Goal: Information Seeking & Learning: Learn about a topic

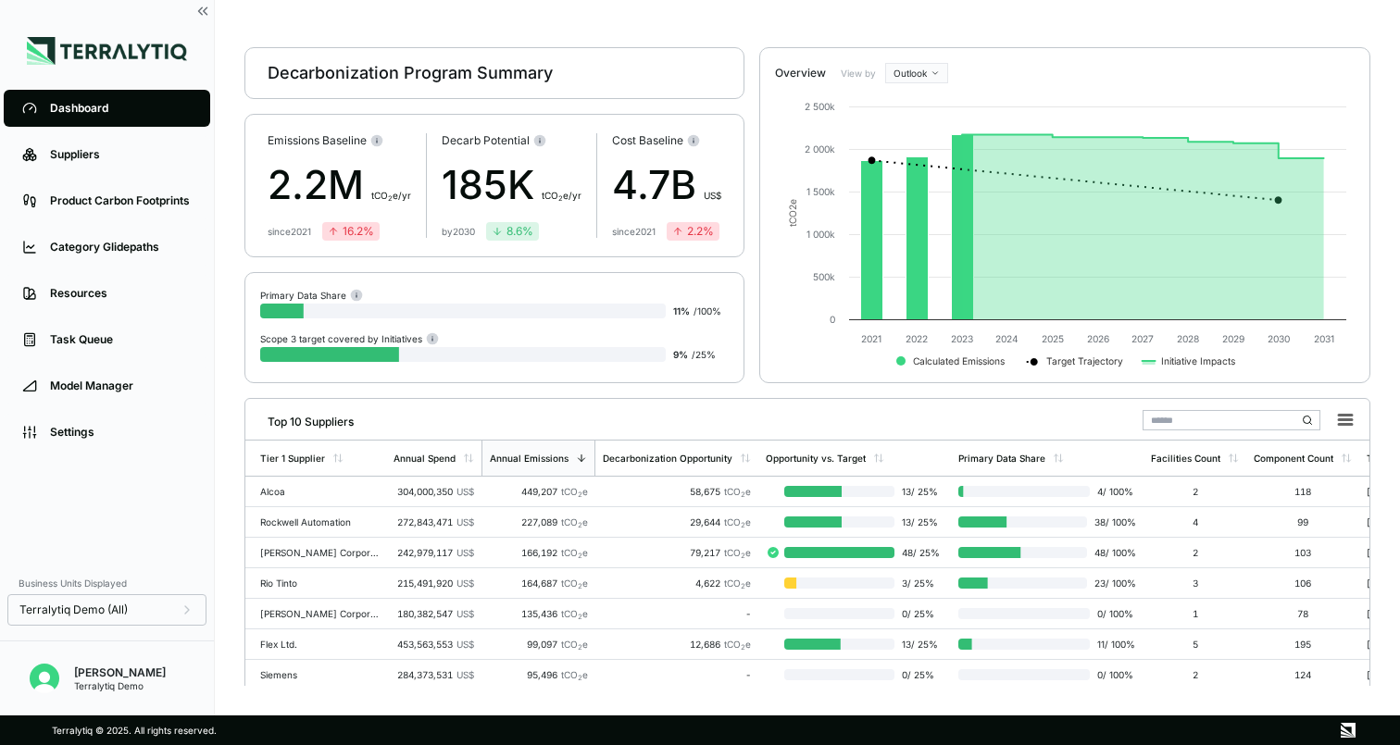
scroll to position [38, 0]
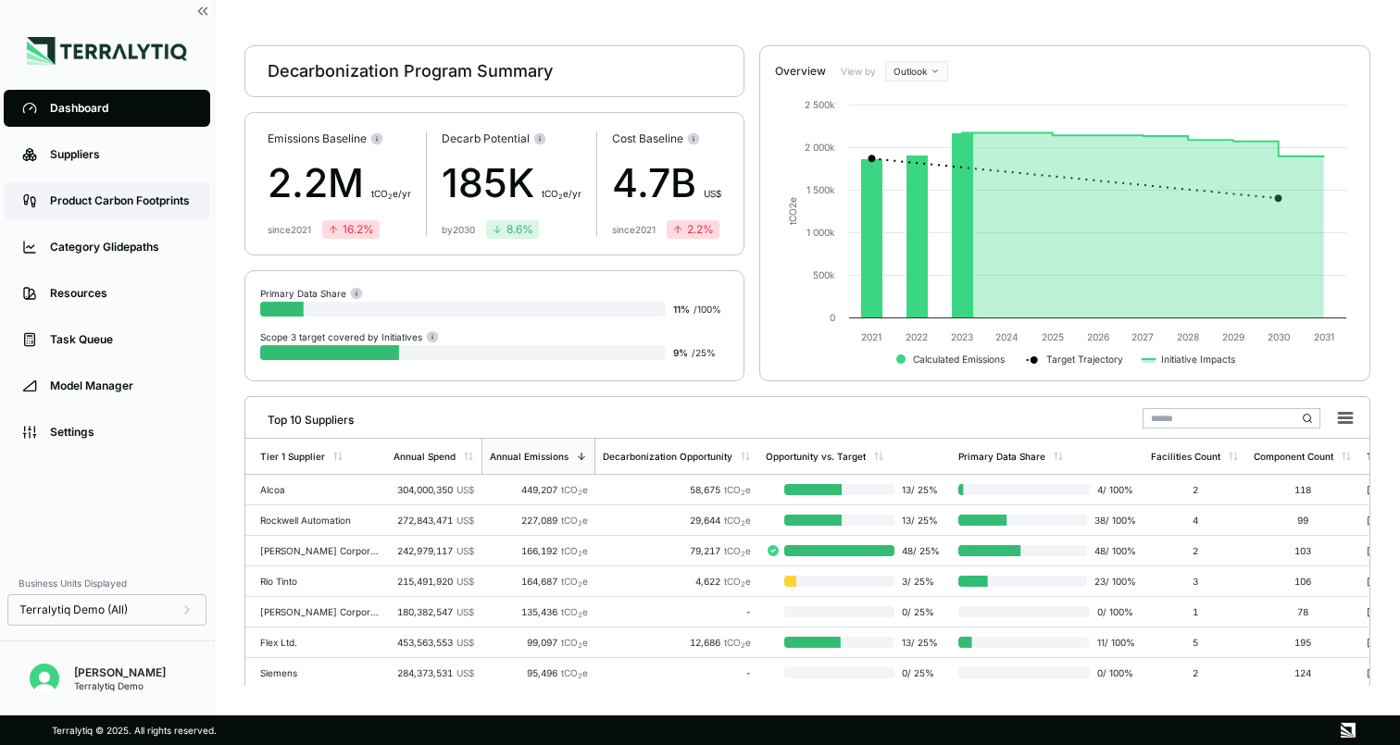
click at [137, 205] on div "Product Carbon Footprints" at bounding box center [121, 200] width 142 height 15
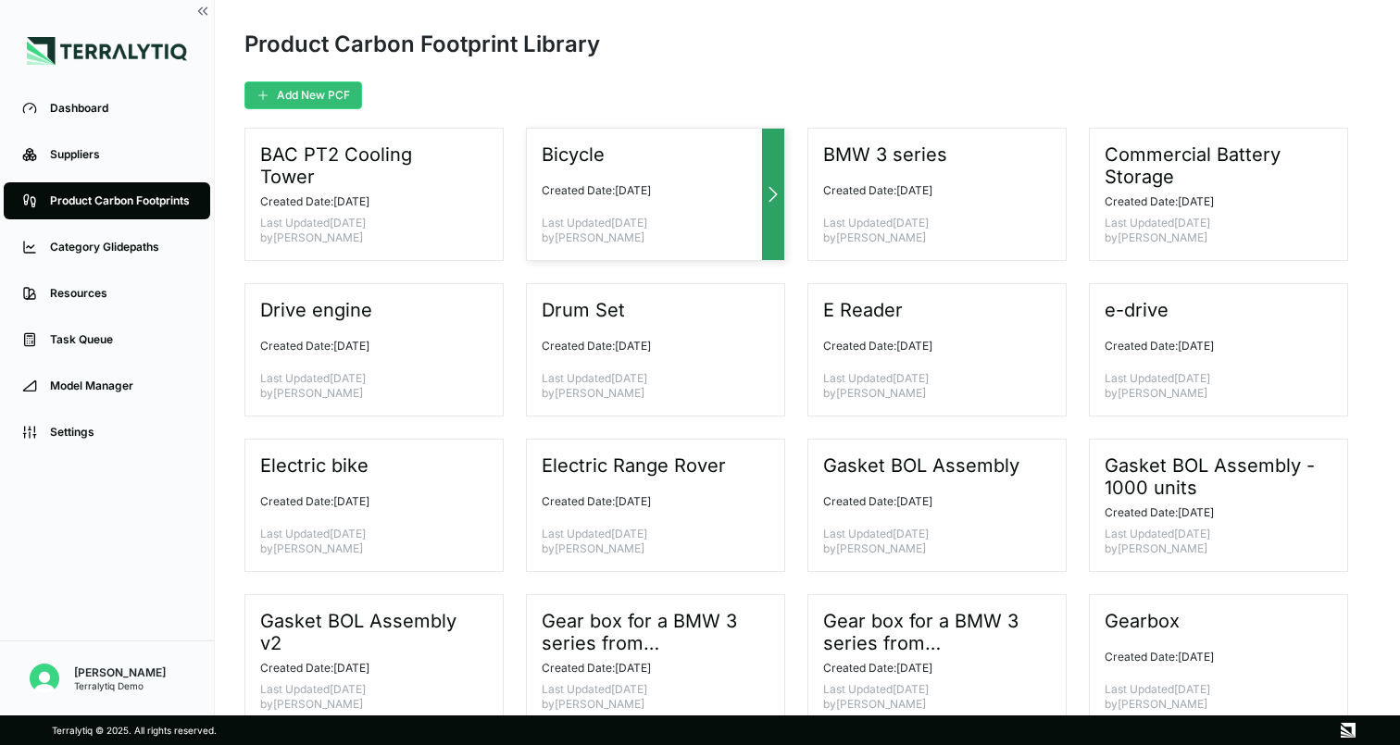
click at [766, 190] on icon at bounding box center [773, 194] width 22 height 22
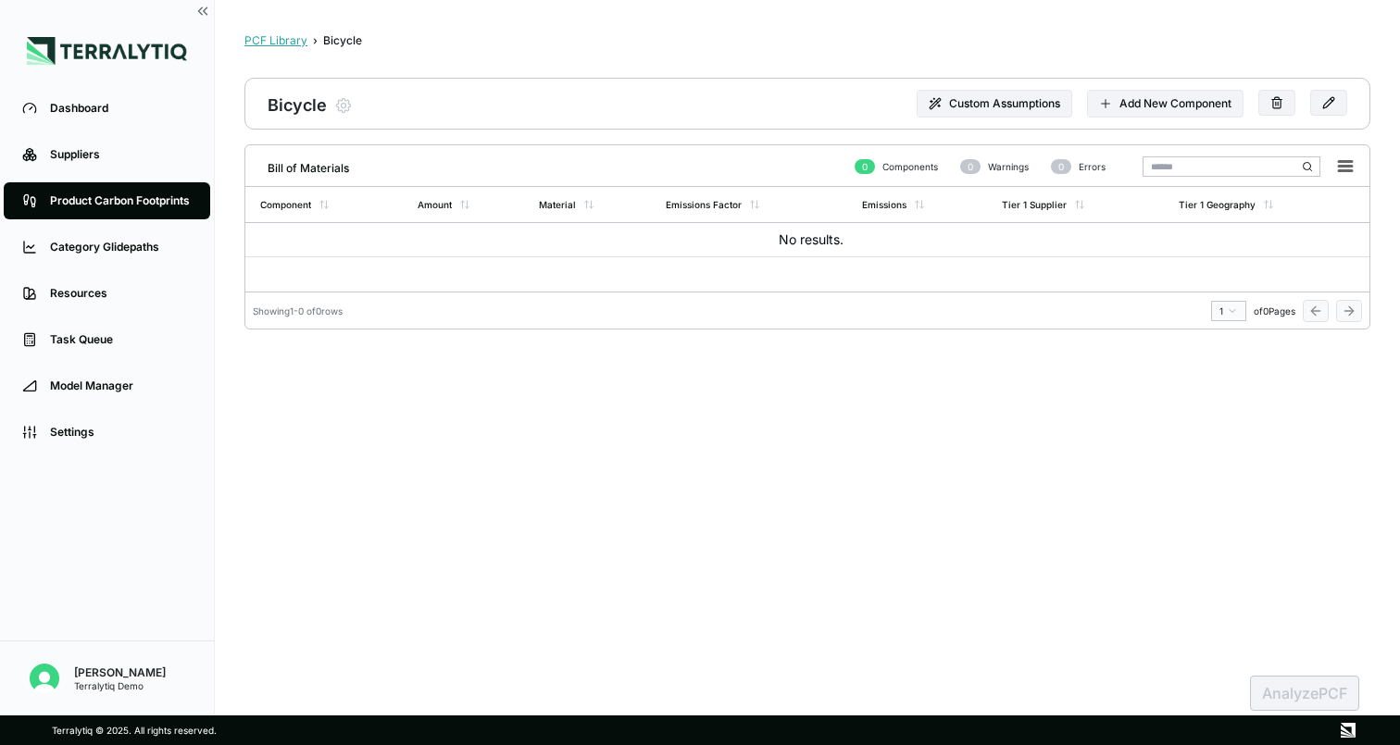
click at [287, 41] on div "PCF Library" at bounding box center [275, 40] width 63 height 15
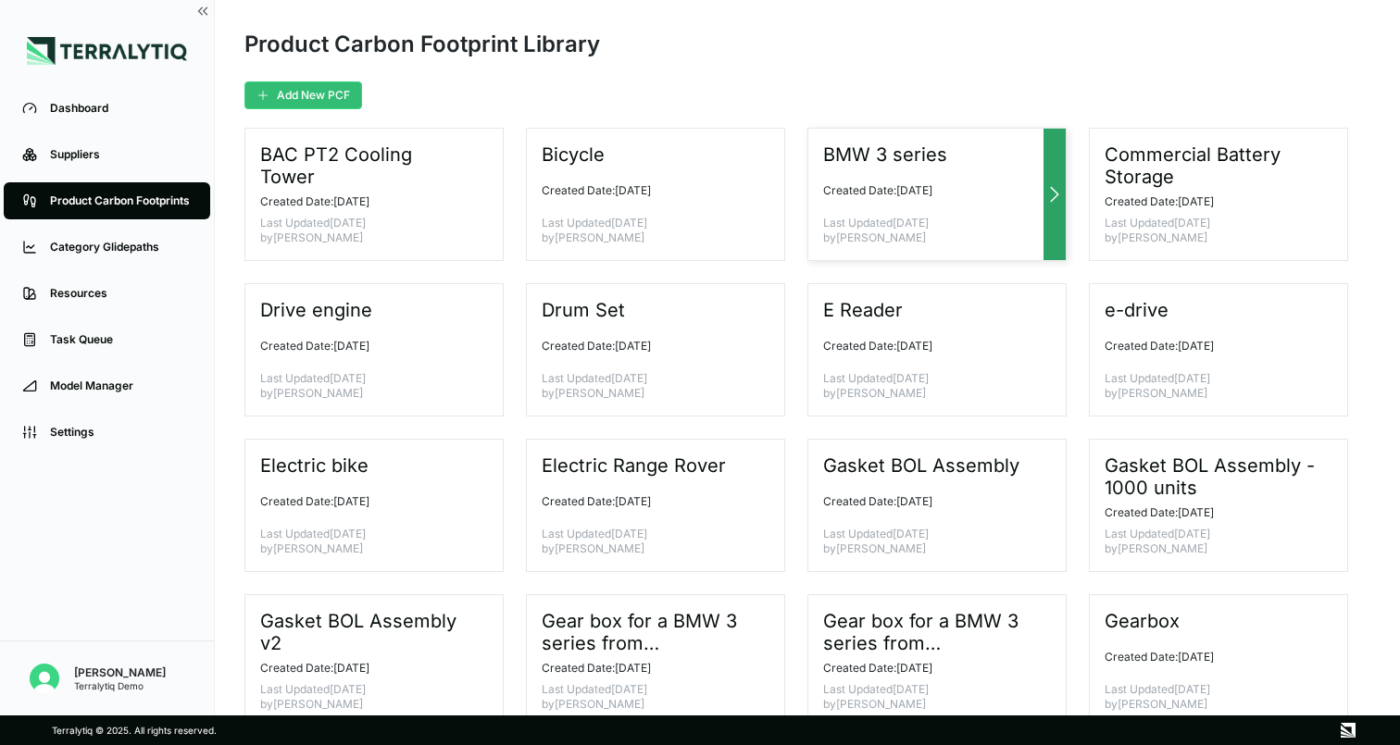
click at [983, 194] on p "Created Date: [DATE]" at bounding box center [929, 190] width 213 height 15
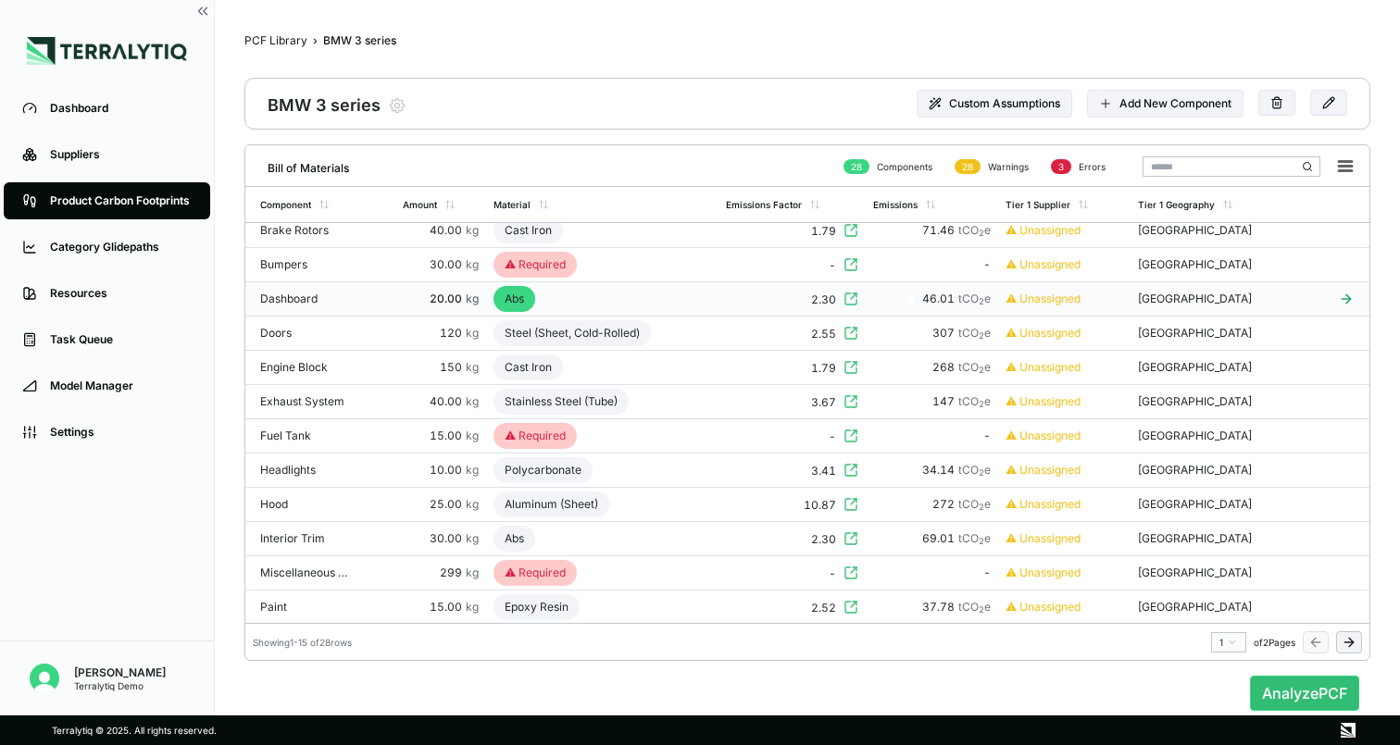
scroll to position [73, 0]
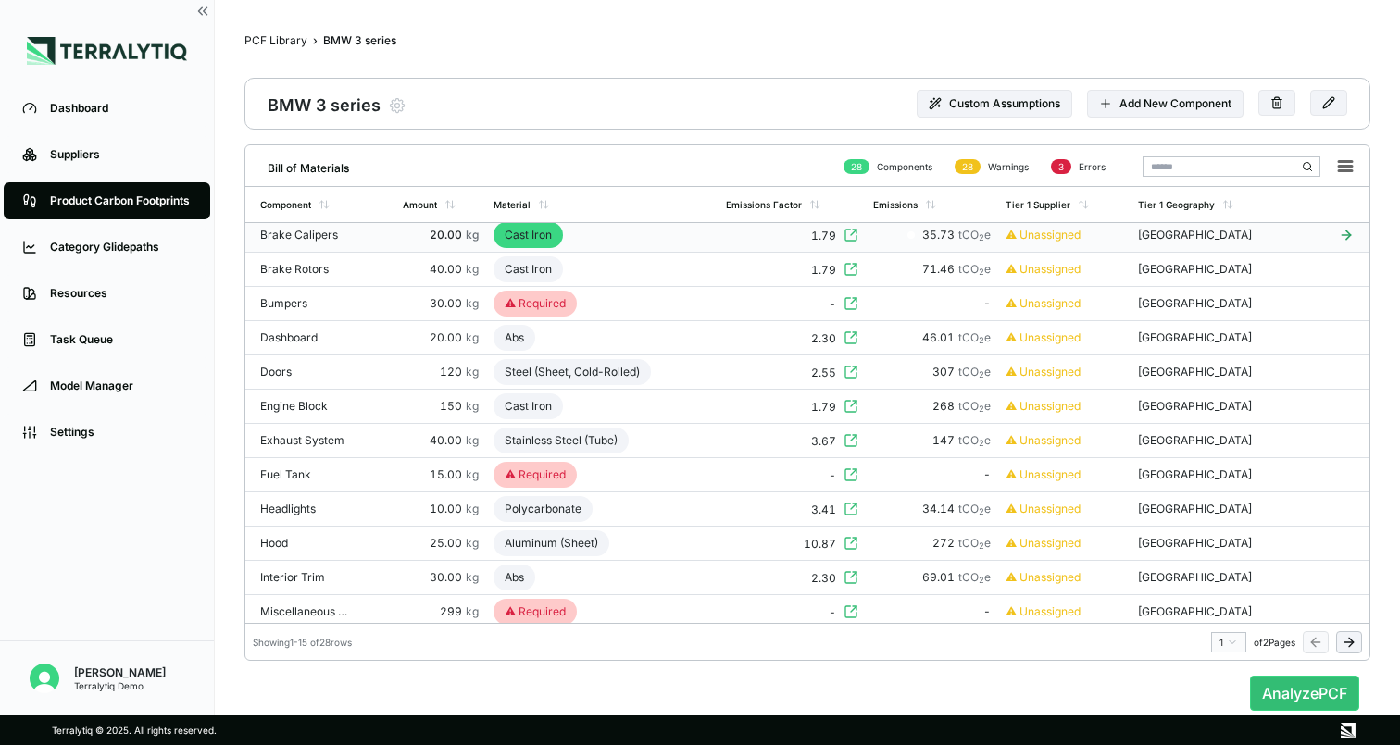
click at [524, 233] on div "Cast Iron" at bounding box center [527, 235] width 69 height 26
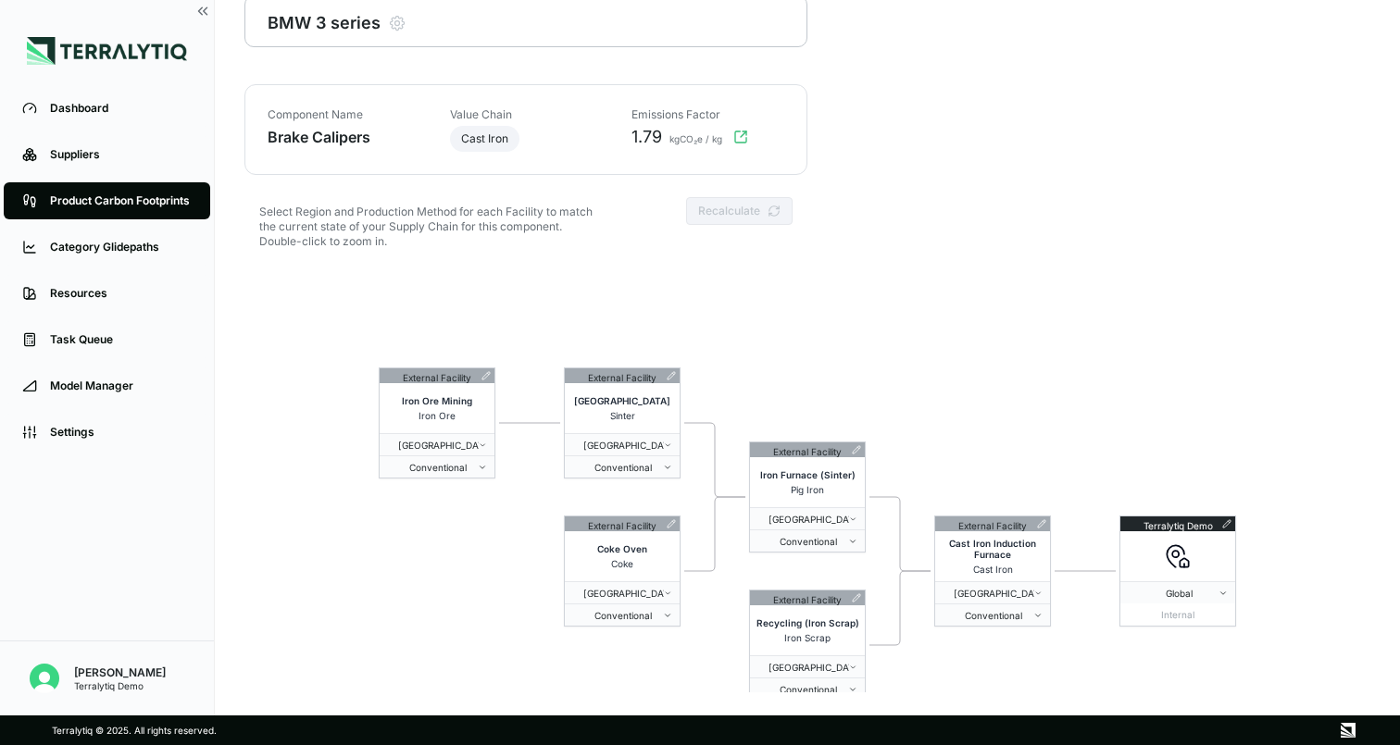
scroll to position [89, 0]
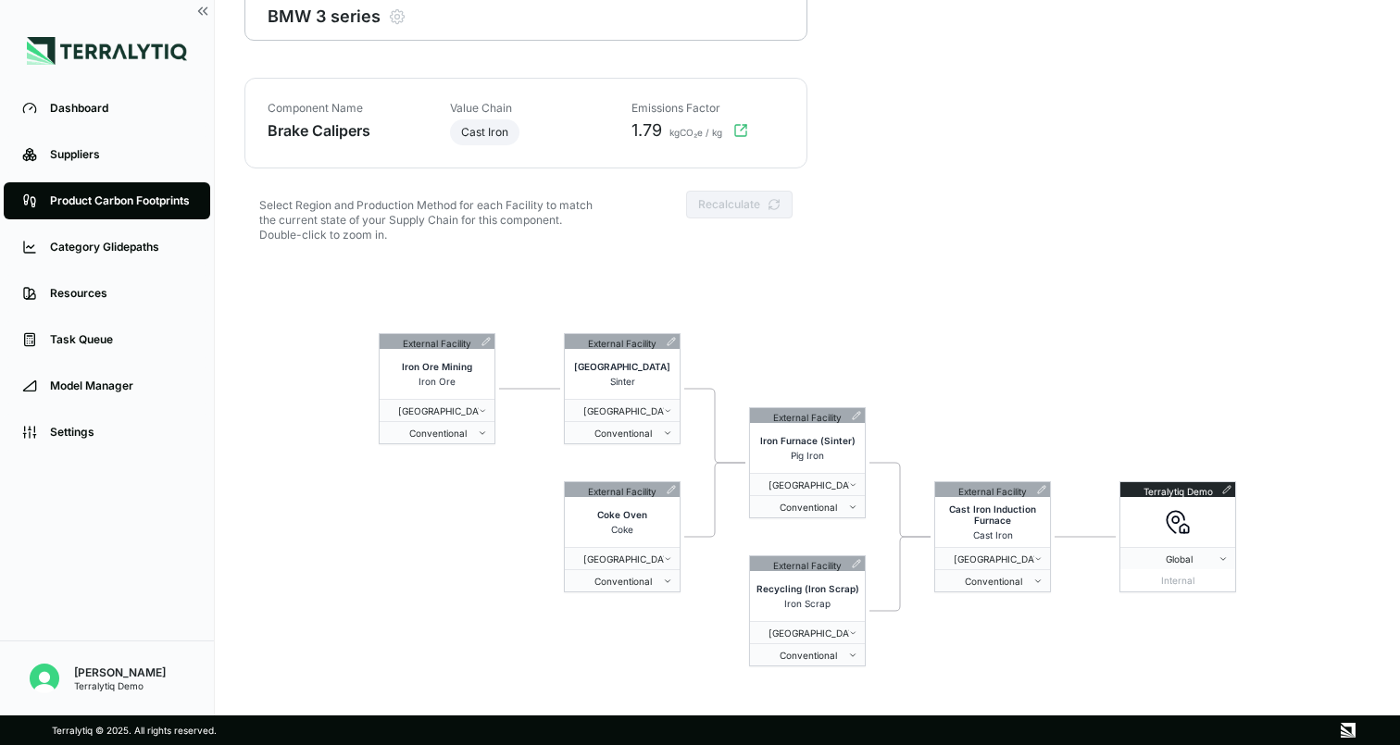
drag, startPoint x: 541, startPoint y: 278, endPoint x: 541, endPoint y: 250, distance: 27.8
click at [541, 250] on div "Component Name Brake Calipers Value Chain Cast Iron Emissions Factor 1.79 kgCO₂…" at bounding box center [807, 382] width 1126 height 608
click at [853, 411] on icon at bounding box center [856, 415] width 9 height 9
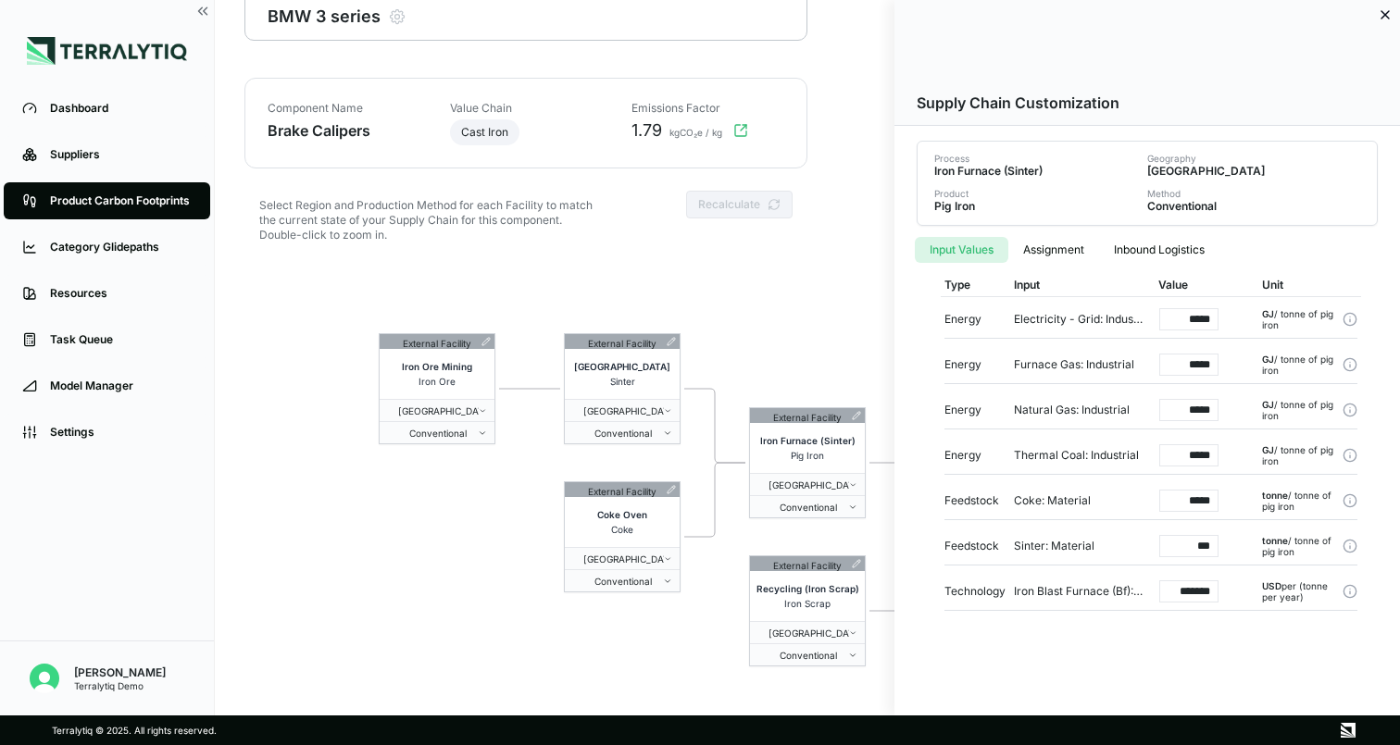
scroll to position [0, 0]
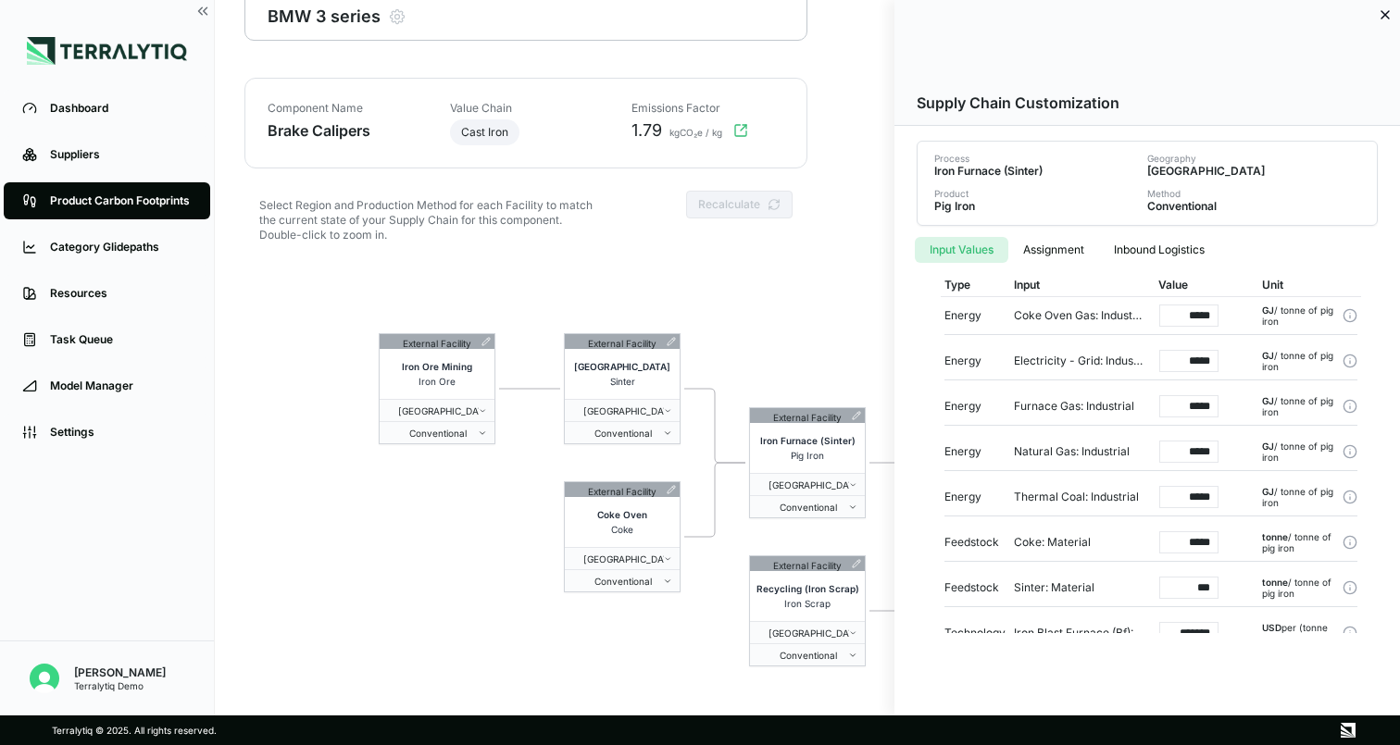
click at [788, 312] on div at bounding box center [700, 372] width 1400 height 745
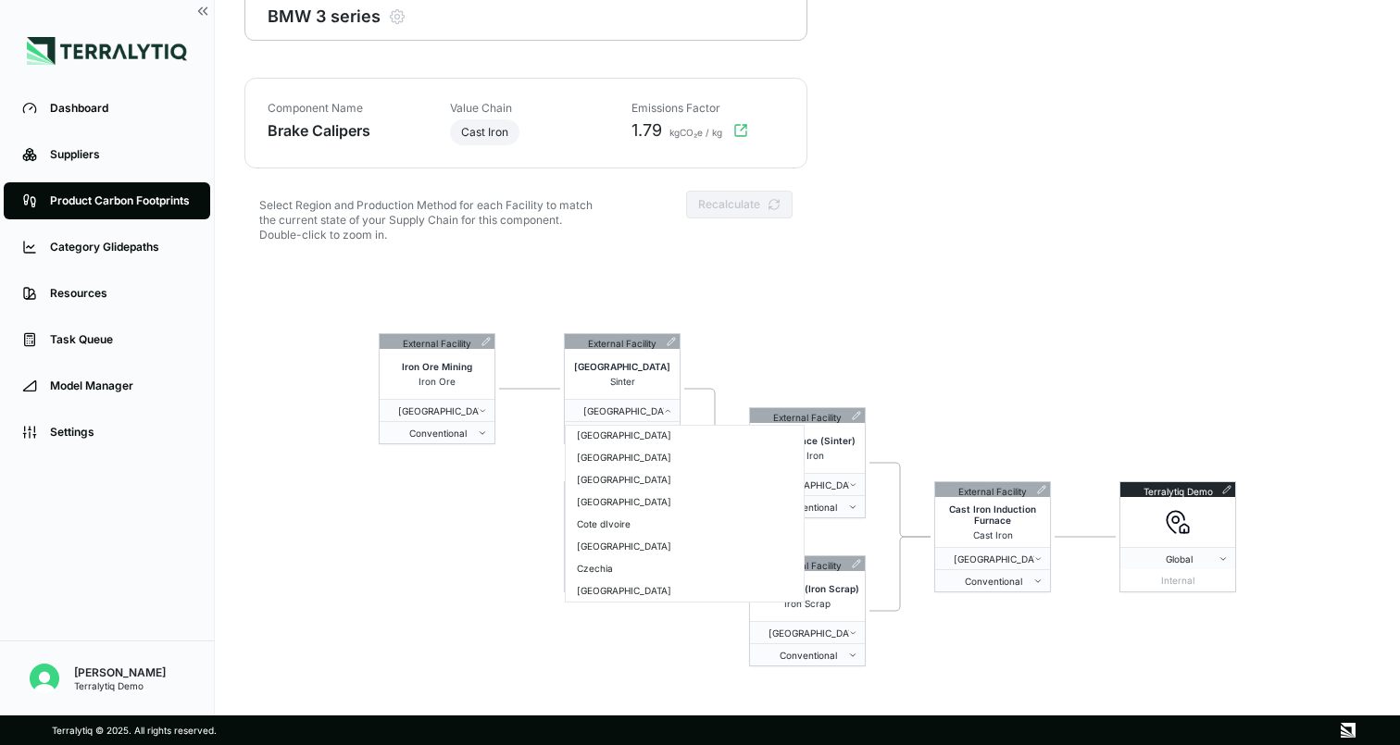
scroll to position [456, 0]
click at [510, 579] on html "Dashboard Suppliers Product Carbon Footprints Category Glidepaths Resources Tas…" at bounding box center [700, 372] width 1400 height 745
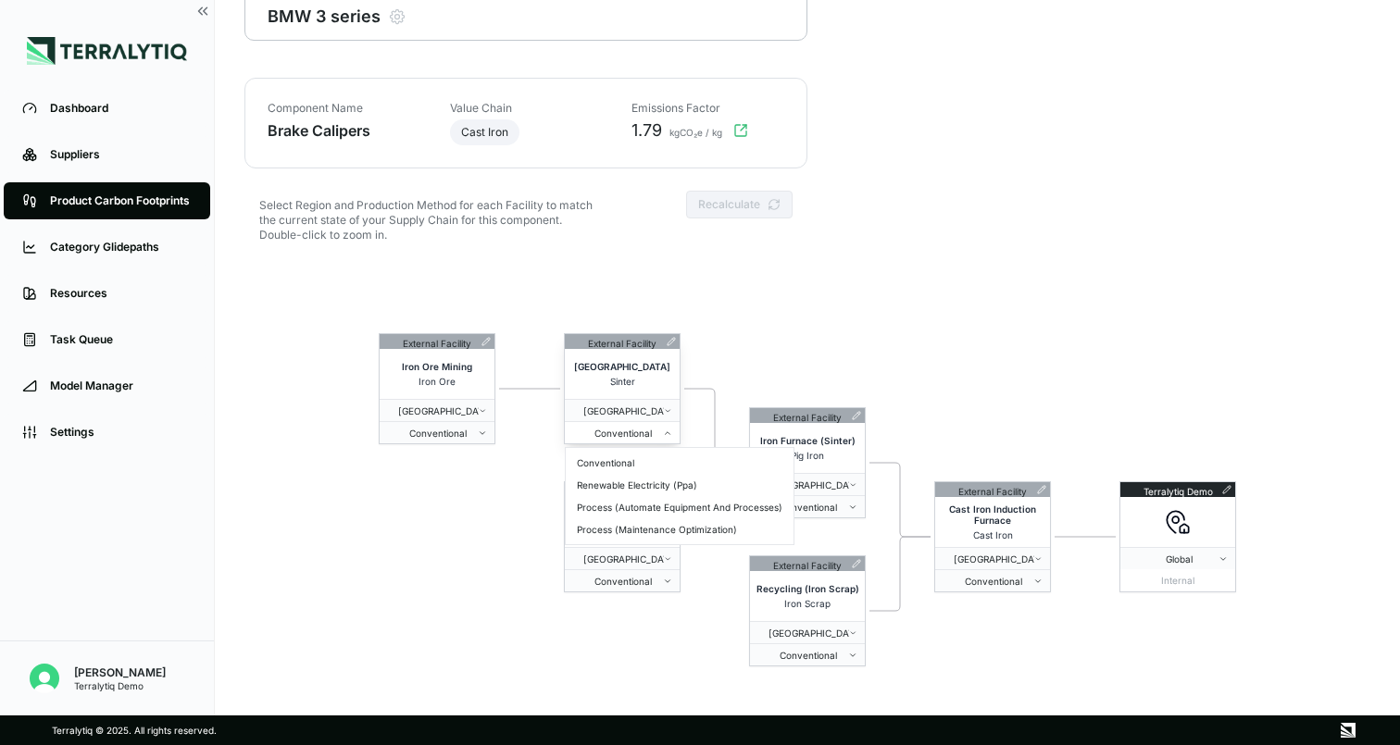
click at [653, 440] on button "Conventional" at bounding box center [622, 432] width 115 height 22
click at [846, 508] on span "Conventional" at bounding box center [802, 507] width 91 height 11
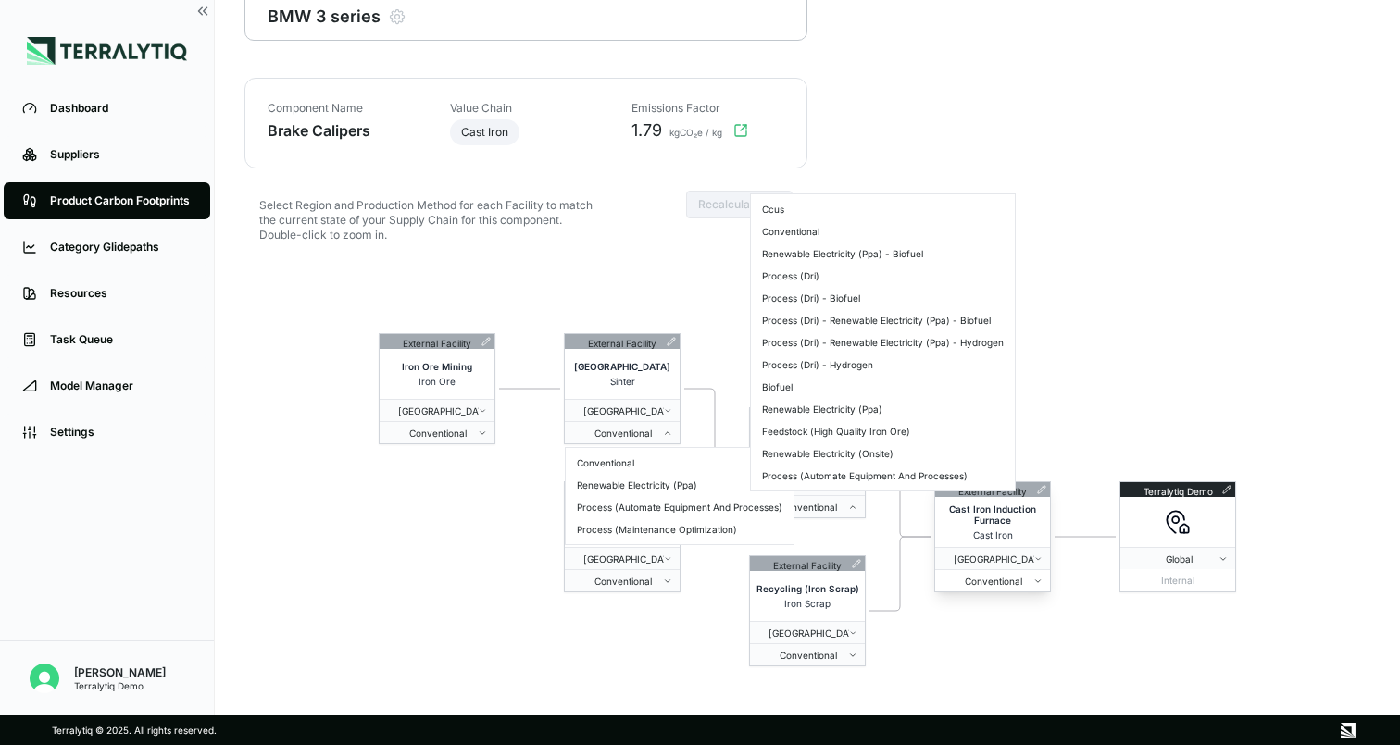
click at [1013, 583] on span "Conventional" at bounding box center [987, 581] width 91 height 11
click at [817, 366] on html "Dashboard Suppliers Product Carbon Footprints Category Glidepaths Resources Tas…" at bounding box center [700, 372] width 1400 height 745
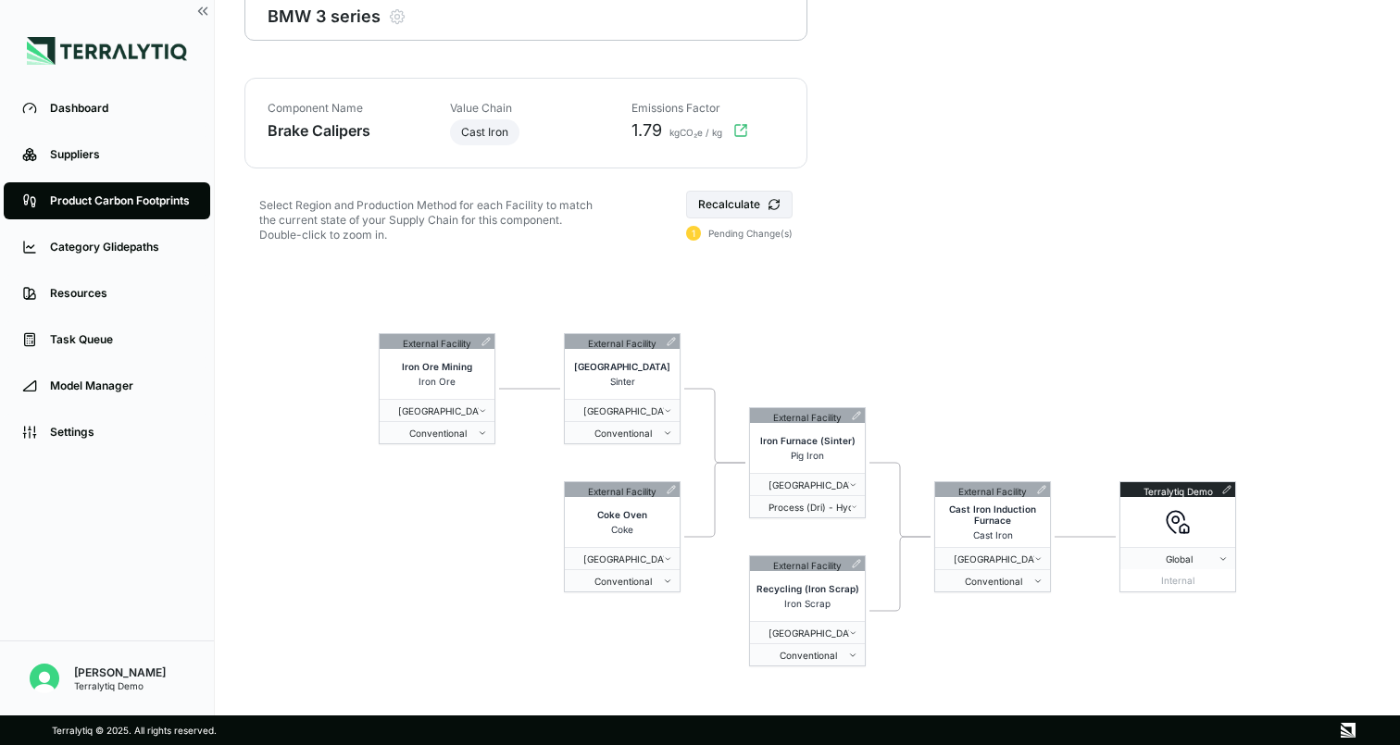
drag, startPoint x: 629, startPoint y: 128, endPoint x: 661, endPoint y: 128, distance: 31.5
click at [661, 128] on html "Dashboard Suppliers Product Carbon Footprints Category Glidepaths Resources Tas…" at bounding box center [700, 372] width 1400 height 745
drag, startPoint x: 633, startPoint y: 130, endPoint x: 668, endPoint y: 130, distance: 35.2
click at [668, 130] on div "1.79 kgCO₂e / kg" at bounding box center [702, 130] width 164 height 22
click at [738, 197] on button "Recalculate" at bounding box center [739, 205] width 106 height 28
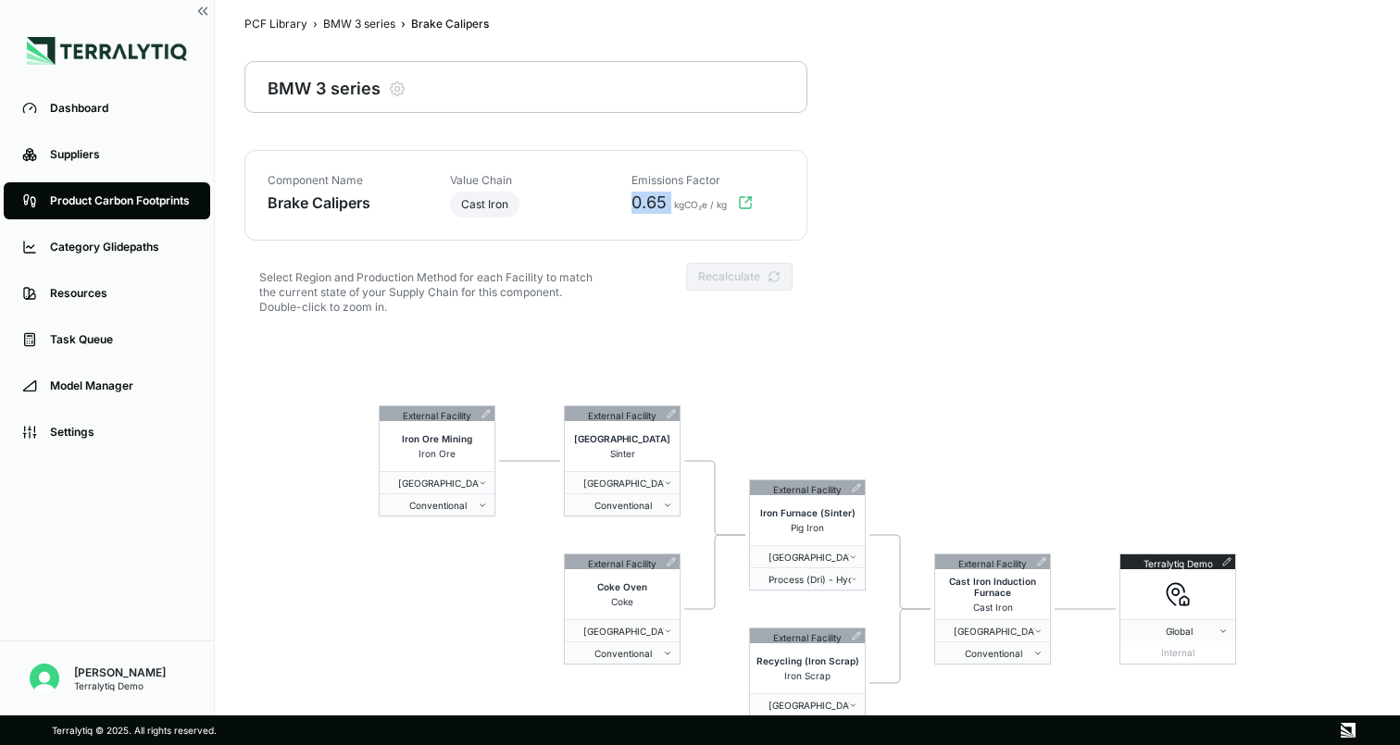
scroll to position [0, 0]
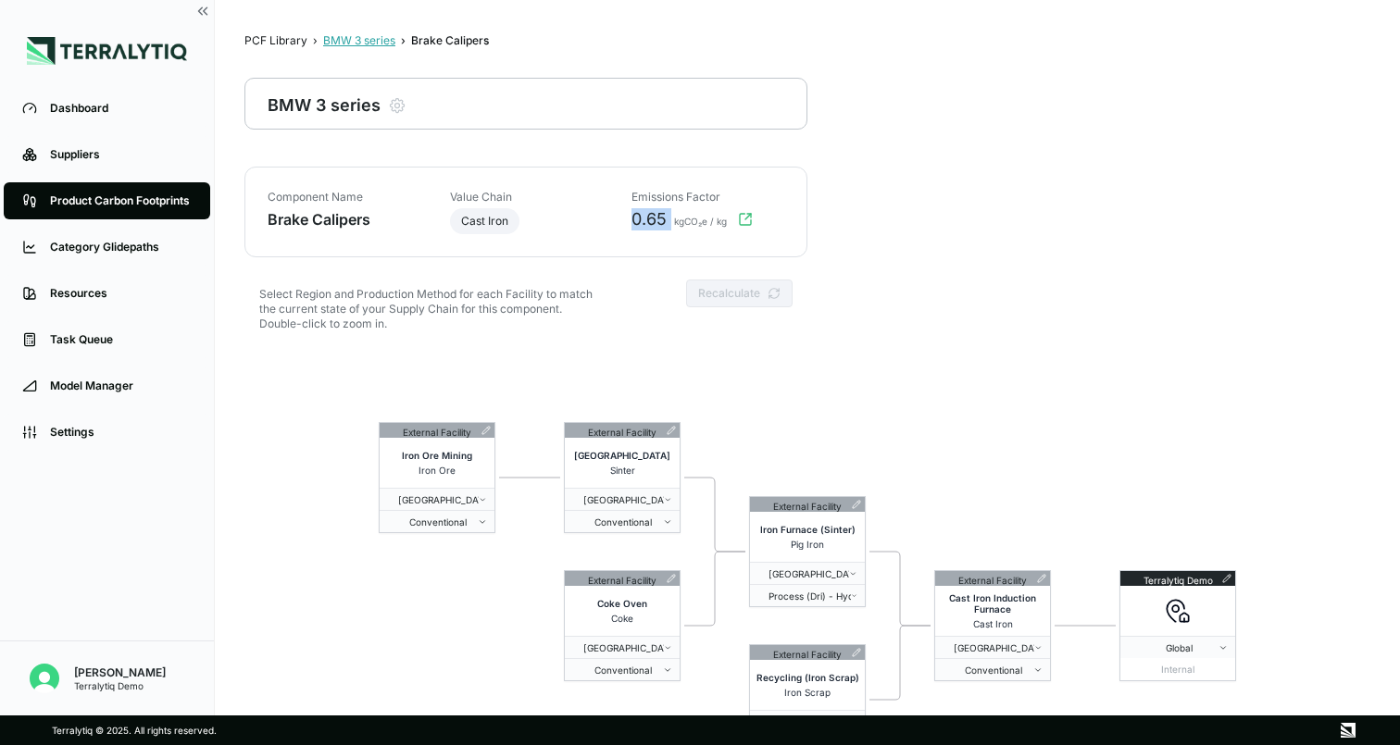
click at [358, 40] on div "BMW 3 series" at bounding box center [359, 40] width 72 height 15
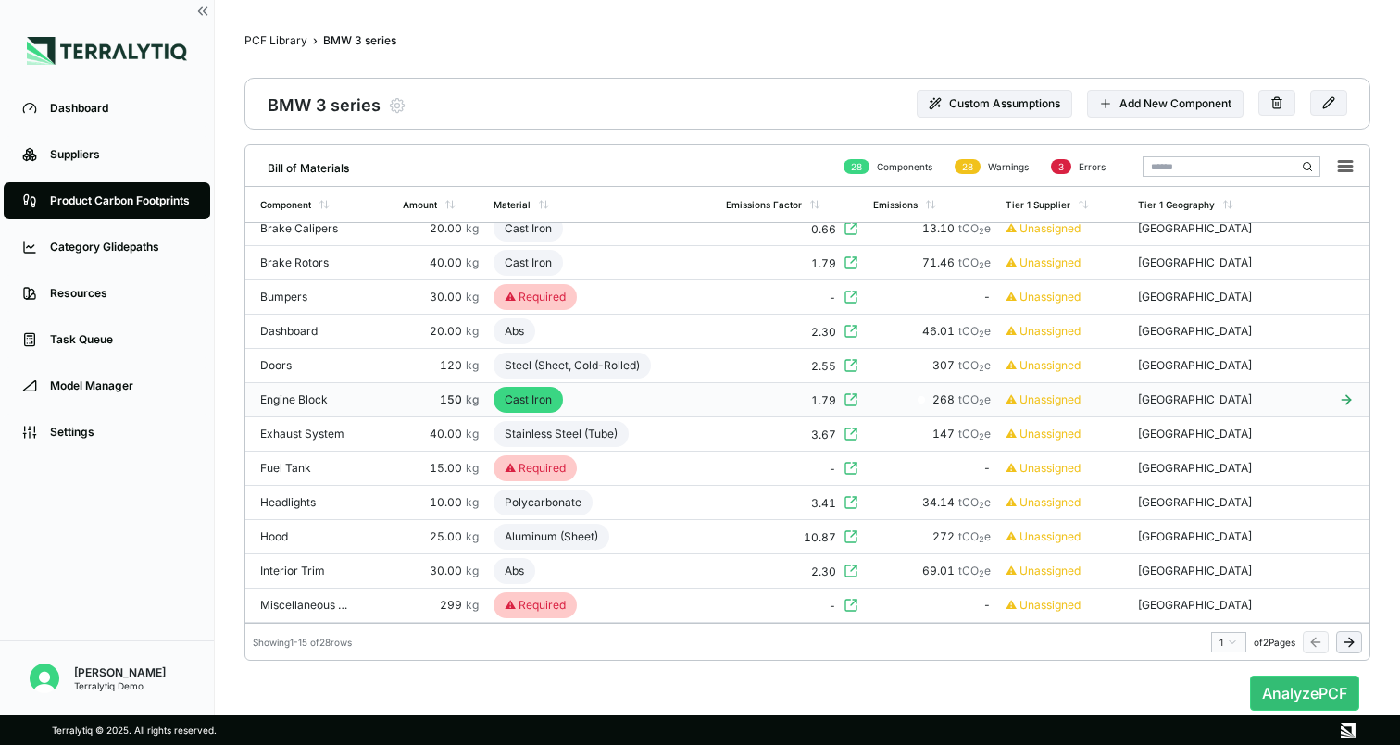
scroll to position [112, 0]
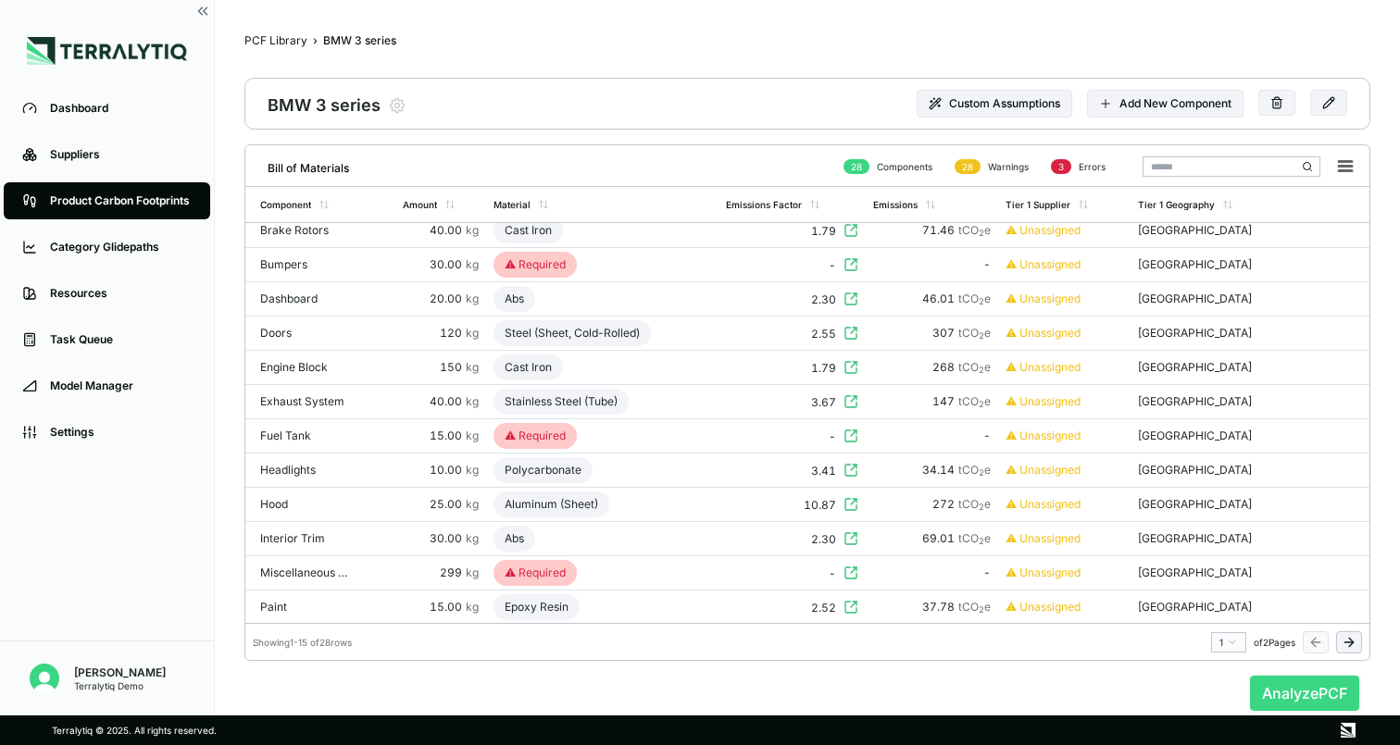
click at [1300, 699] on button "Analyze PCF" at bounding box center [1304, 693] width 109 height 35
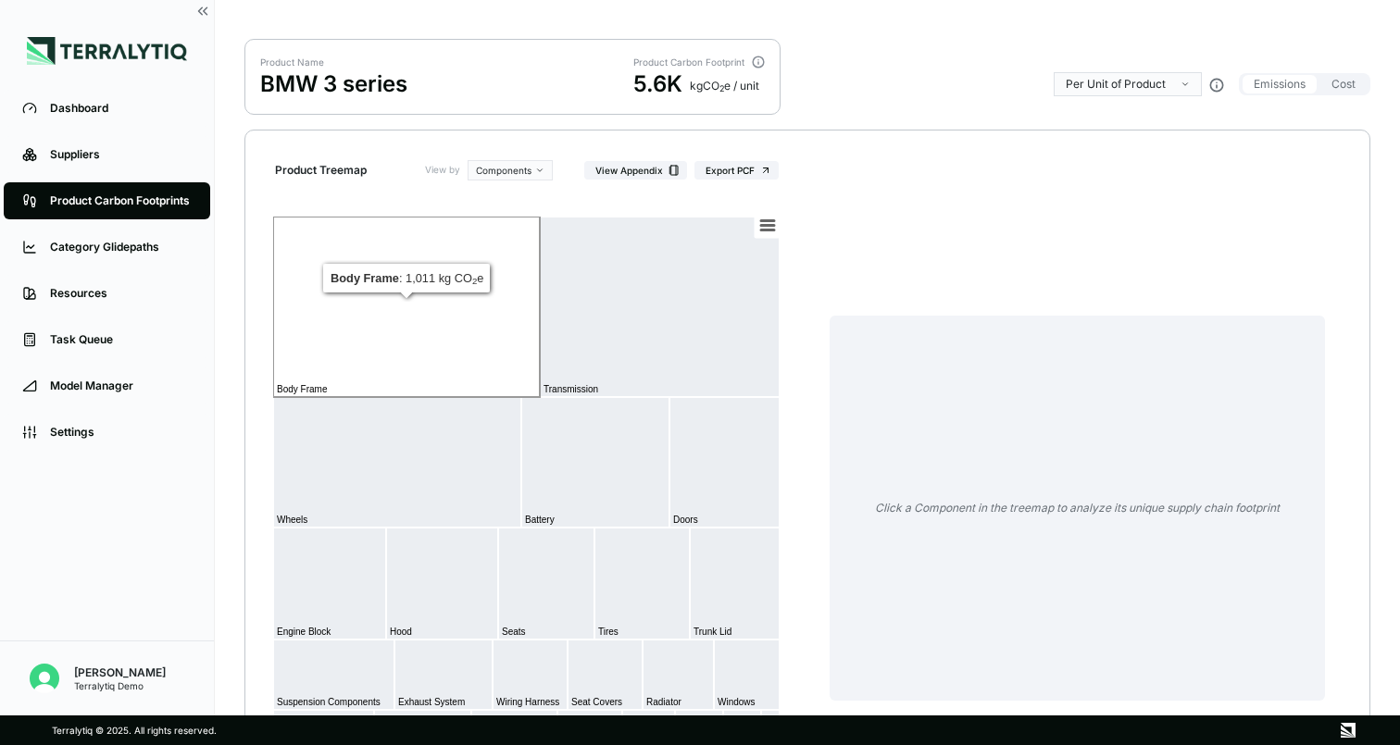
scroll to position [98, 0]
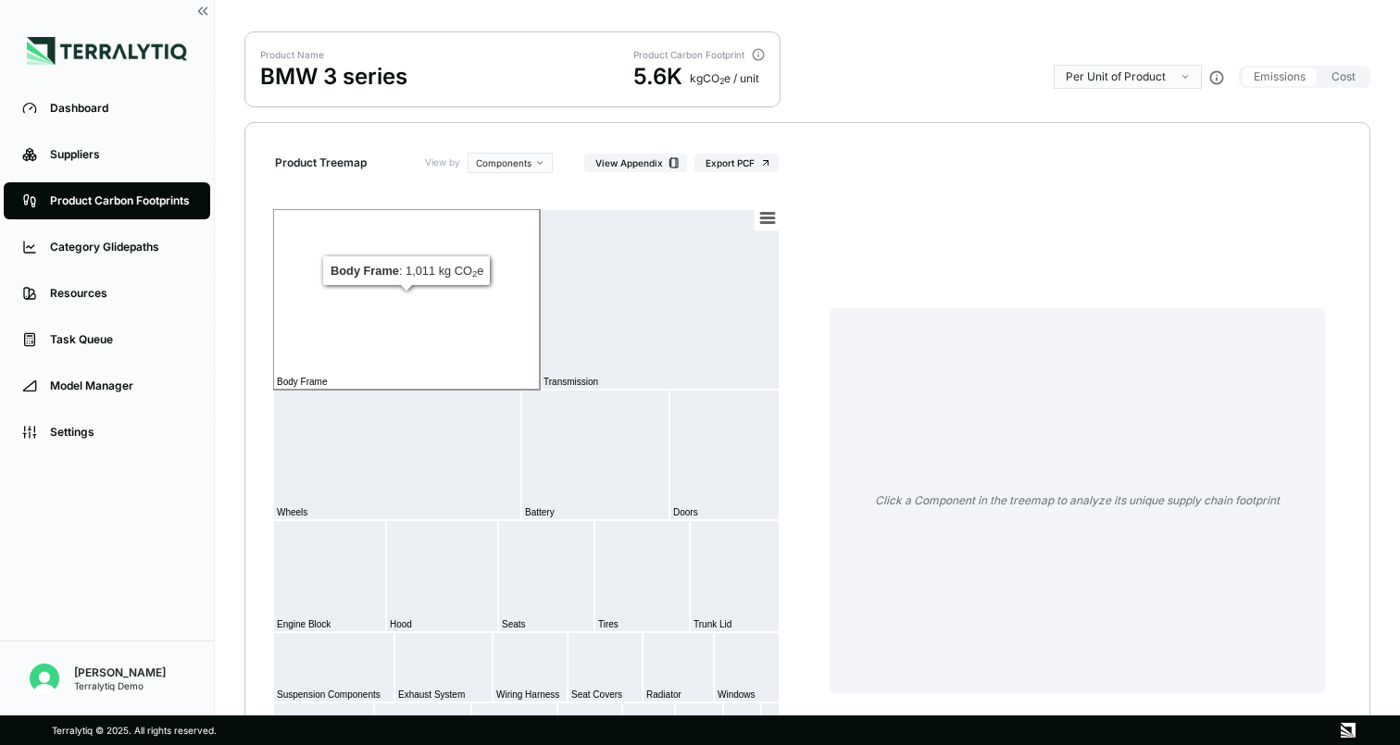
click at [484, 303] on rect at bounding box center [406, 299] width 267 height 180
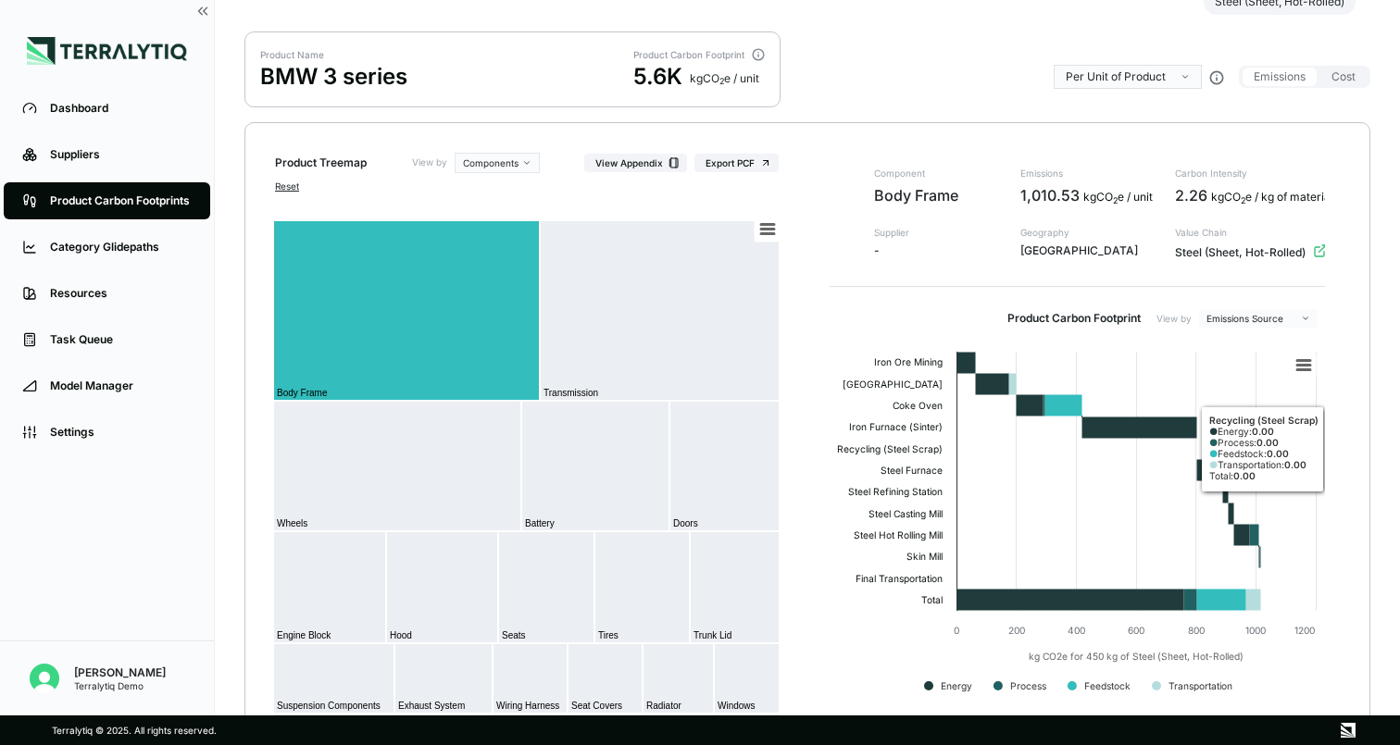
scroll to position [136, 0]
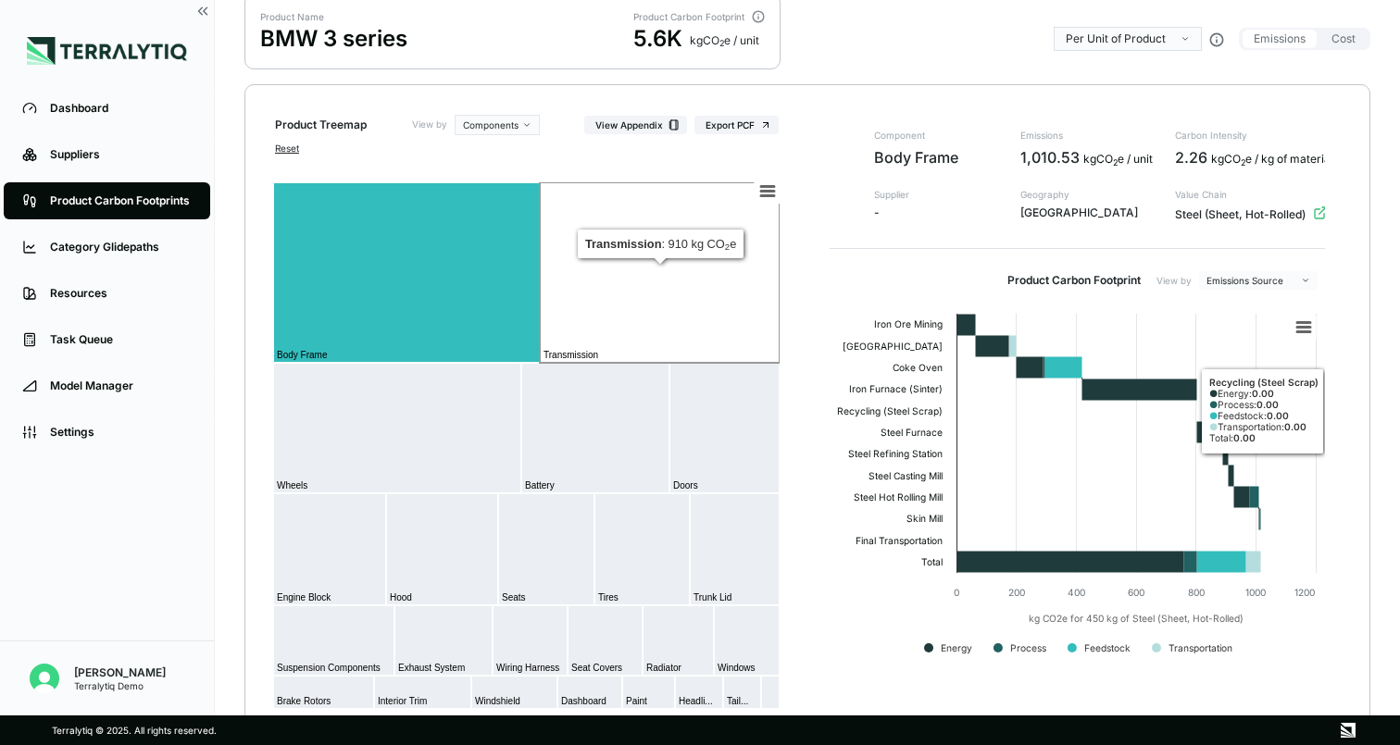
click at [642, 288] on rect at bounding box center [660, 272] width 240 height 180
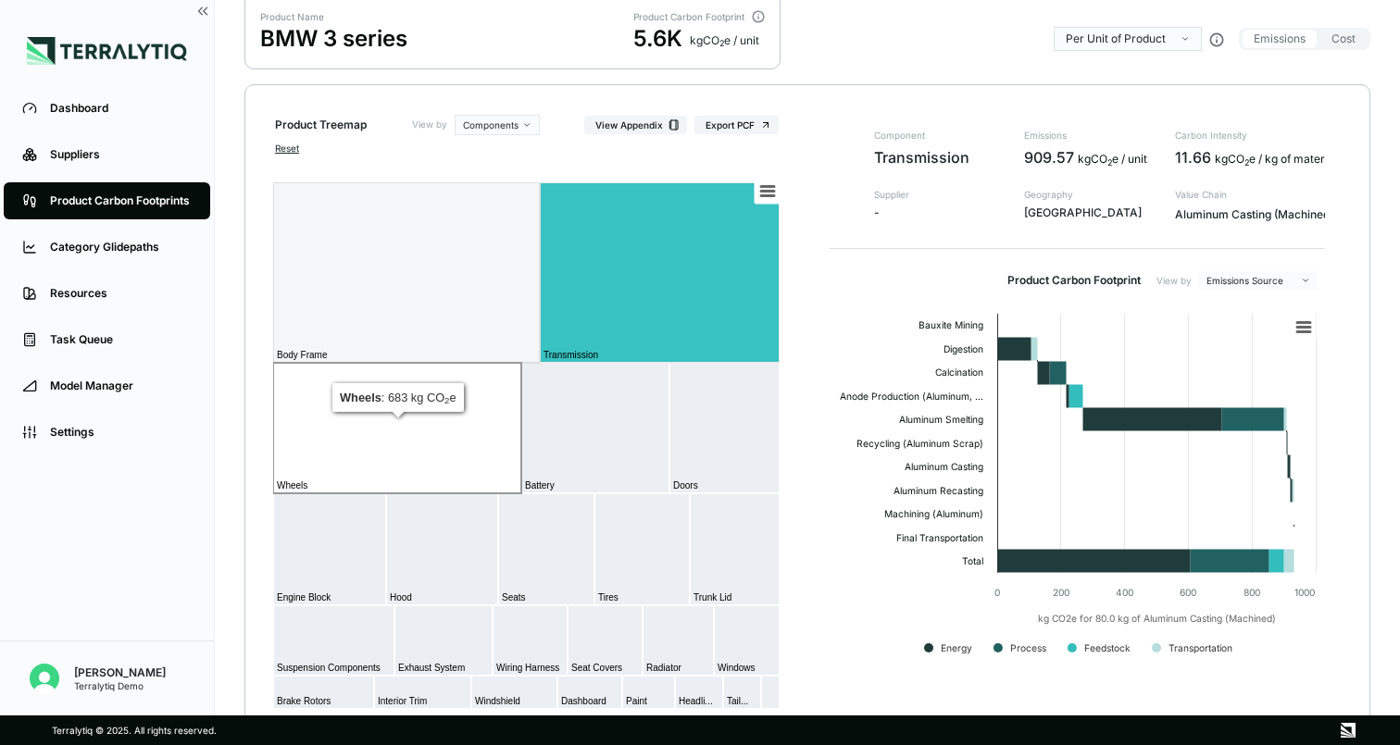
click at [447, 399] on rect at bounding box center [397, 428] width 248 height 131
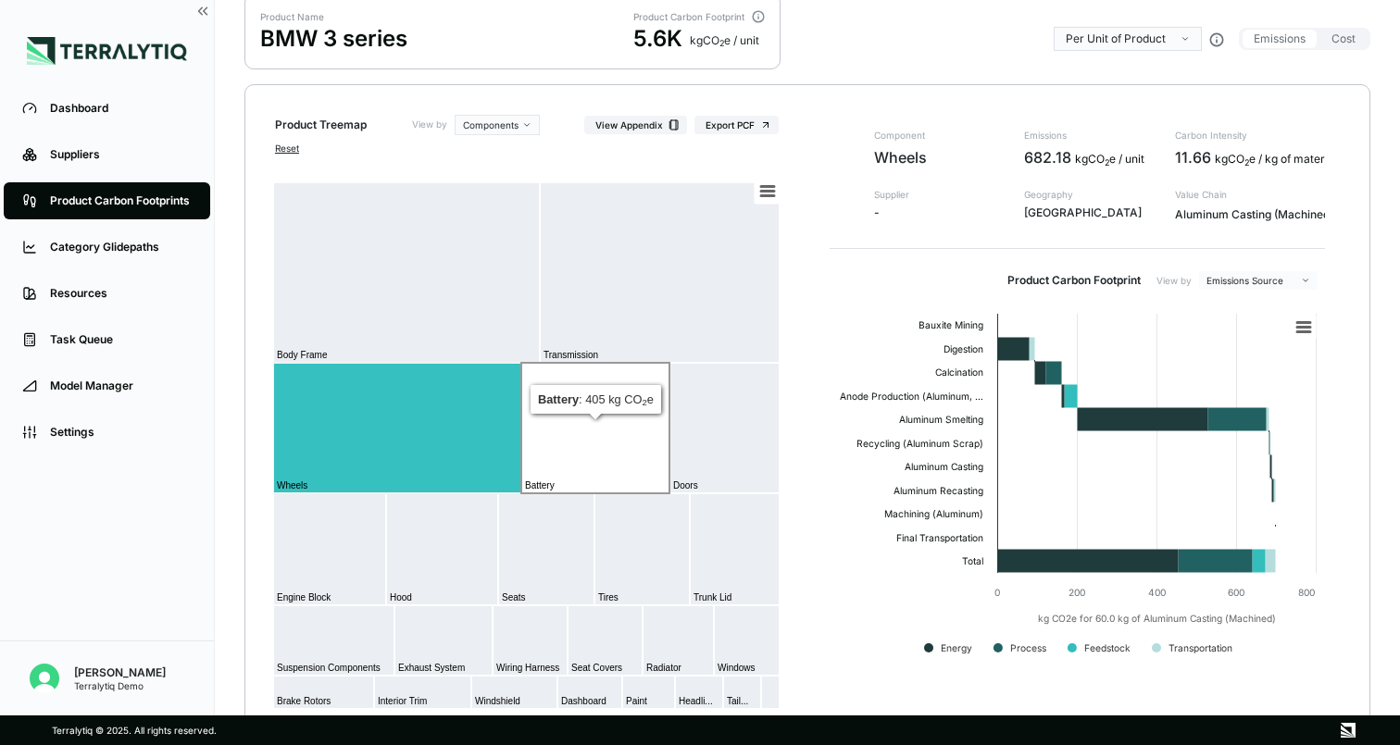
click at [587, 417] on rect at bounding box center [595, 428] width 148 height 131
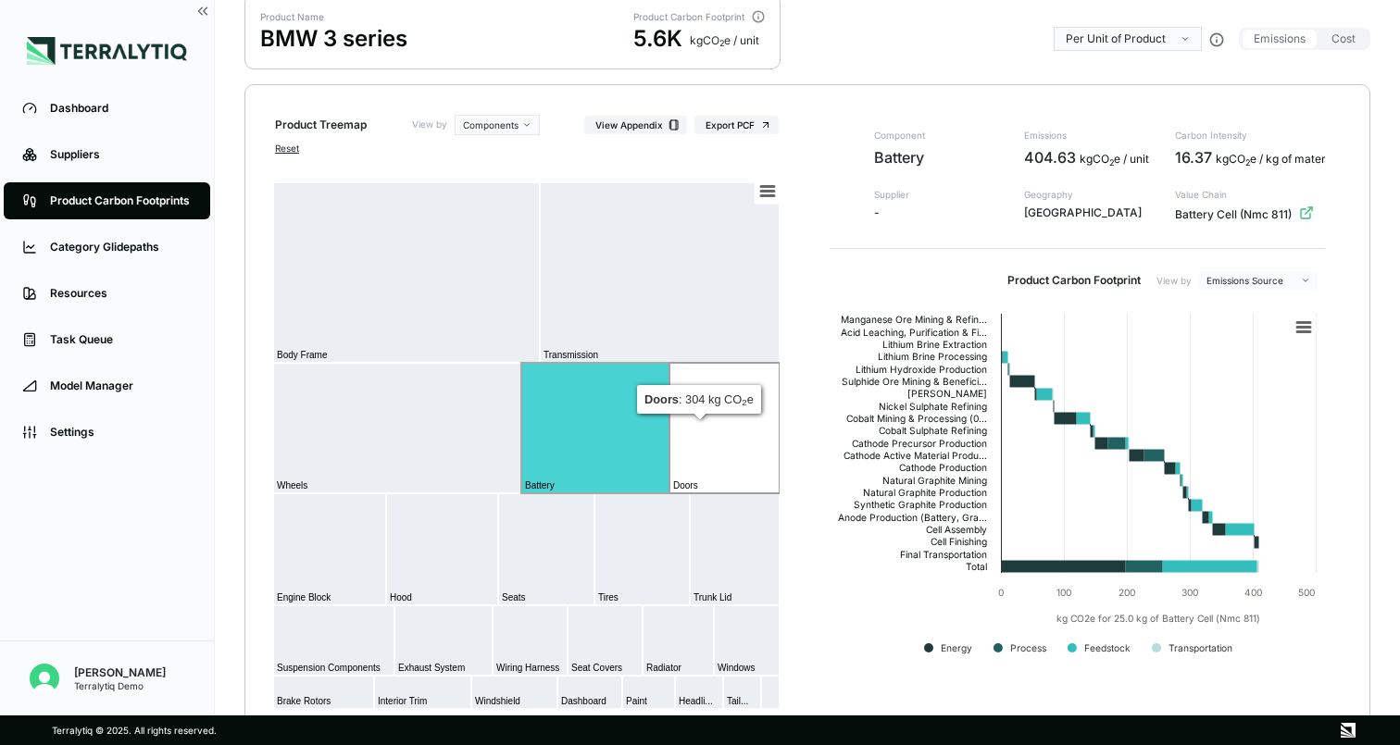
click at [688, 416] on rect at bounding box center [724, 428] width 110 height 131
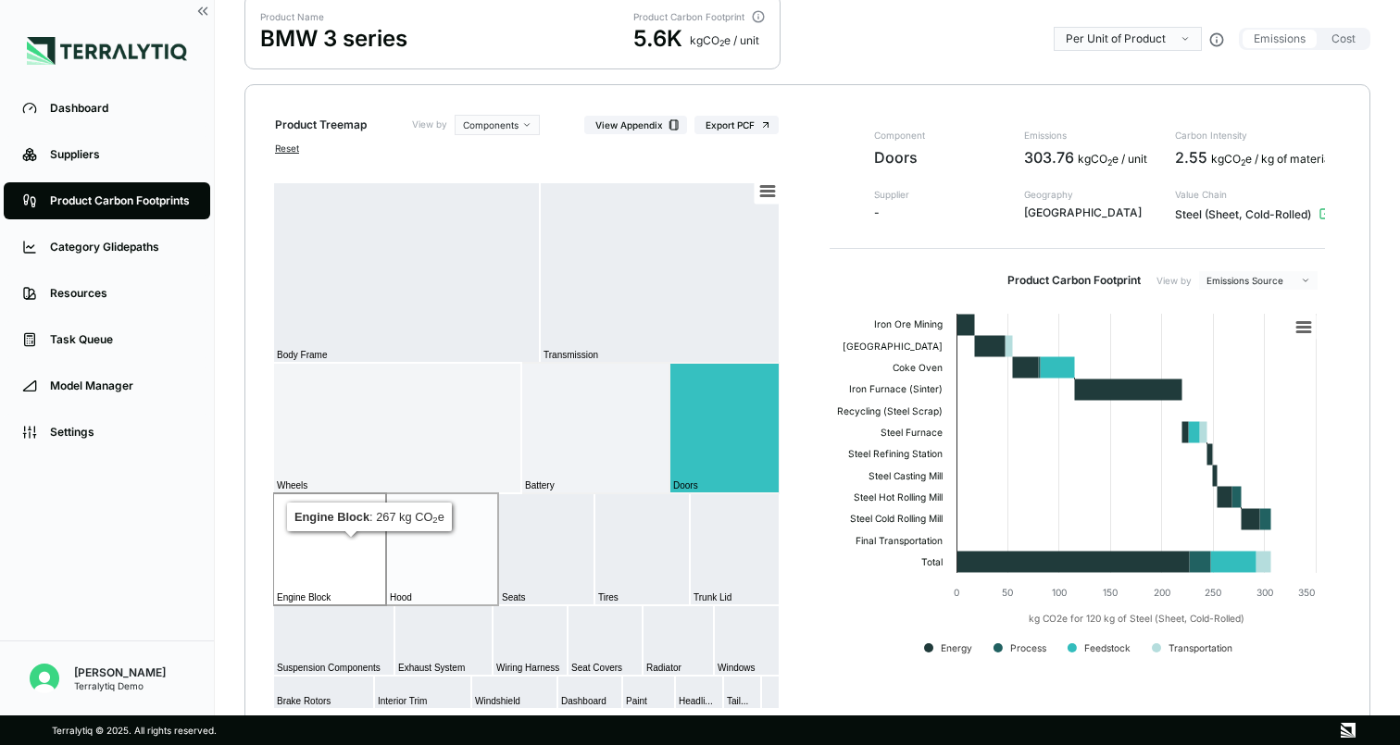
click at [343, 532] on rect at bounding box center [329, 549] width 113 height 112
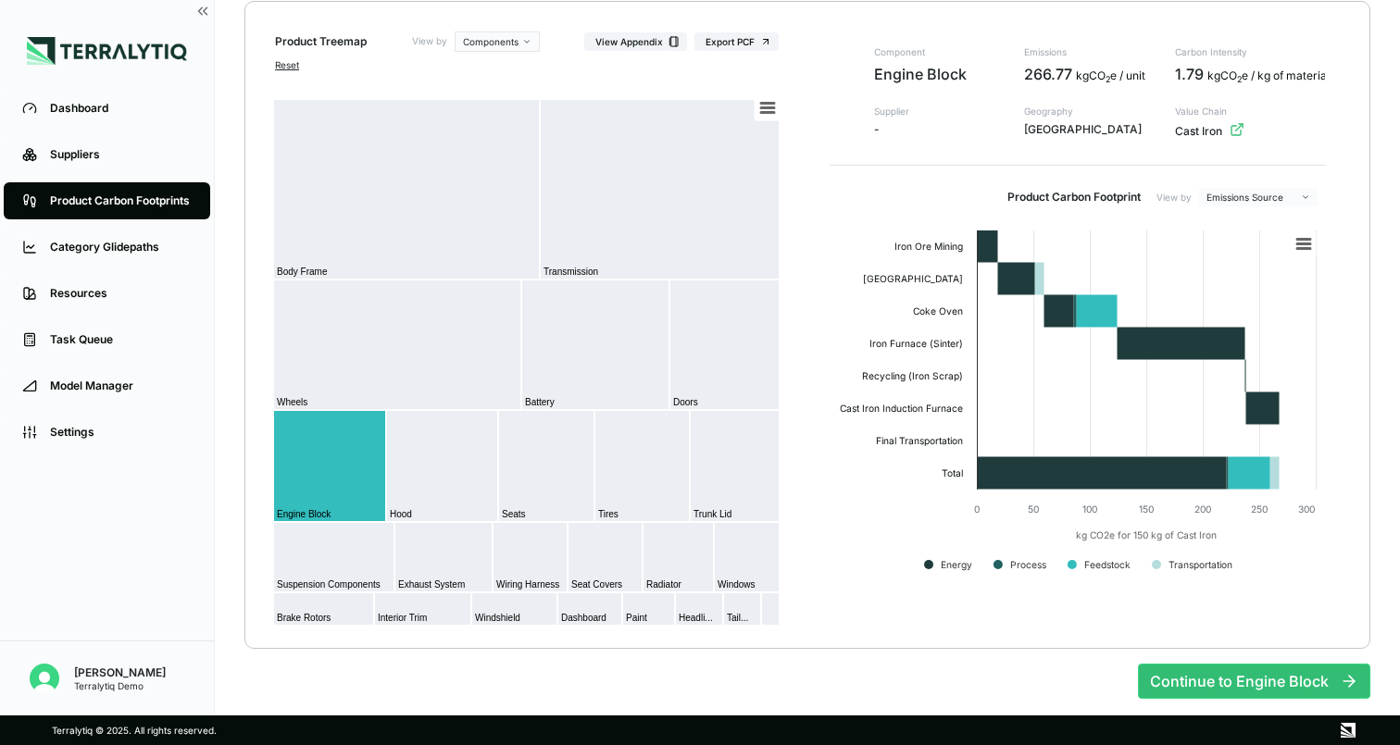
scroll to position [230, 0]
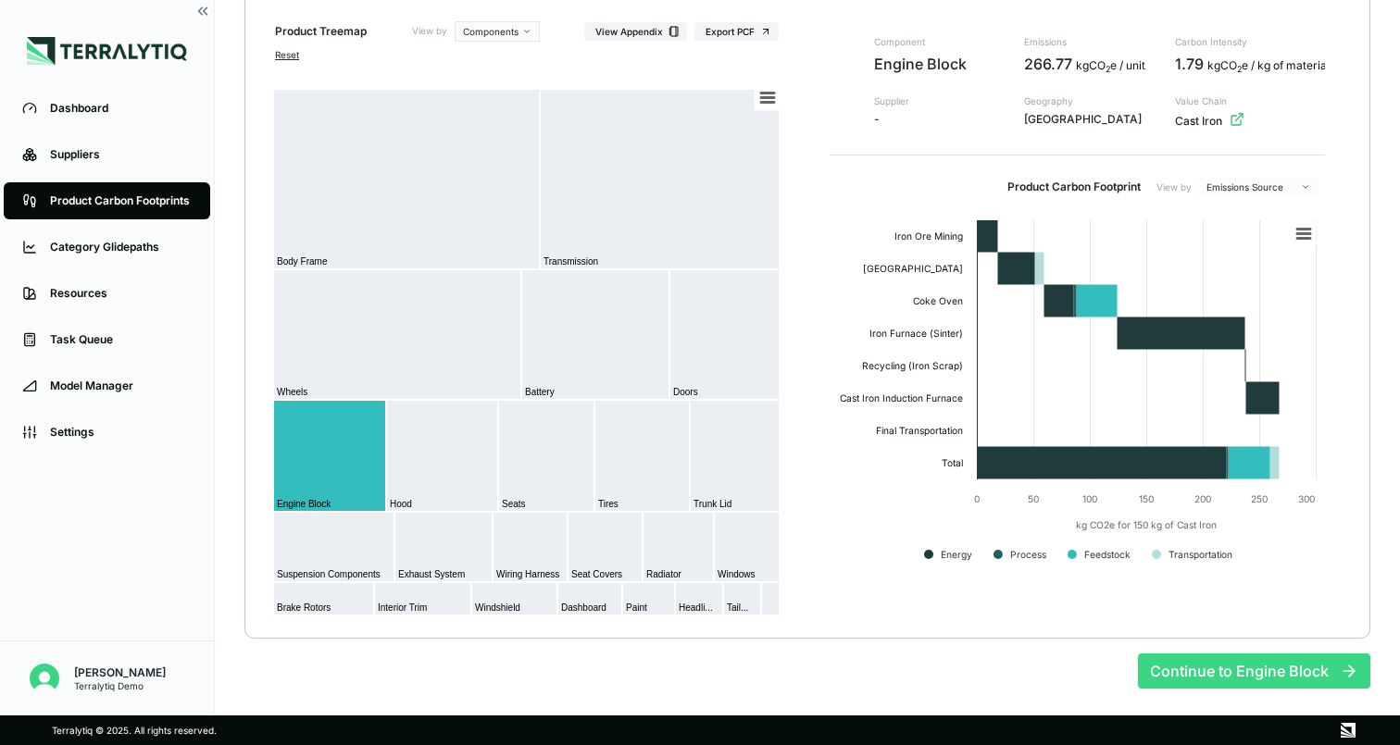
click at [1190, 662] on button "Continue to Engine Block" at bounding box center [1254, 670] width 232 height 35
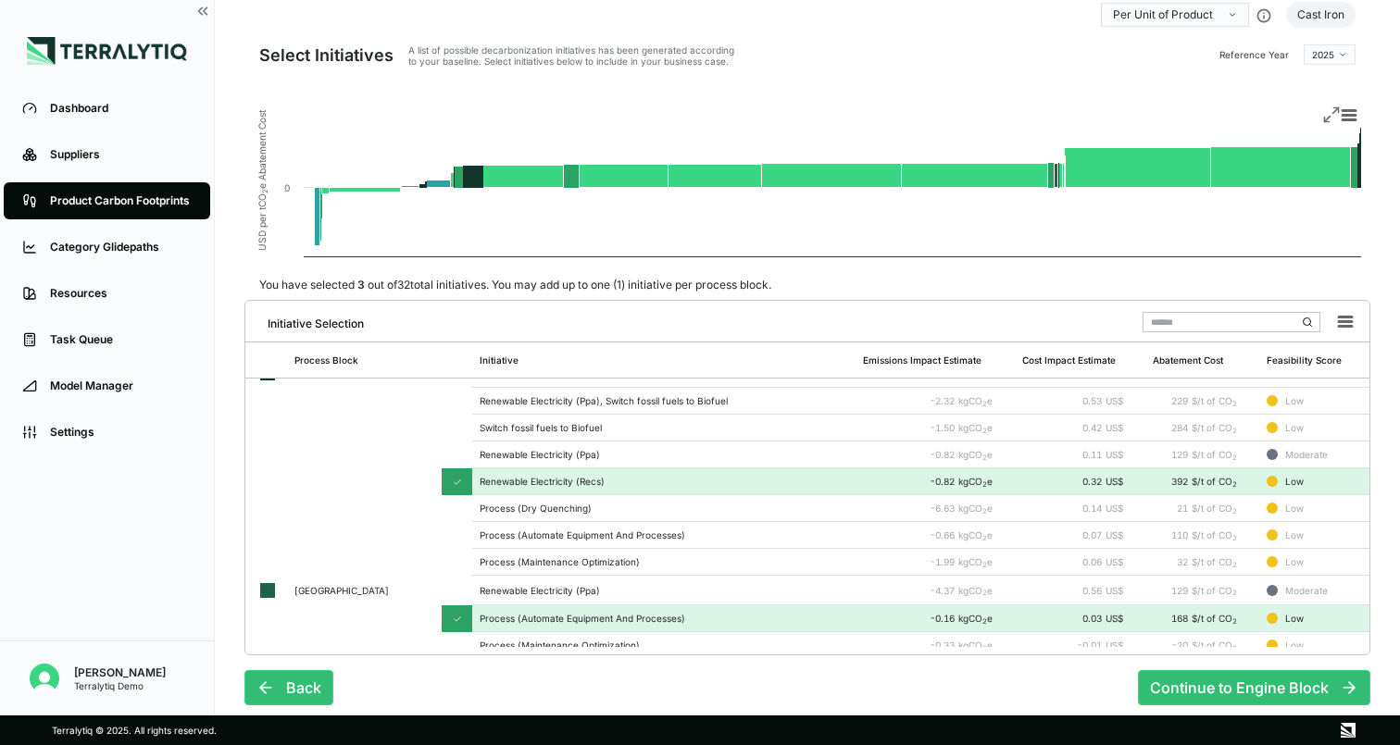
scroll to position [104, 0]
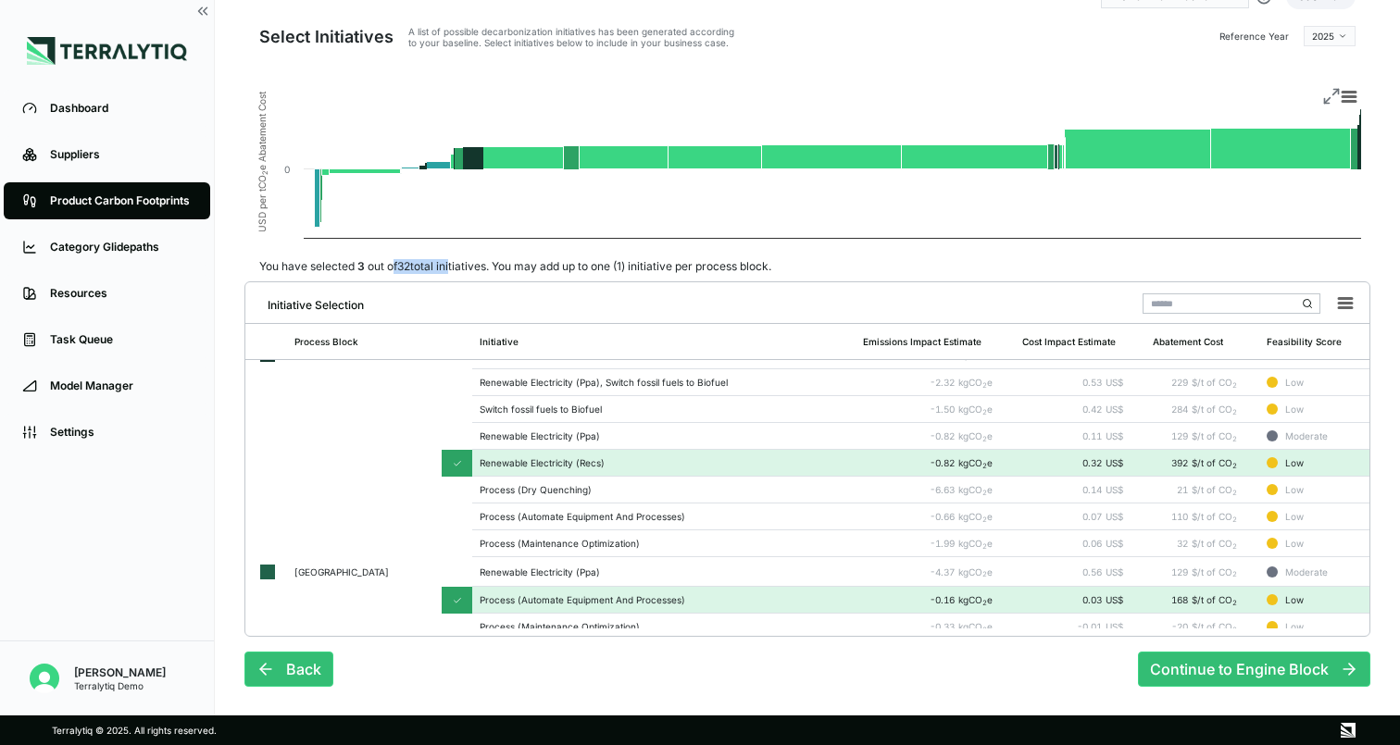
drag, startPoint x: 396, startPoint y: 265, endPoint x: 453, endPoint y: 265, distance: 56.5
click at [453, 265] on div "You have selected 3 out of 32 total initiatives. You may add up to one (1) init…" at bounding box center [514, 266] width 541 height 15
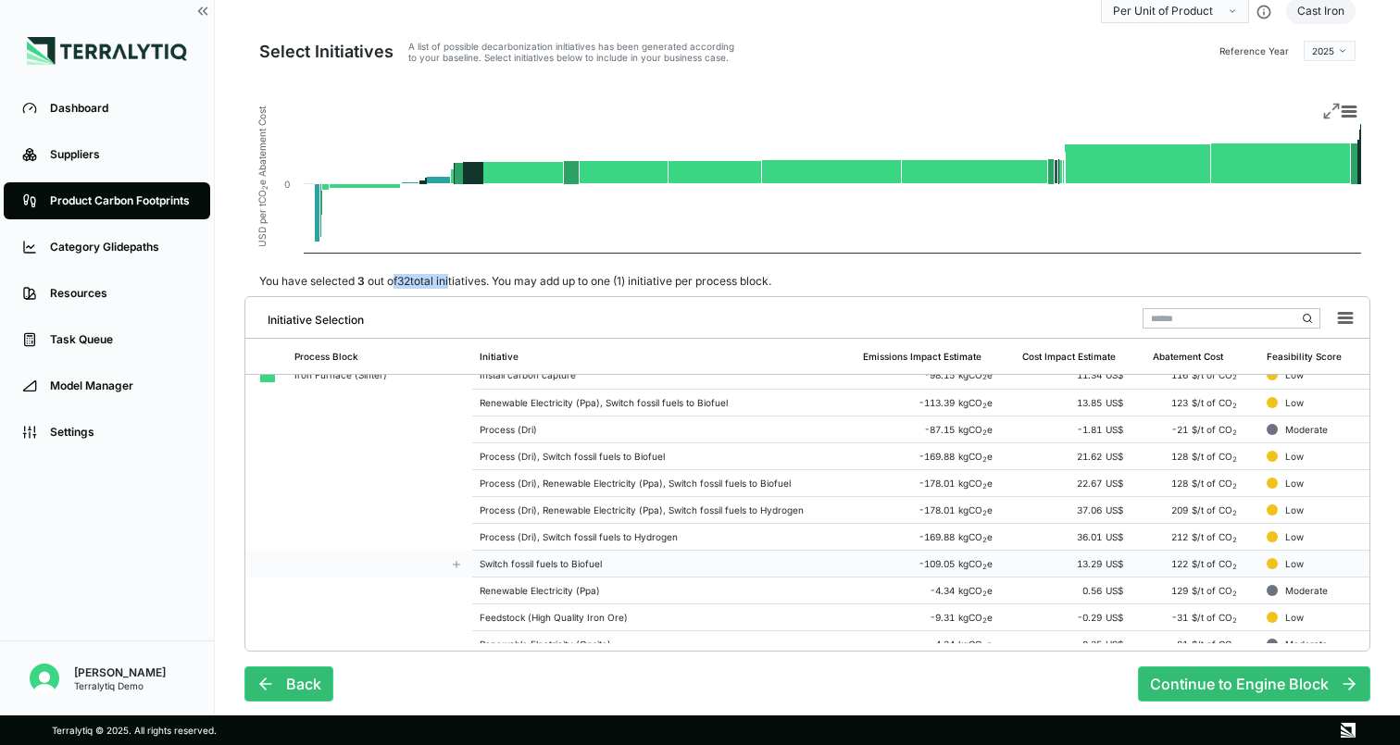
scroll to position [441, 0]
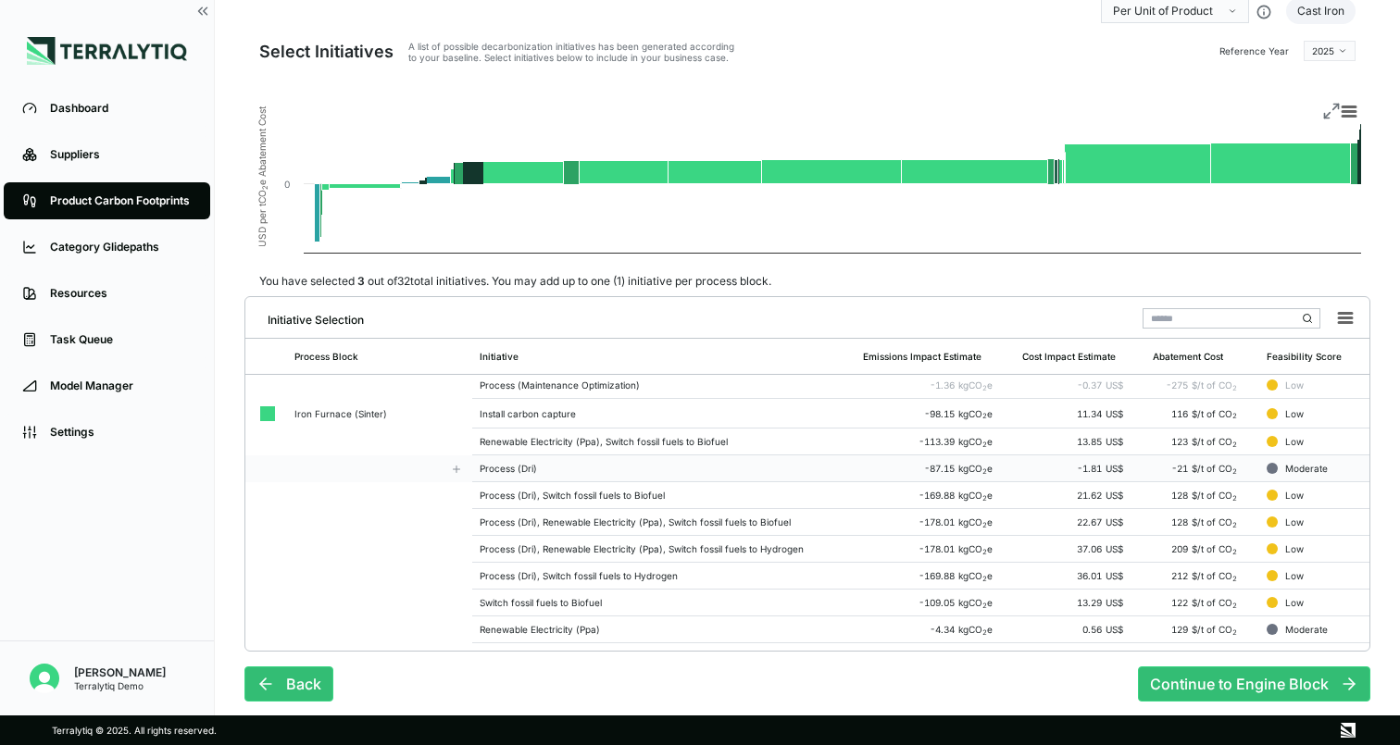
click at [564, 463] on div "Process (Dri)" at bounding box center [663, 468] width 368 height 11
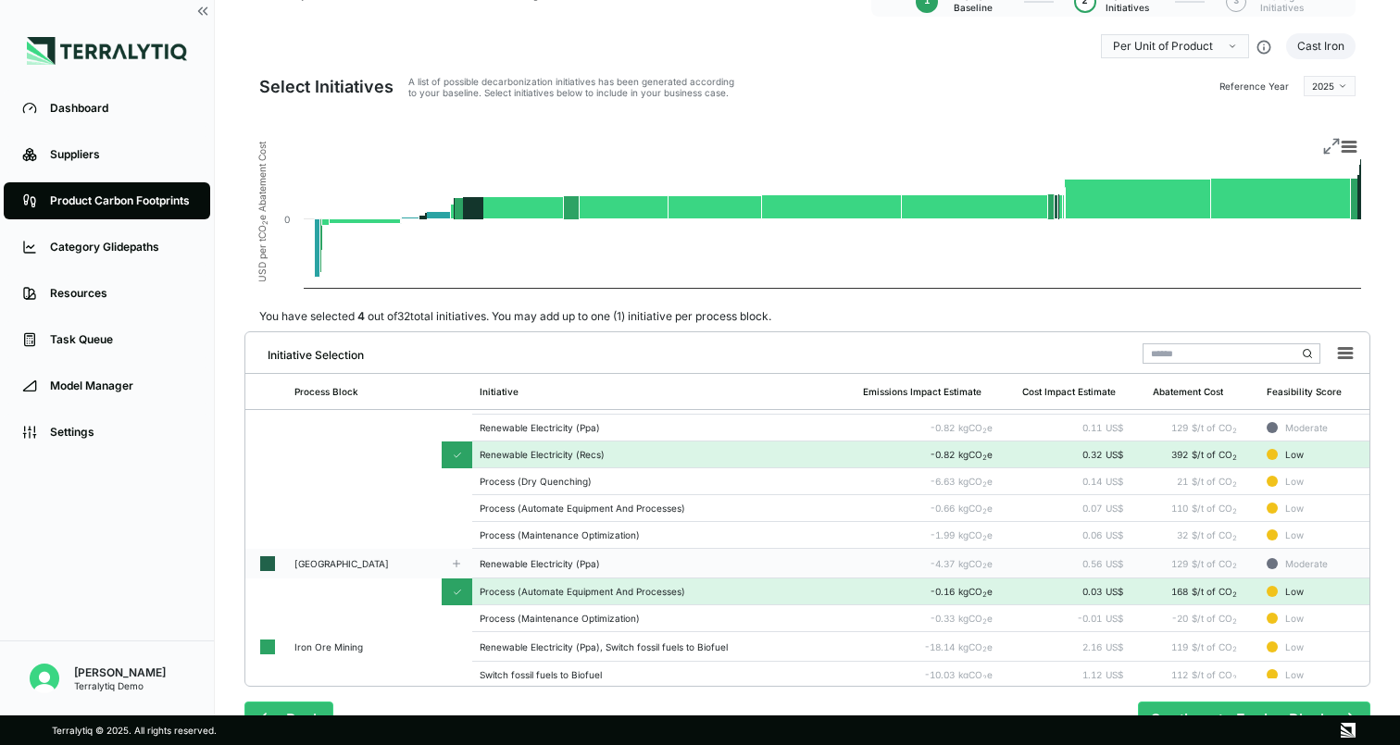
scroll to position [105, 0]
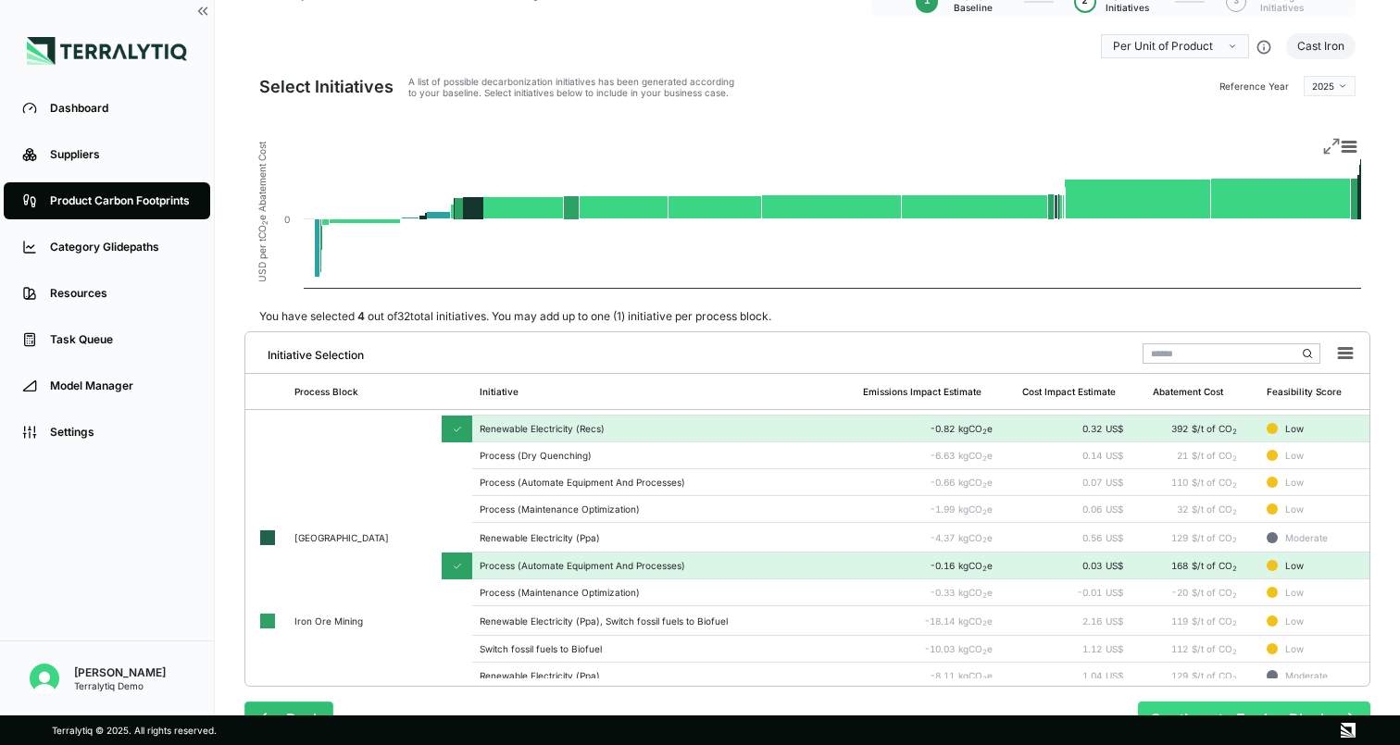
click at [1203, 708] on button "Continue to Engine Block" at bounding box center [1254, 719] width 232 height 35
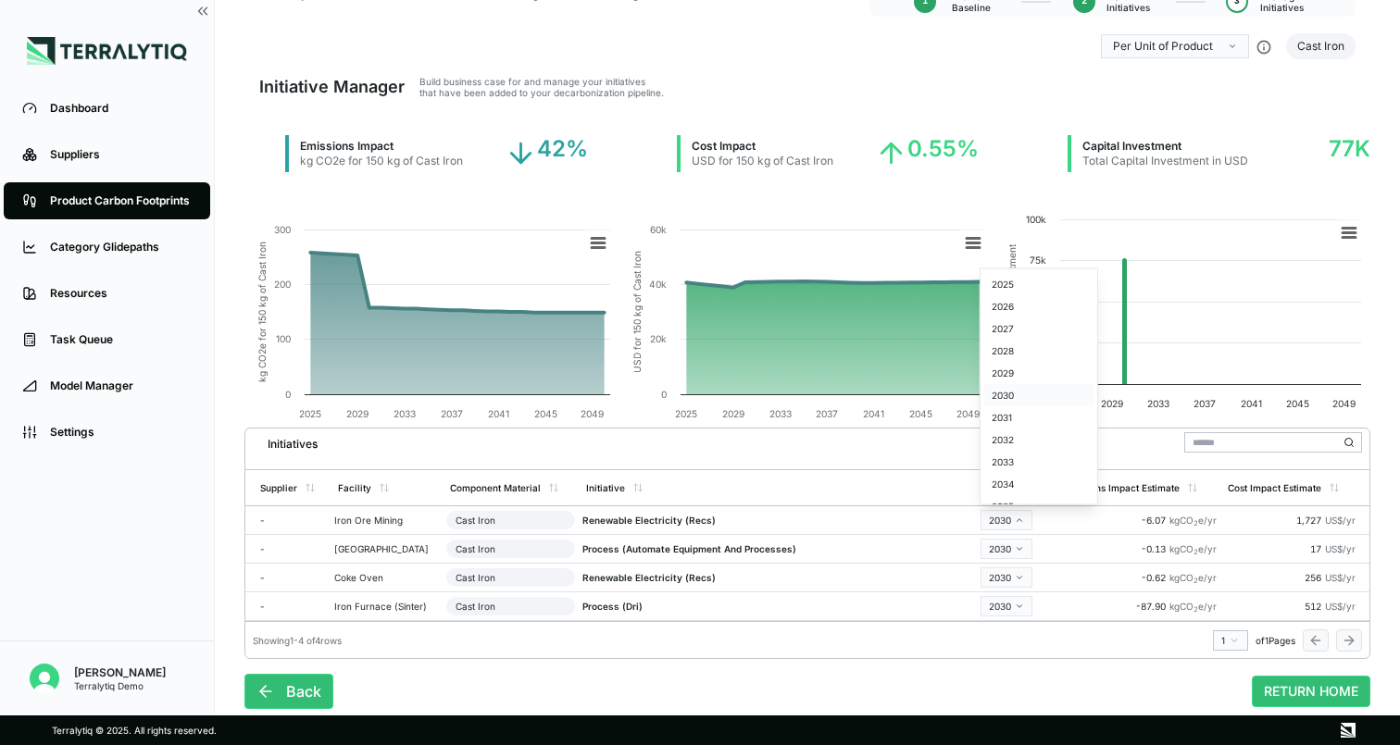
click at [1029, 394] on div "2030" at bounding box center [1038, 395] width 109 height 22
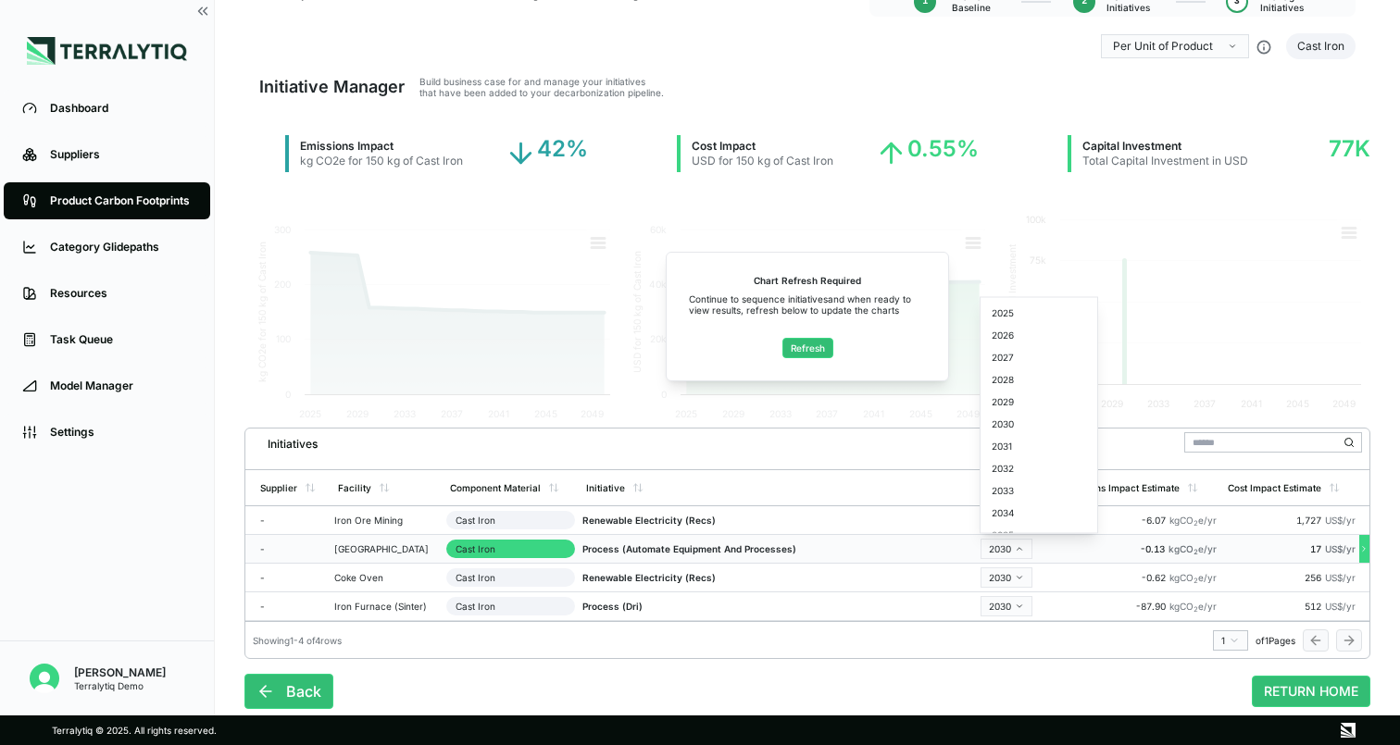
click at [994, 549] on html "Dashboard Suppliers Product Carbon Footprints Category Glidepaths Resources Tas…" at bounding box center [700, 372] width 1400 height 745
click at [1006, 497] on div "2037" at bounding box center [1038, 498] width 109 height 22
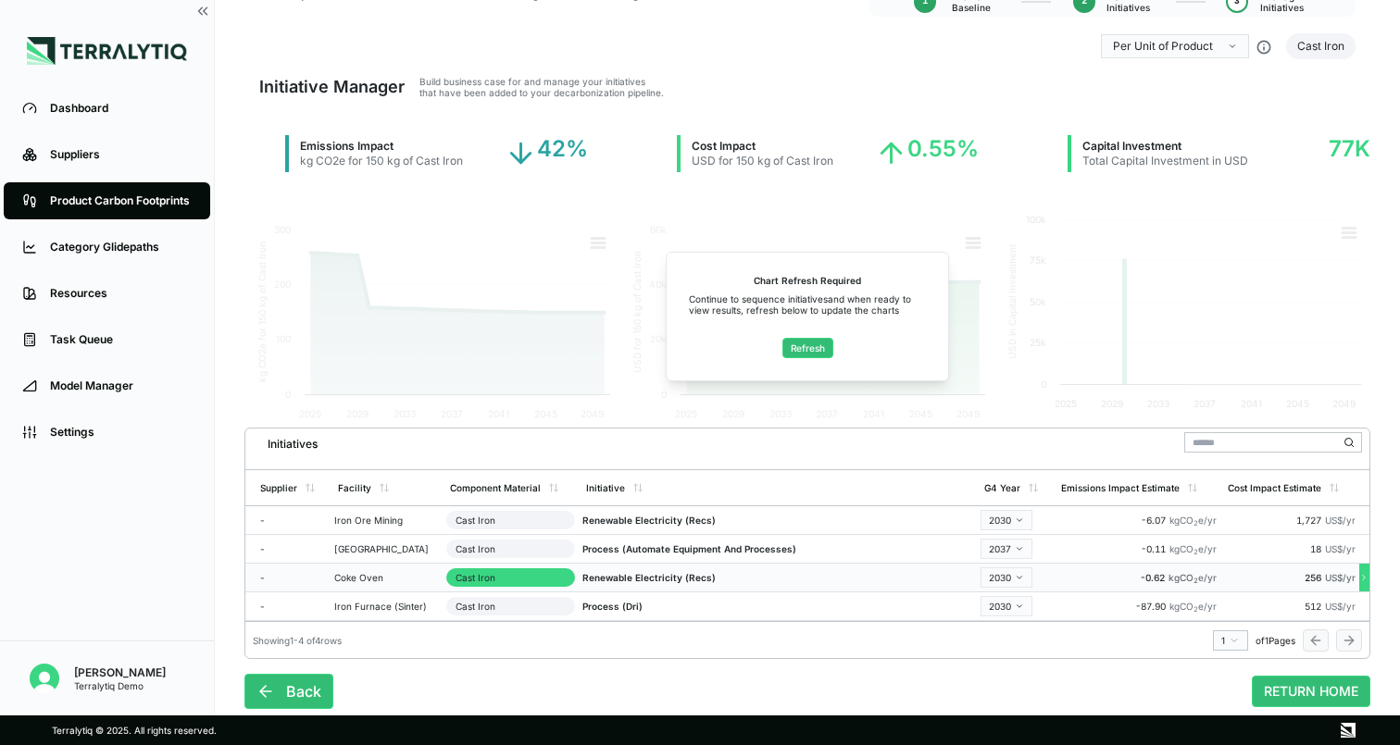
click at [1014, 584] on html "Dashboard Suppliers Product Carbon Footprints Category Glidepaths Resources Tas…" at bounding box center [700, 372] width 1400 height 745
click at [1014, 524] on div "2040" at bounding box center [1038, 527] width 109 height 22
click at [808, 356] on button "Refresh" at bounding box center [807, 348] width 51 height 20
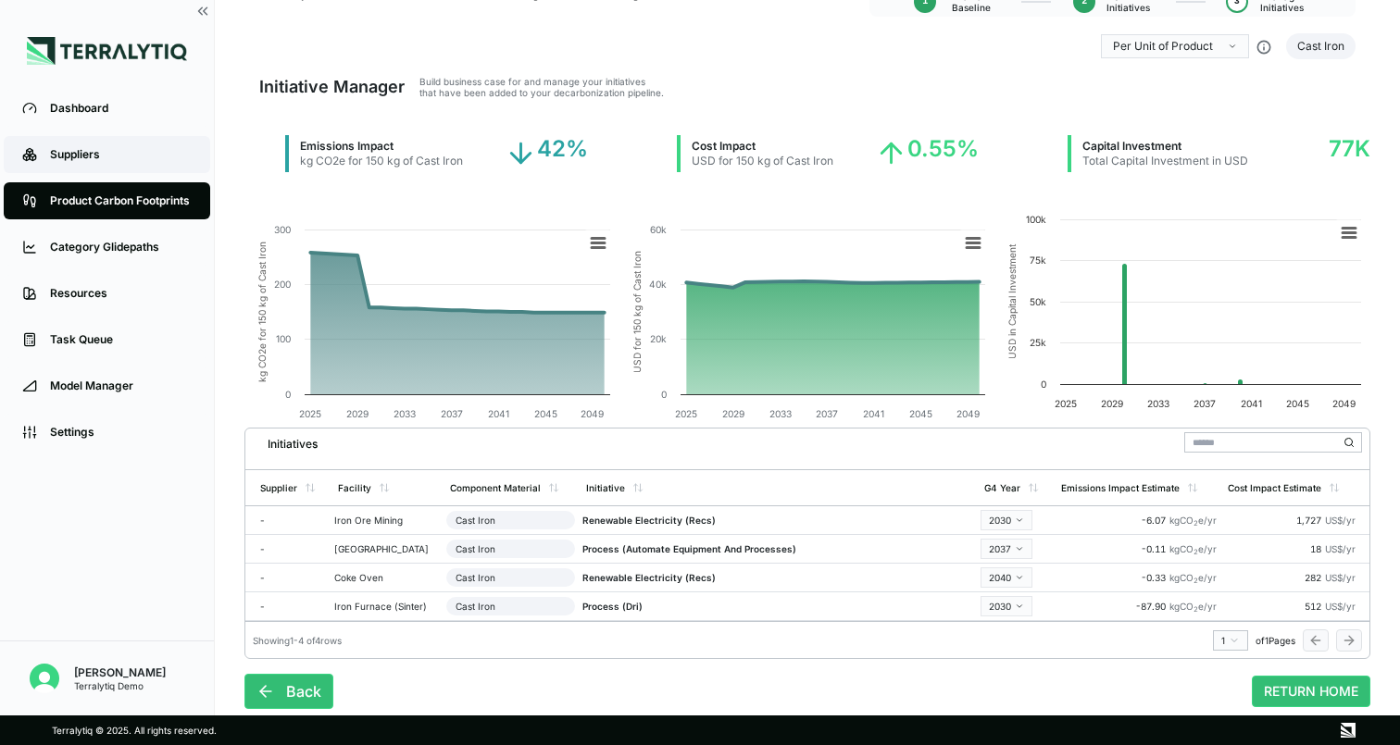
click at [76, 150] on div "Suppliers" at bounding box center [121, 154] width 142 height 15
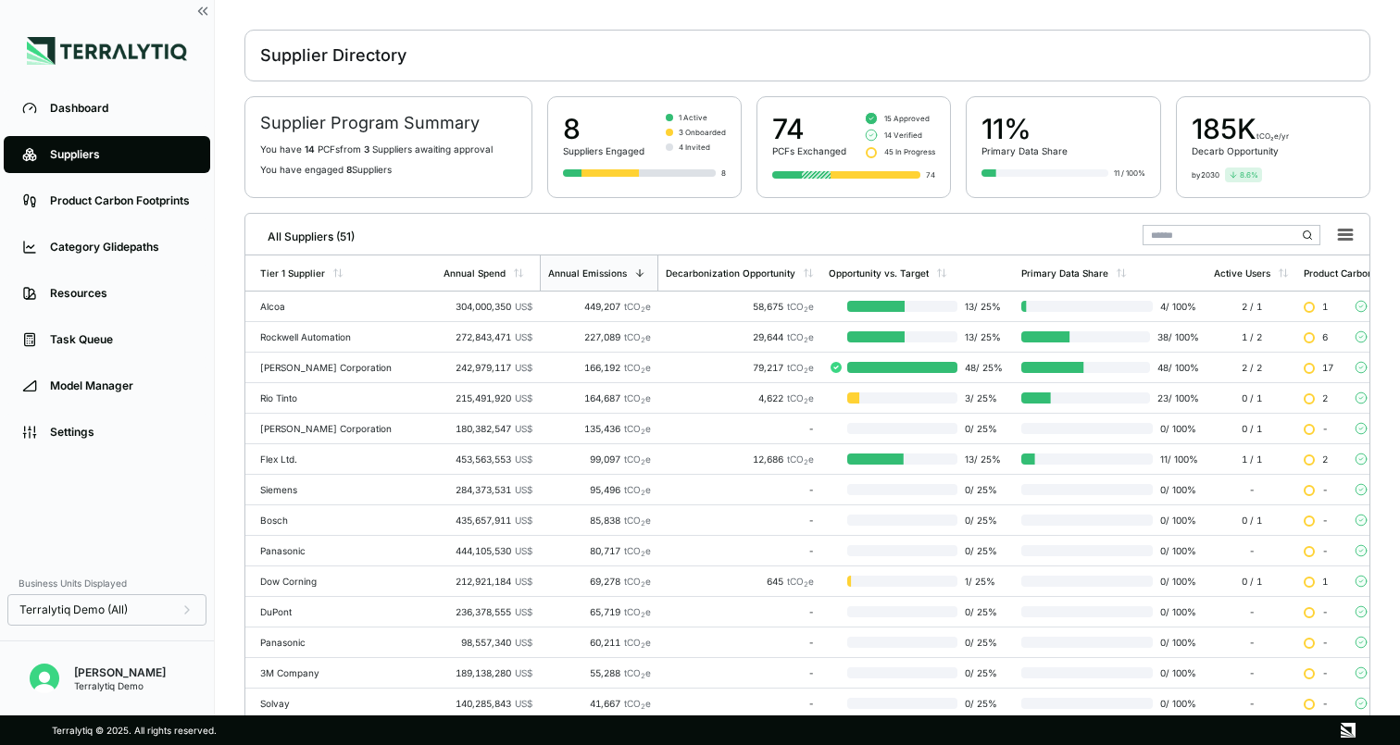
scroll to position [54, 0]
click at [80, 117] on link "Dashboard" at bounding box center [107, 108] width 206 height 37
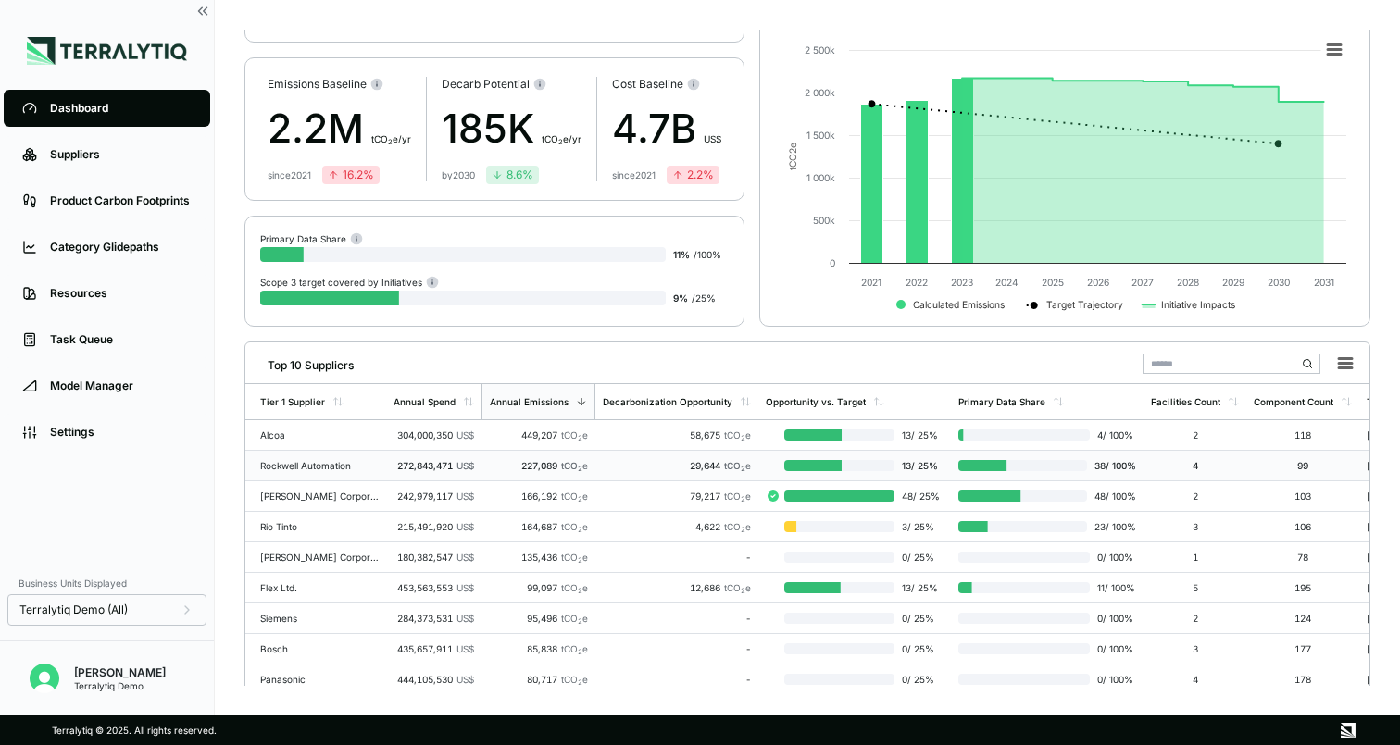
scroll to position [114, 0]
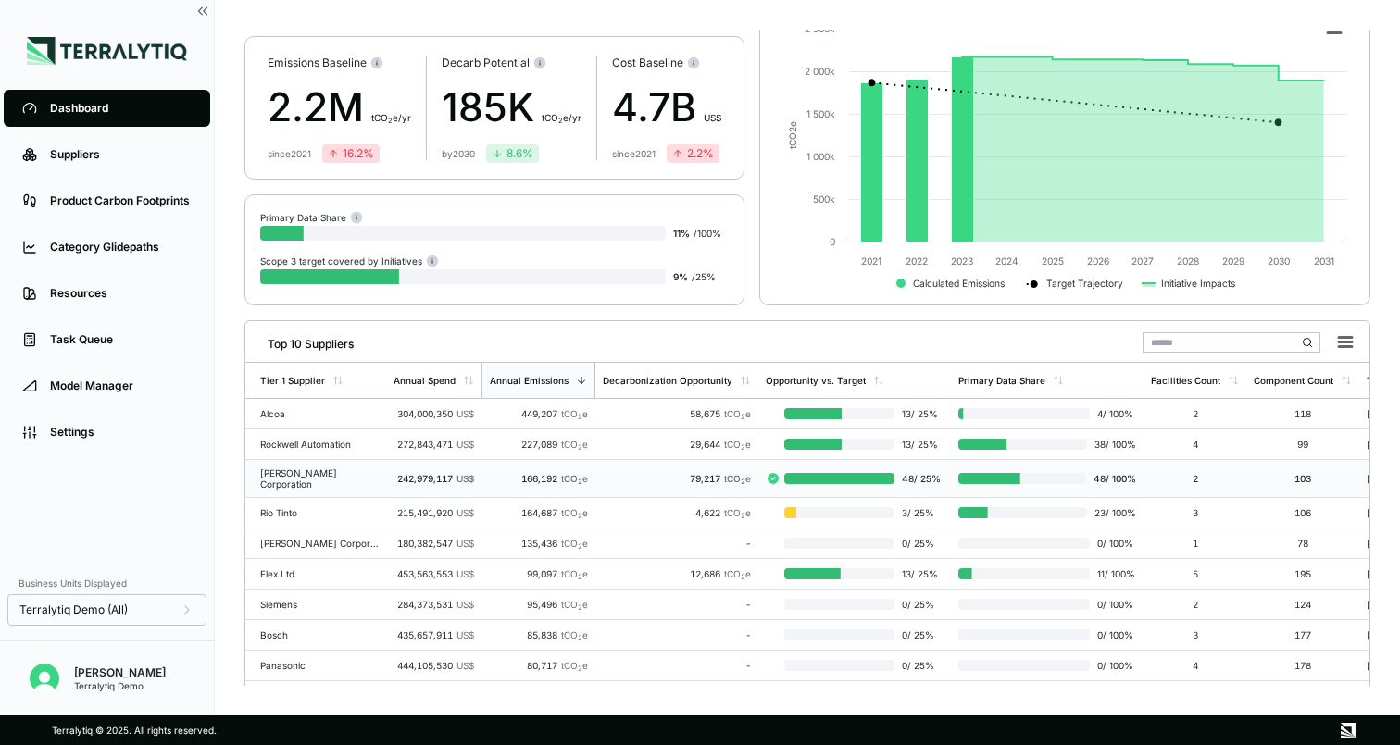
click at [365, 477] on div "[PERSON_NAME] Corporation" at bounding box center [319, 478] width 118 height 22
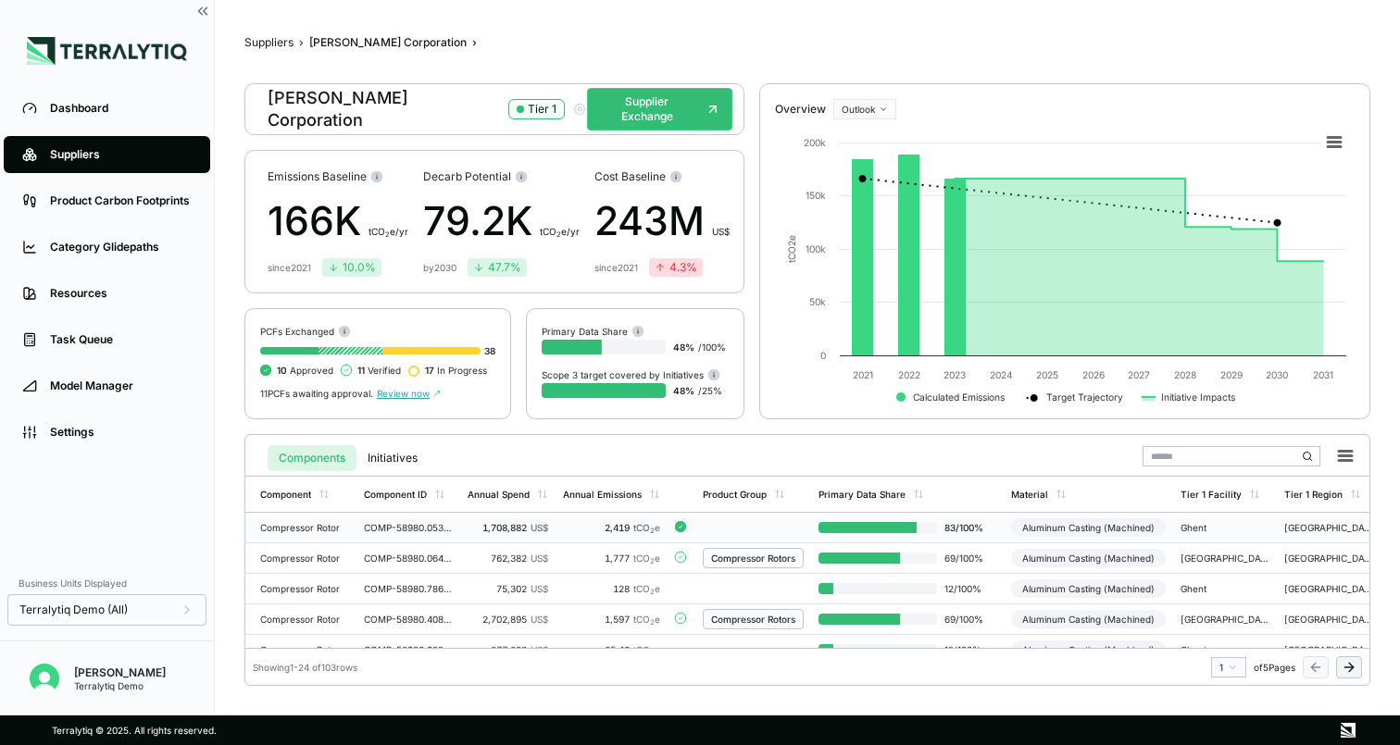
click at [457, 524] on td "COMP-58980.053789788637654" at bounding box center [408, 528] width 104 height 31
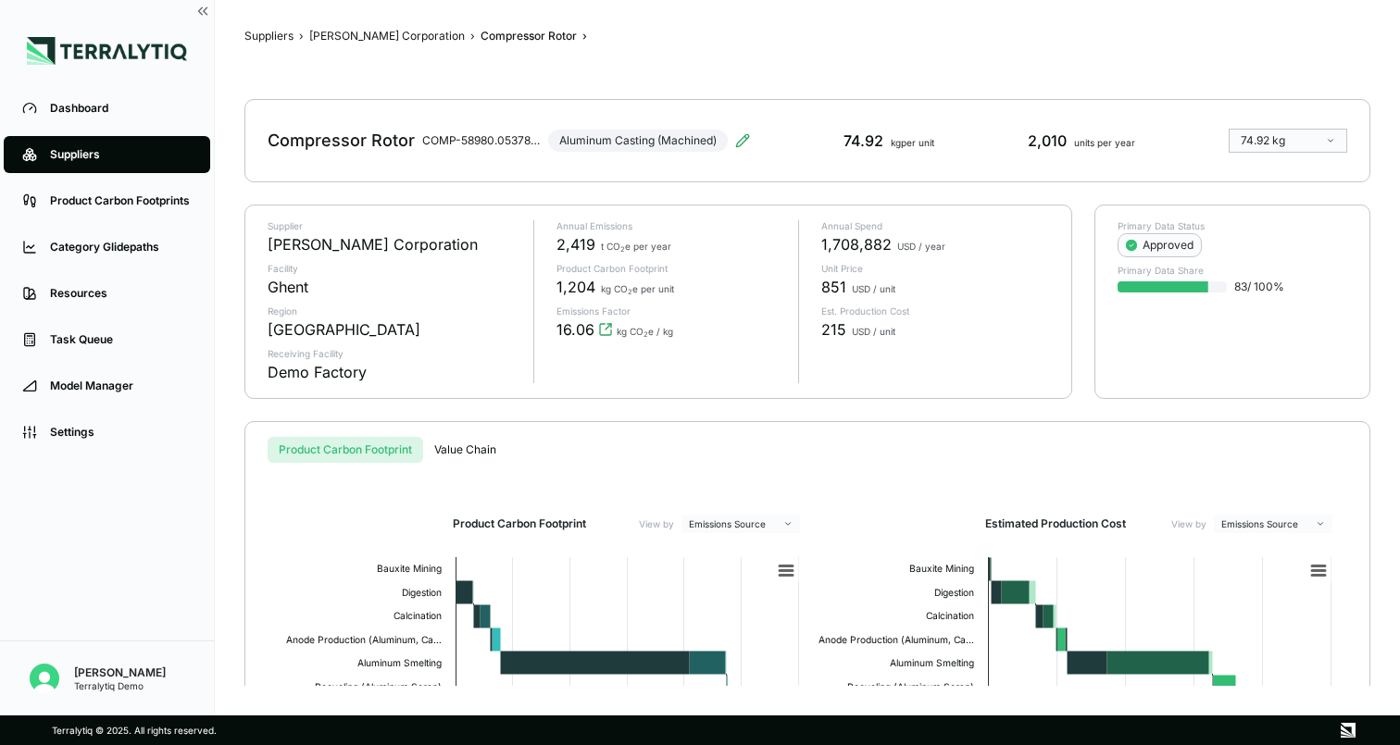
scroll to position [4, 0]
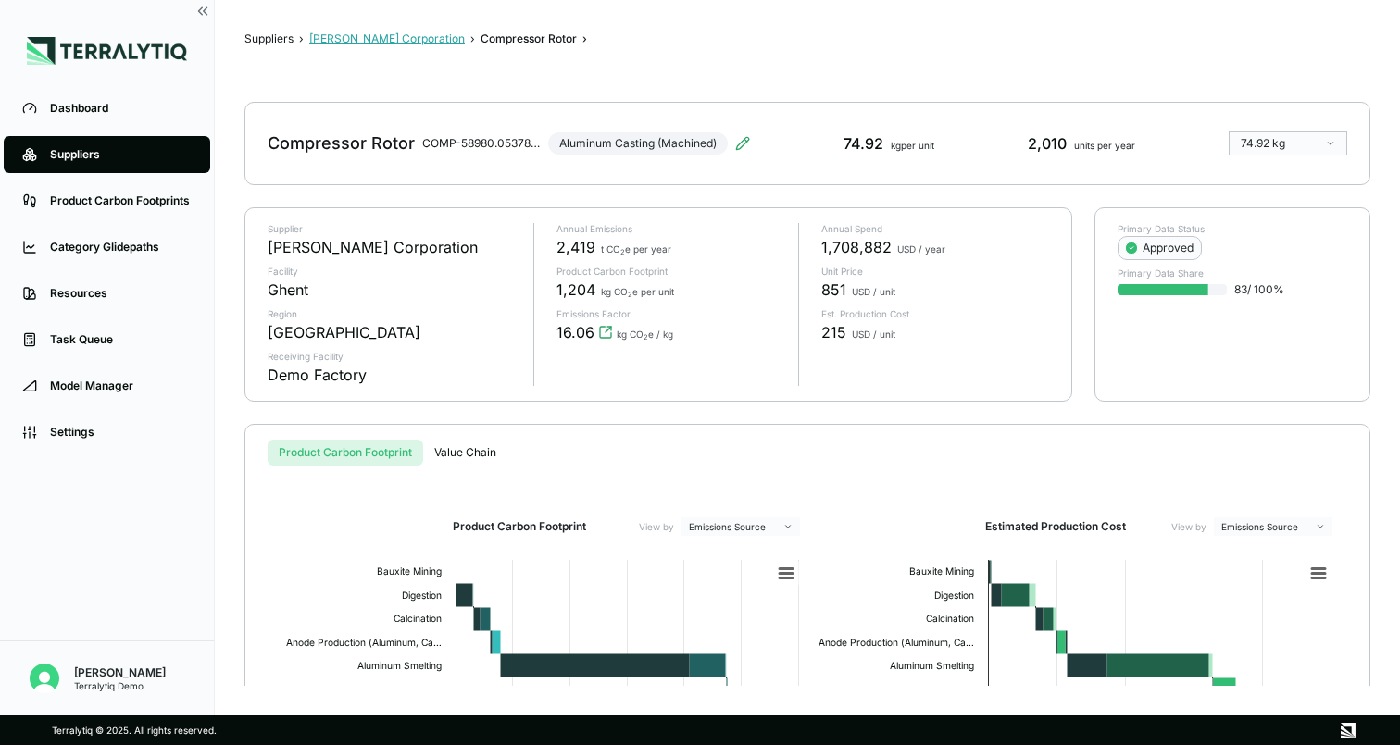
click at [358, 39] on button "[PERSON_NAME] Corporation" at bounding box center [387, 38] width 156 height 15
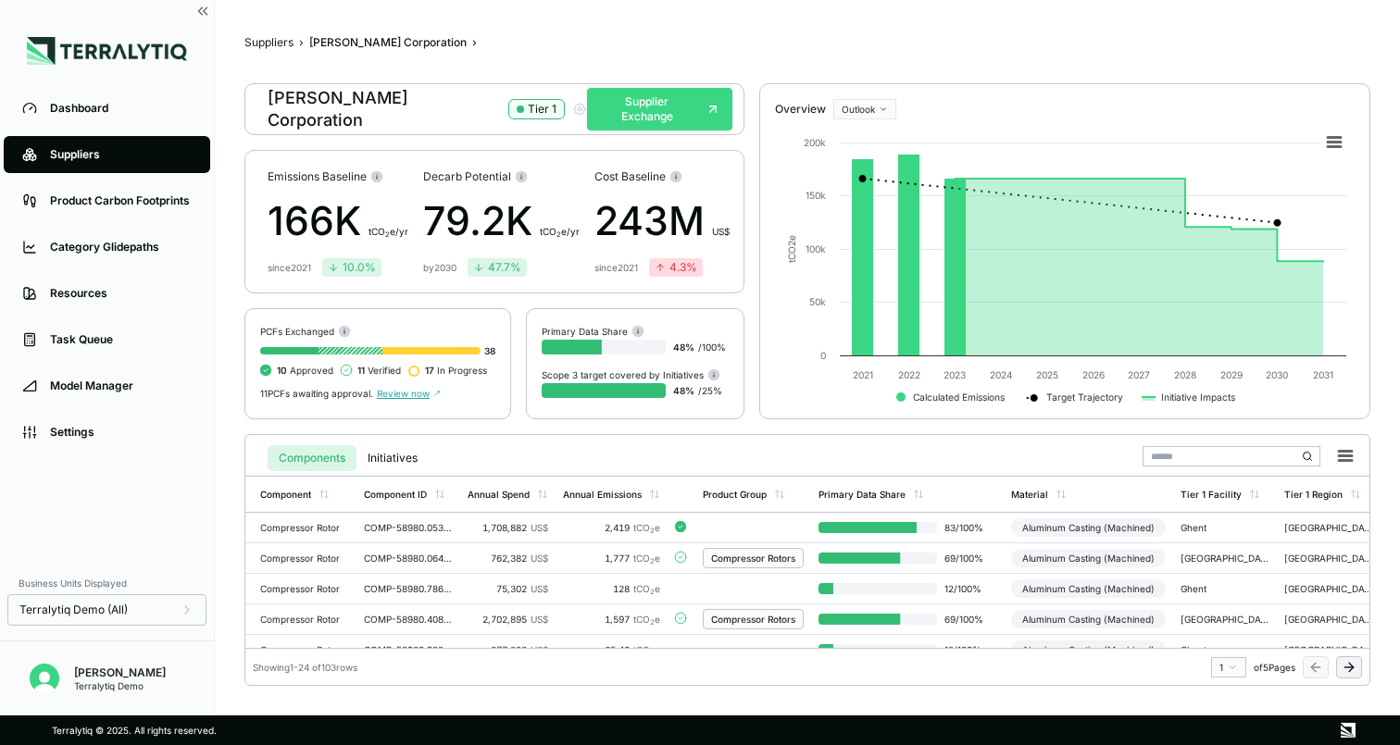
click at [649, 104] on button "Supplier Exchange" at bounding box center [659, 109] width 145 height 43
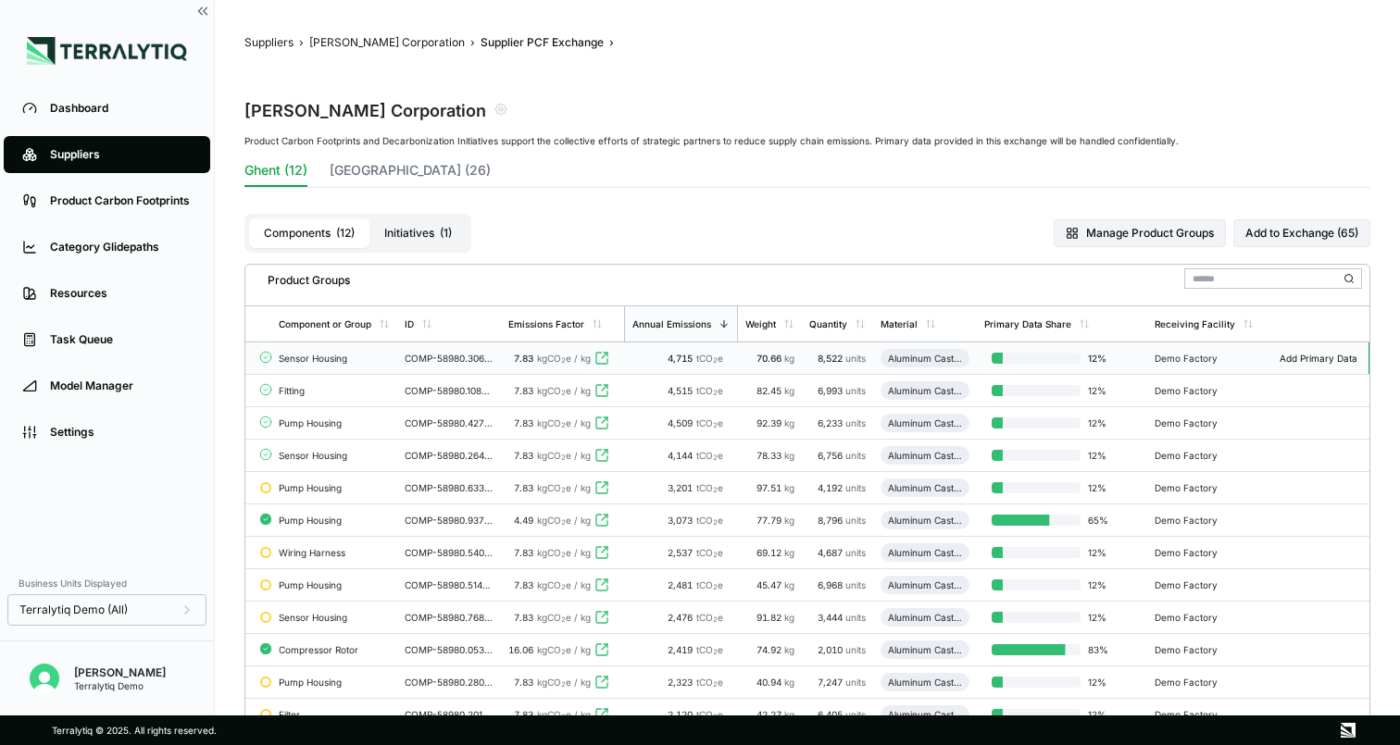
click at [638, 355] on div "4,715 tCO 2 e" at bounding box center [680, 358] width 99 height 11
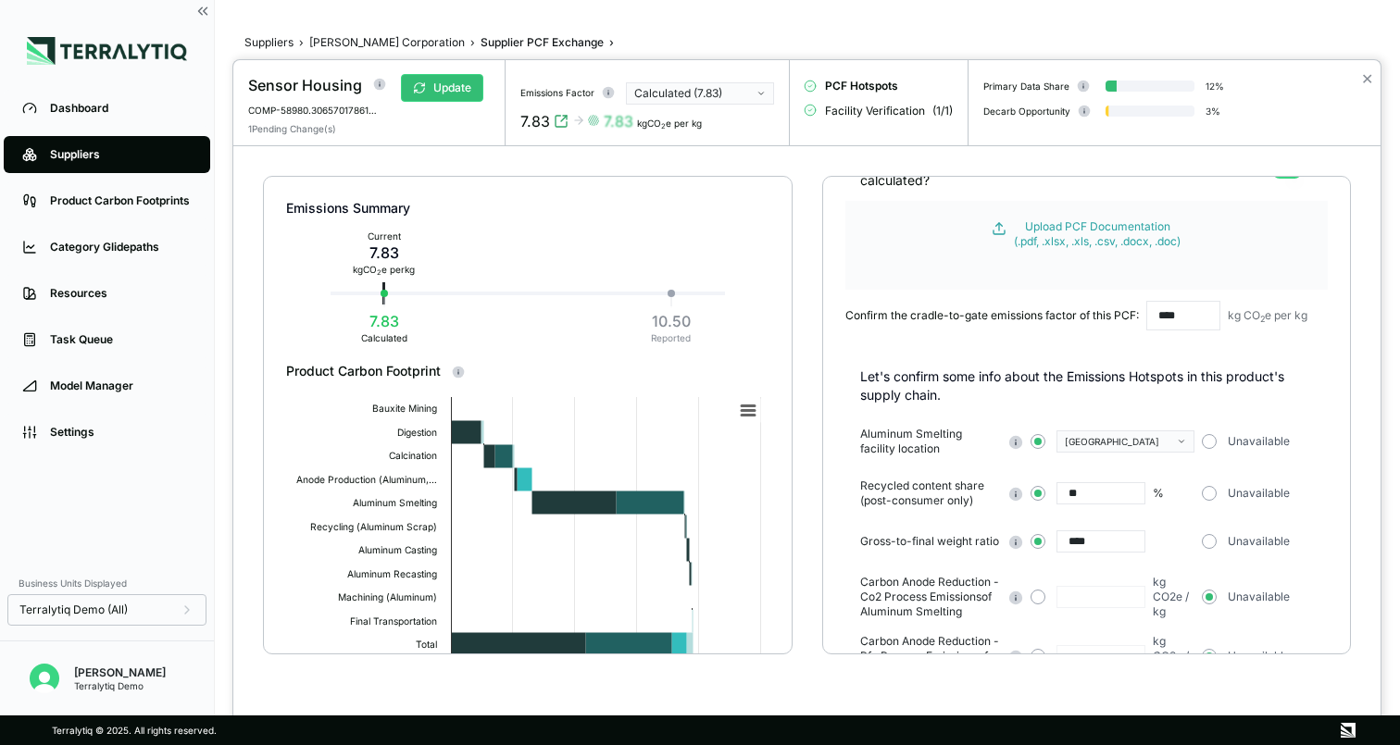
scroll to position [97, 0]
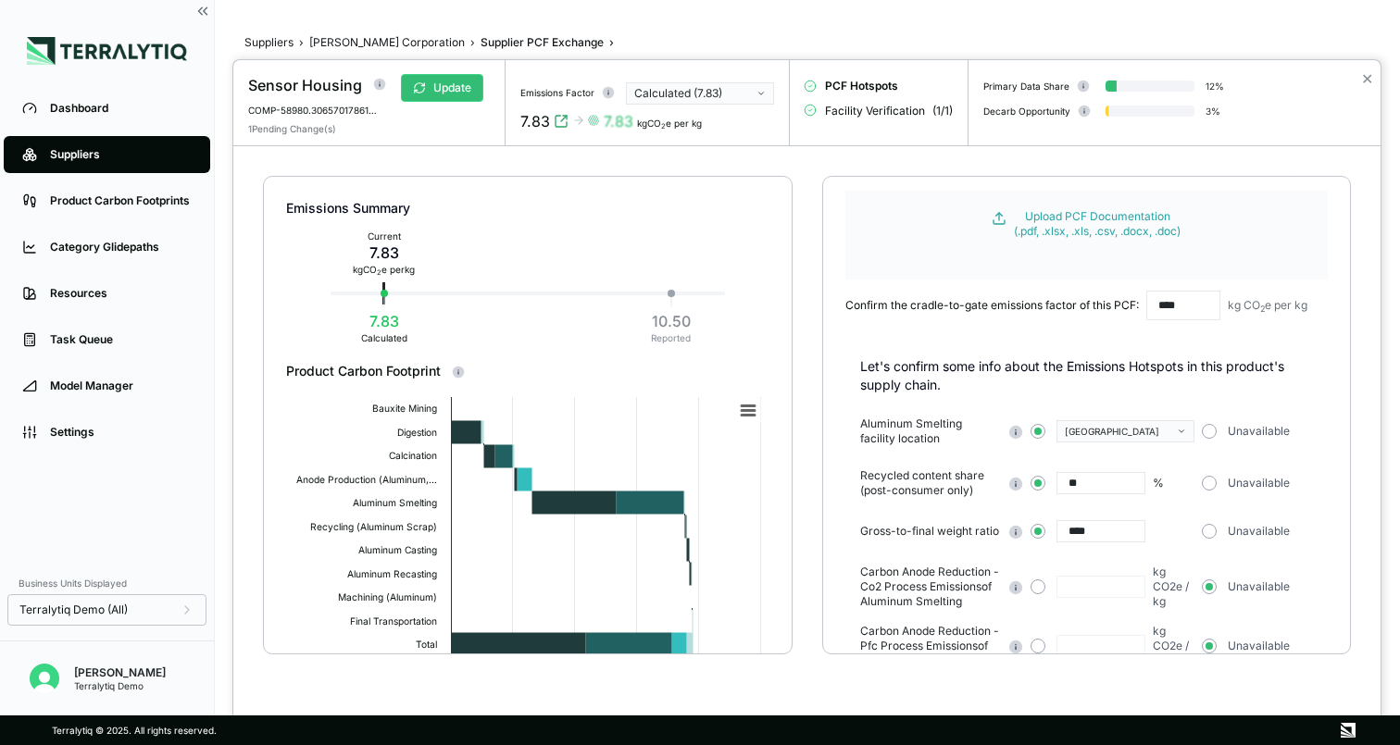
click at [730, 95] on div "Calculated (7.83)" at bounding box center [693, 93] width 118 height 15
click at [804, 231] on div "Emissions Summary Current 7.83 kg CO 2 e per kg 10.50 Reported 7.83 Calculated …" at bounding box center [806, 437] width 1147 height 582
click at [803, 207] on div "Emissions Summary Current 7.83 kg CO 2 e per kg 10.50 Reported 7.83 Calculated …" at bounding box center [806, 437] width 1147 height 582
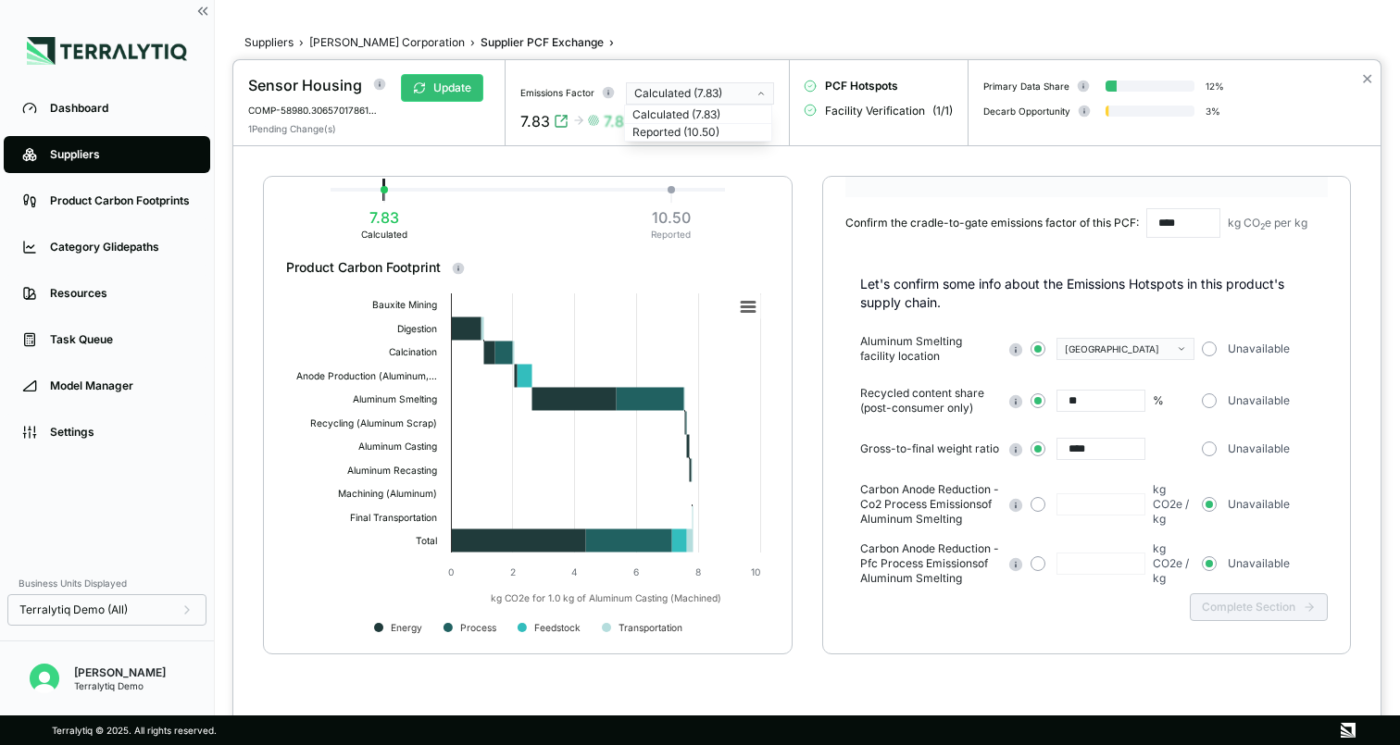
scroll to position [182, 0]
click at [815, 173] on div "Emissions Summary Current 7.83 kg CO 2 e per kg 10.50 Reported 7.83 Calculated …" at bounding box center [806, 437] width 1147 height 582
click at [860, 112] on span "Facility Verification" at bounding box center [875, 111] width 100 height 15
click at [912, 112] on span "Facility Verification" at bounding box center [875, 111] width 100 height 15
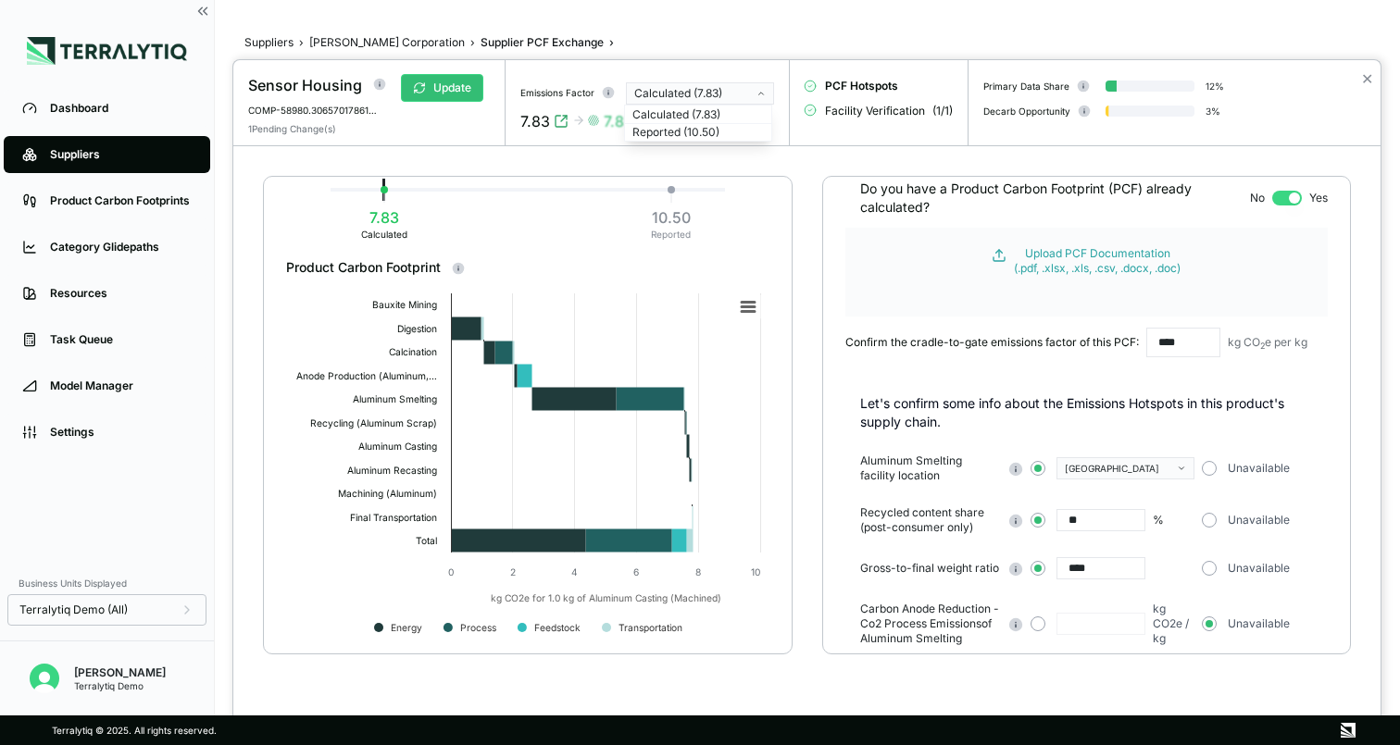
scroll to position [59, 0]
click at [1282, 197] on button "button" at bounding box center [1287, 199] width 30 height 15
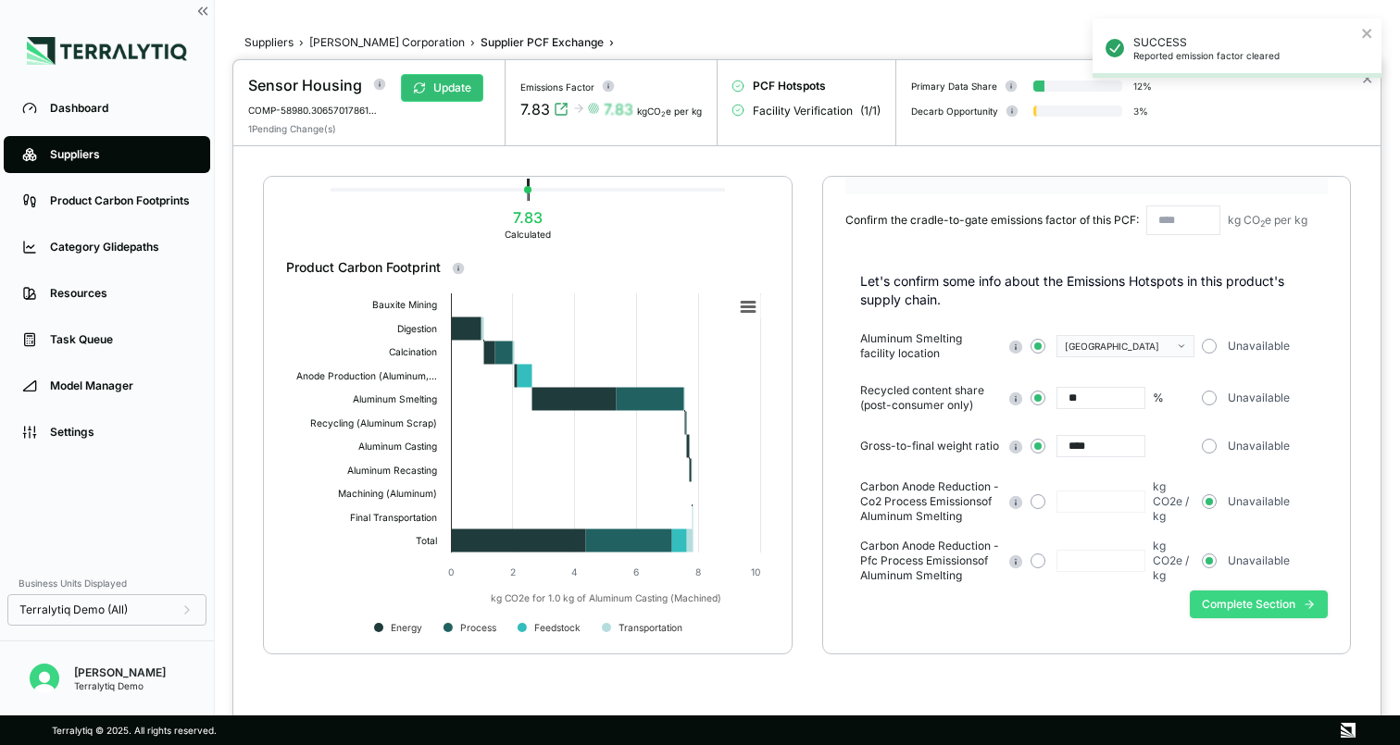
scroll to position [42, 0]
click at [1251, 600] on button "Complete Section" at bounding box center [1258, 605] width 138 height 28
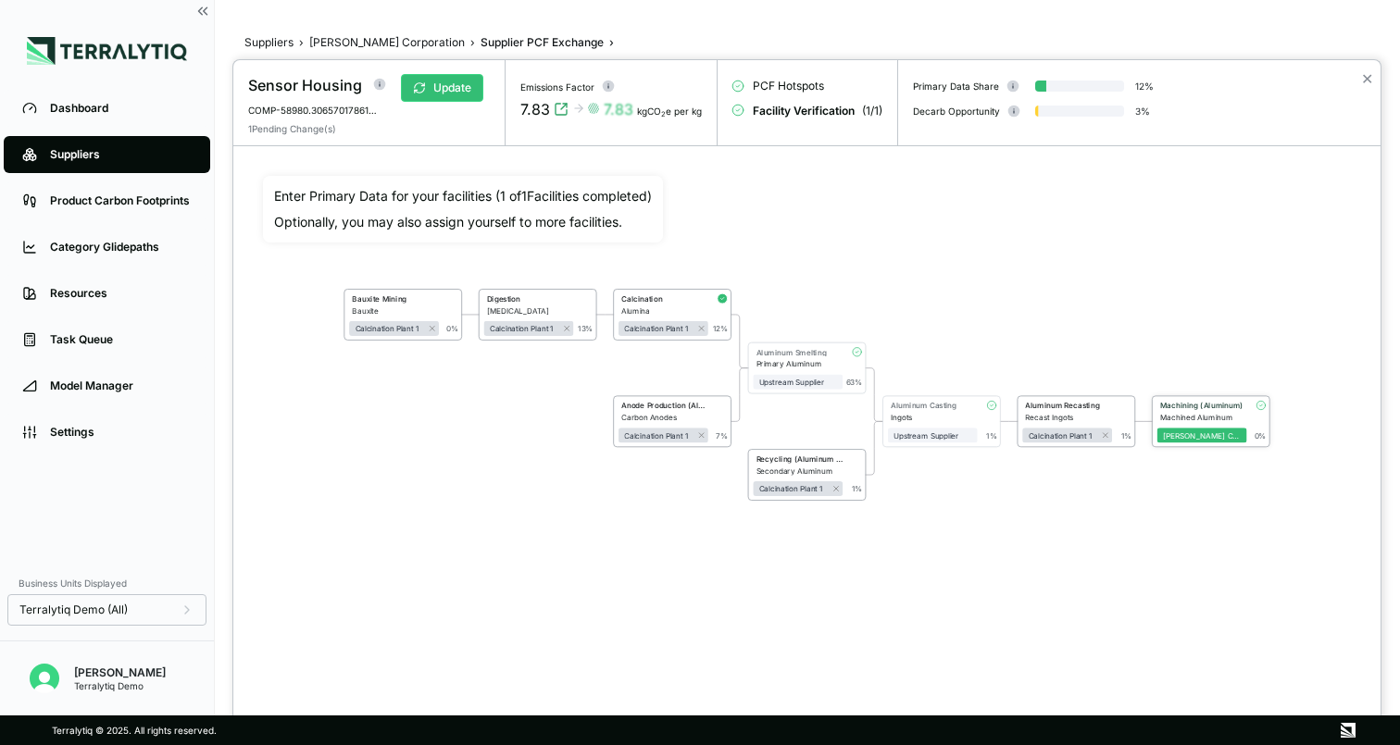
click at [1231, 420] on div "Machined Aluminum" at bounding box center [1203, 417] width 87 height 9
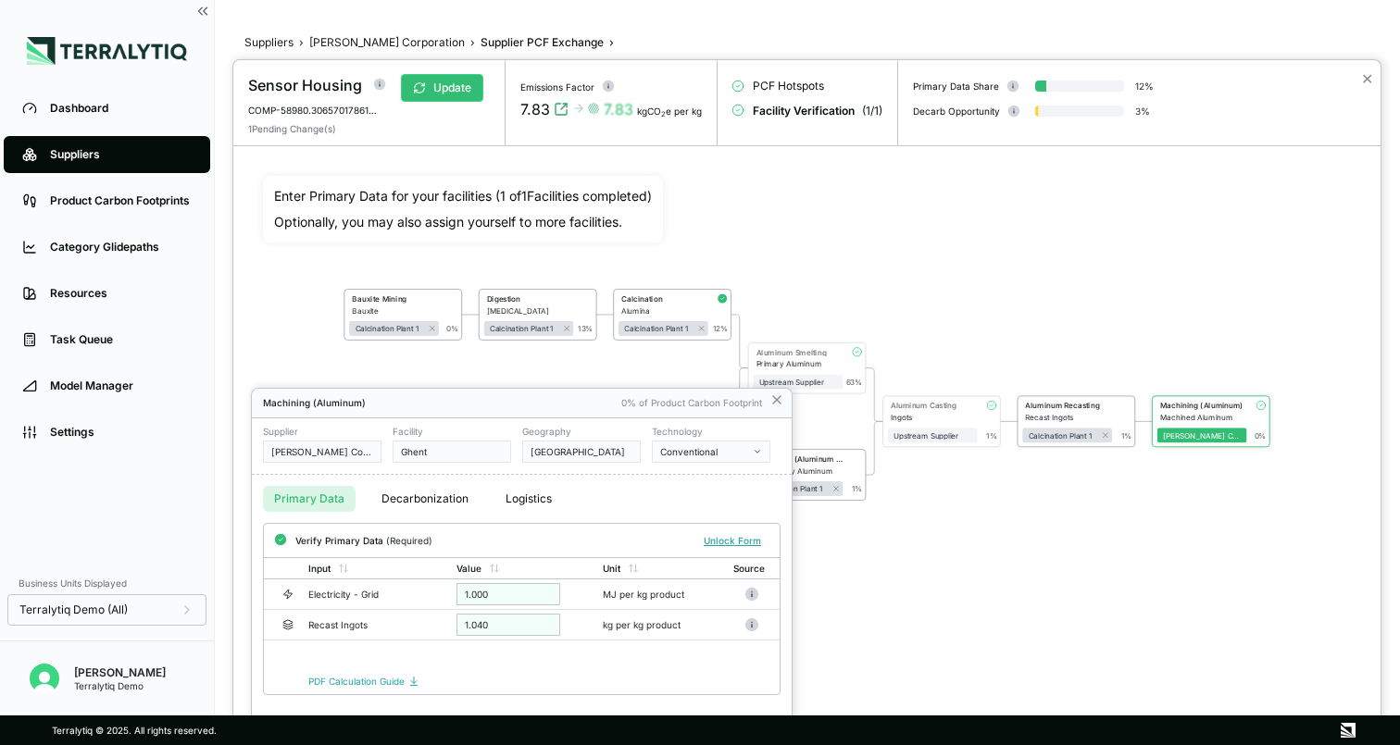
click at [820, 359] on div at bounding box center [806, 402] width 1147 height 685
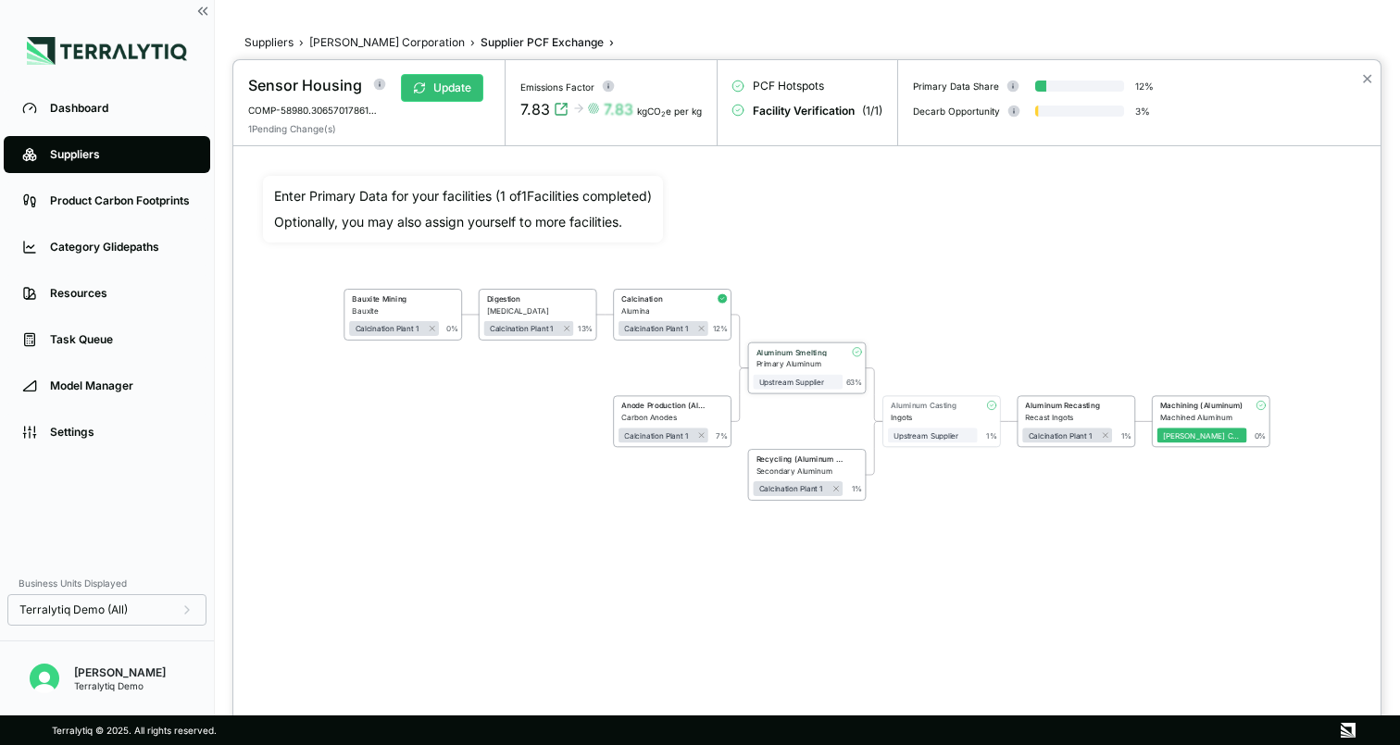
click at [823, 360] on div "Primary Aluminum" at bounding box center [799, 364] width 87 height 9
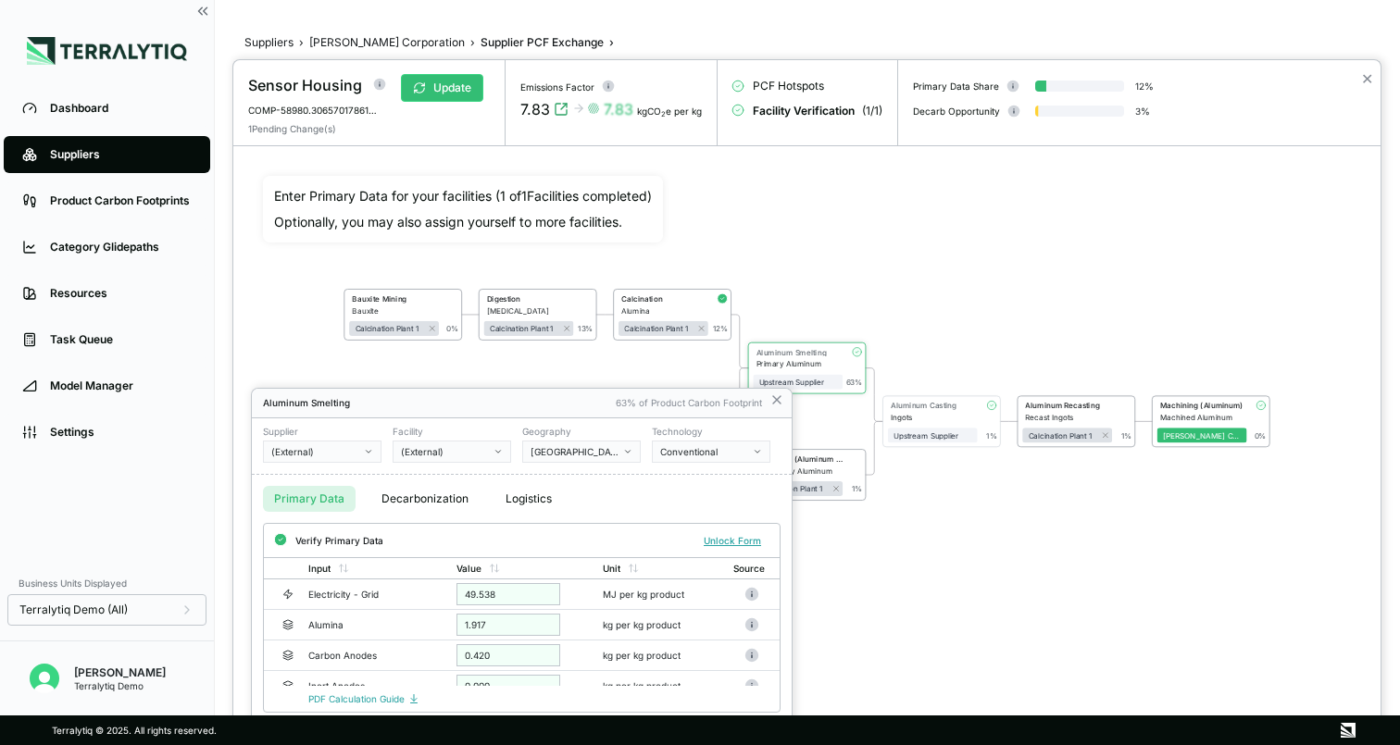
click at [409, 499] on button "Decarbonization" at bounding box center [424, 499] width 109 height 26
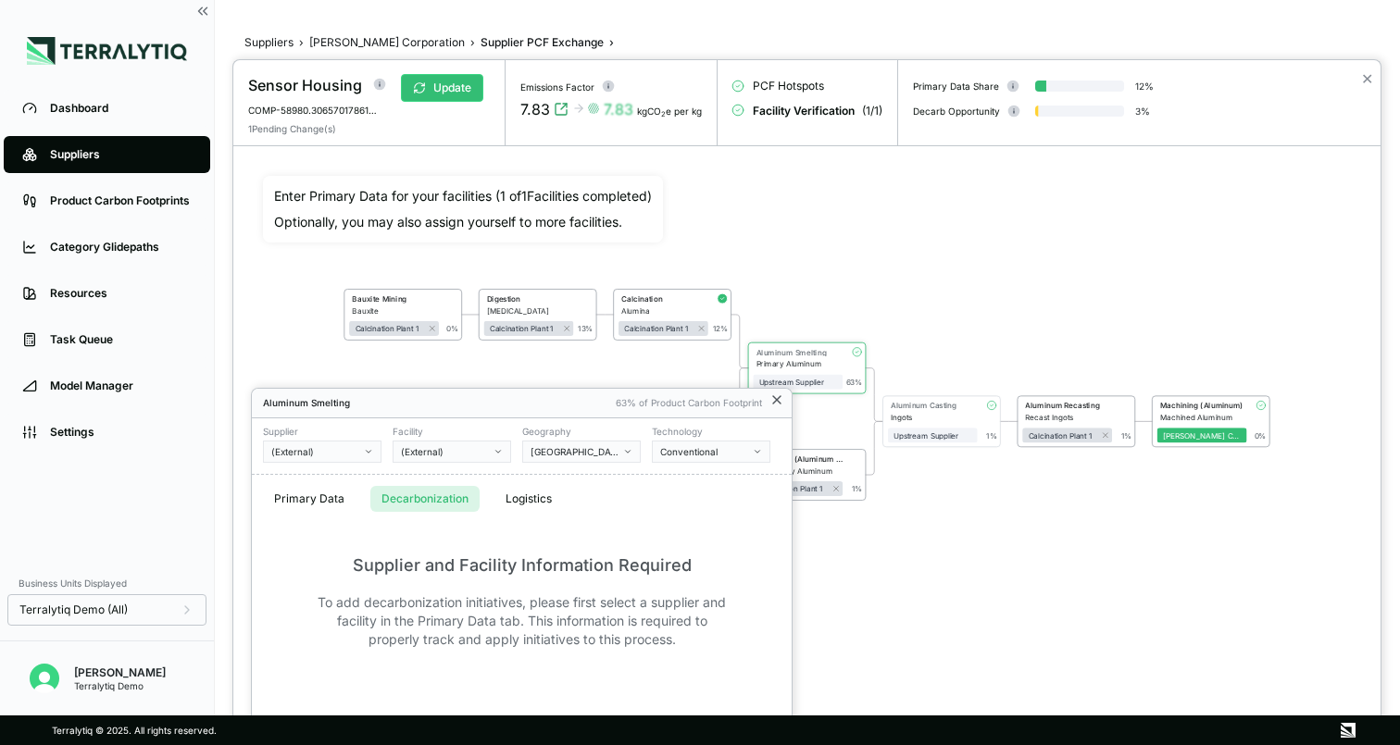
click at [777, 400] on icon at bounding box center [776, 399] width 15 height 15
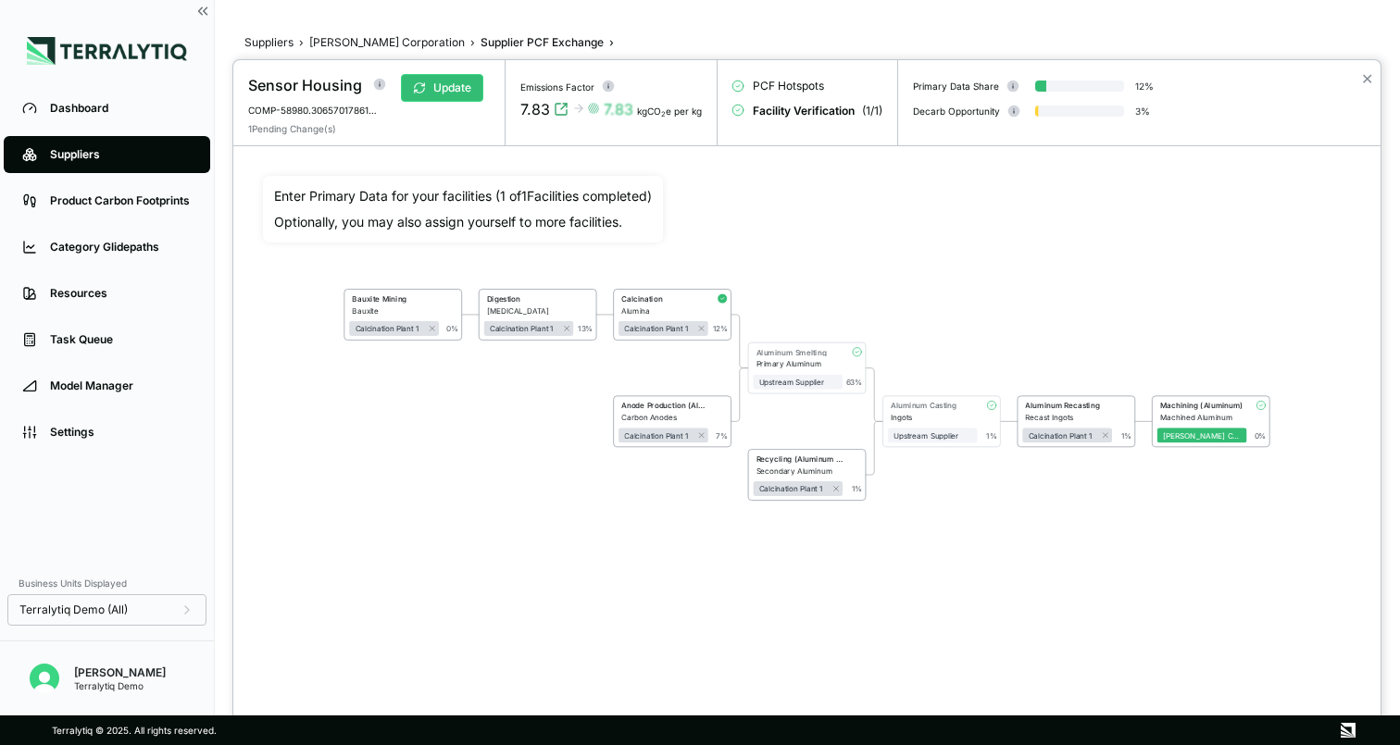
click at [331, 45] on div at bounding box center [700, 372] width 1400 height 745
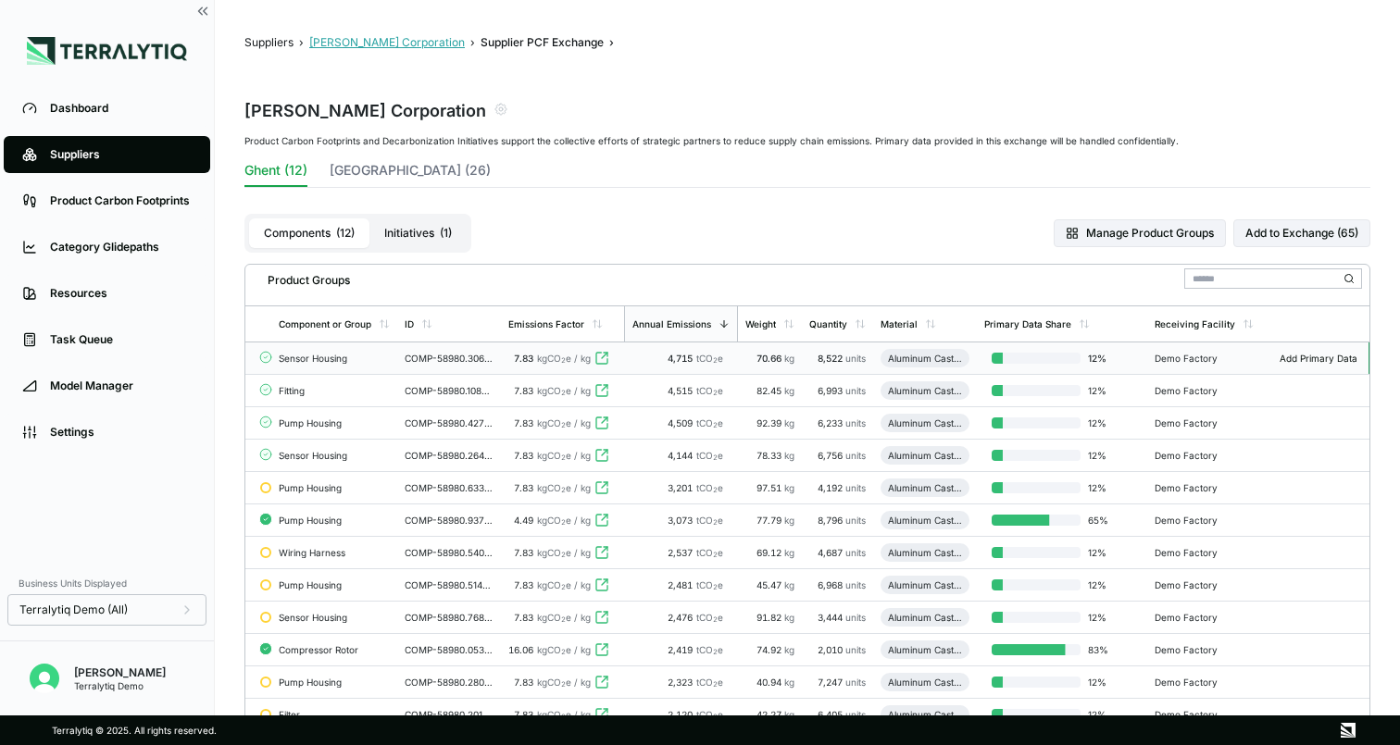
click at [334, 43] on button "[PERSON_NAME] Corporation" at bounding box center [387, 42] width 156 height 15
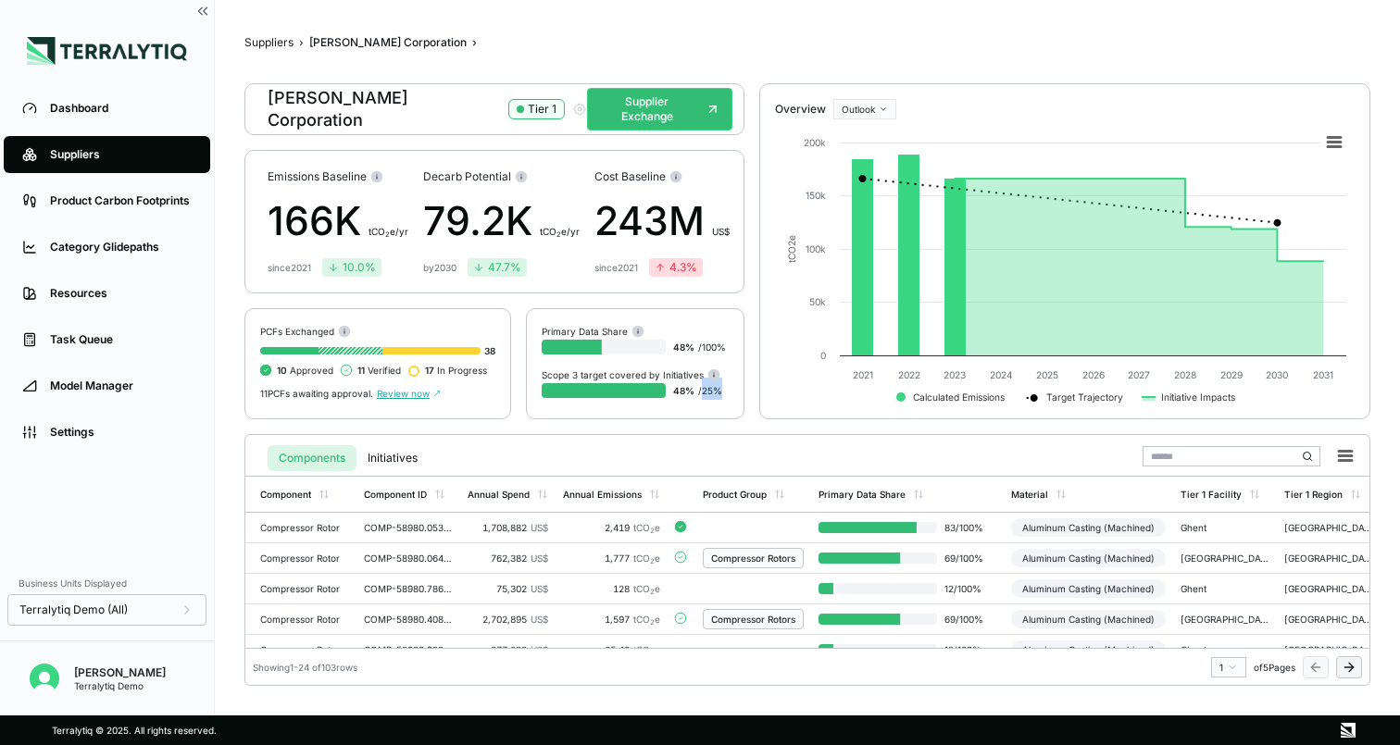
drag, startPoint x: 704, startPoint y: 413, endPoint x: 730, endPoint y: 413, distance: 25.9
click at [730, 413] on div "Primary Data Share 48 % / 100 % Scope 3 target covered by Initiatives 48 % / 25…" at bounding box center [635, 363] width 218 height 111
click at [268, 45] on button "Suppliers" at bounding box center [268, 42] width 49 height 15
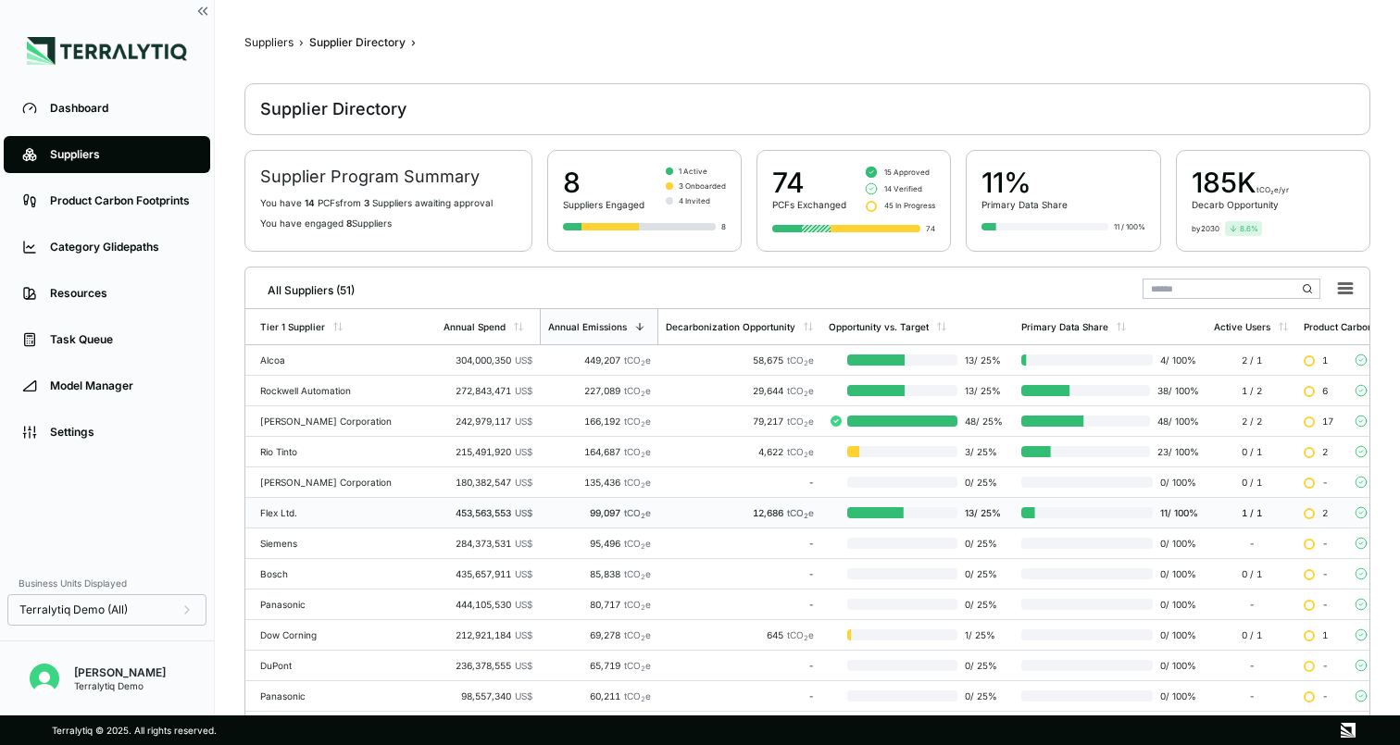
click at [702, 513] on div "12,686 tCO 2 e" at bounding box center [740, 512] width 148 height 11
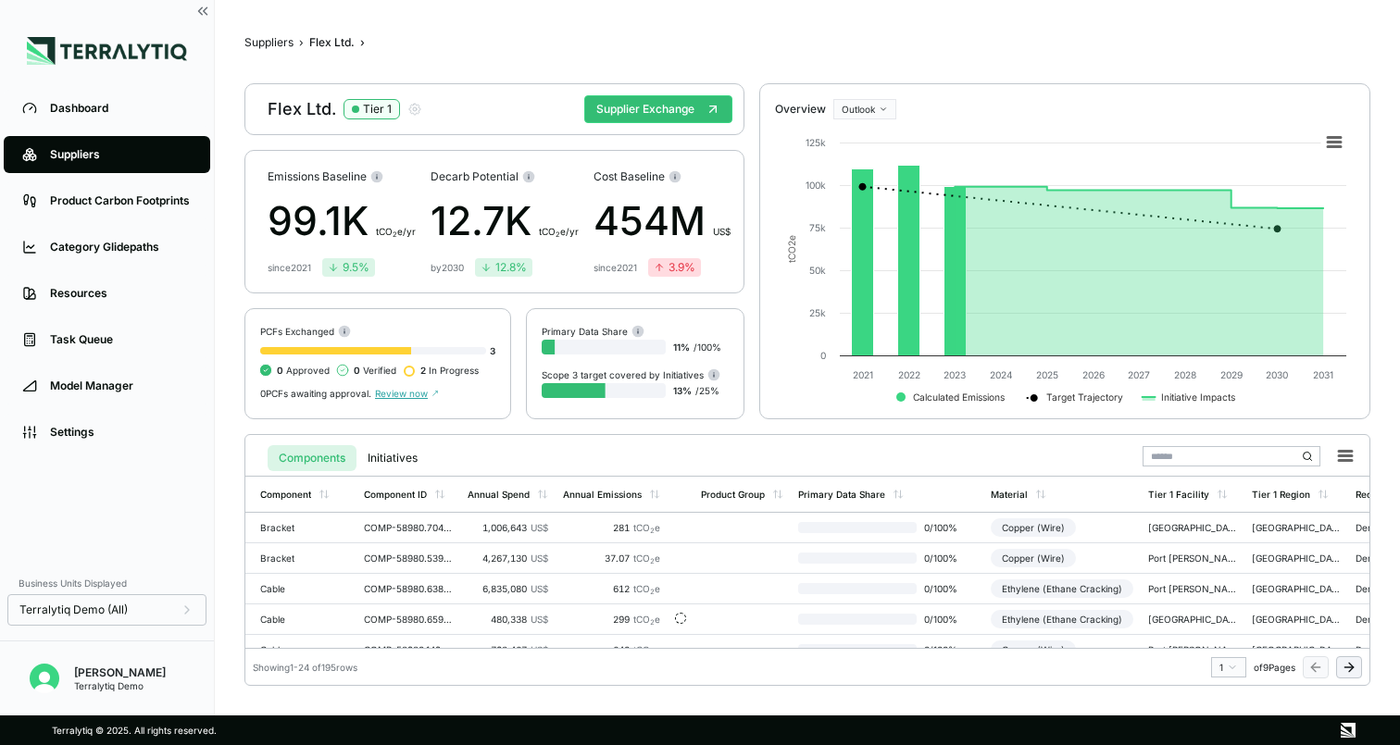
click at [573, 44] on div "Suppliers › Flex Ltd. ›" at bounding box center [807, 42] width 1126 height 15
click at [587, 522] on div "281 tCO 2 e" at bounding box center [611, 527] width 97 height 11
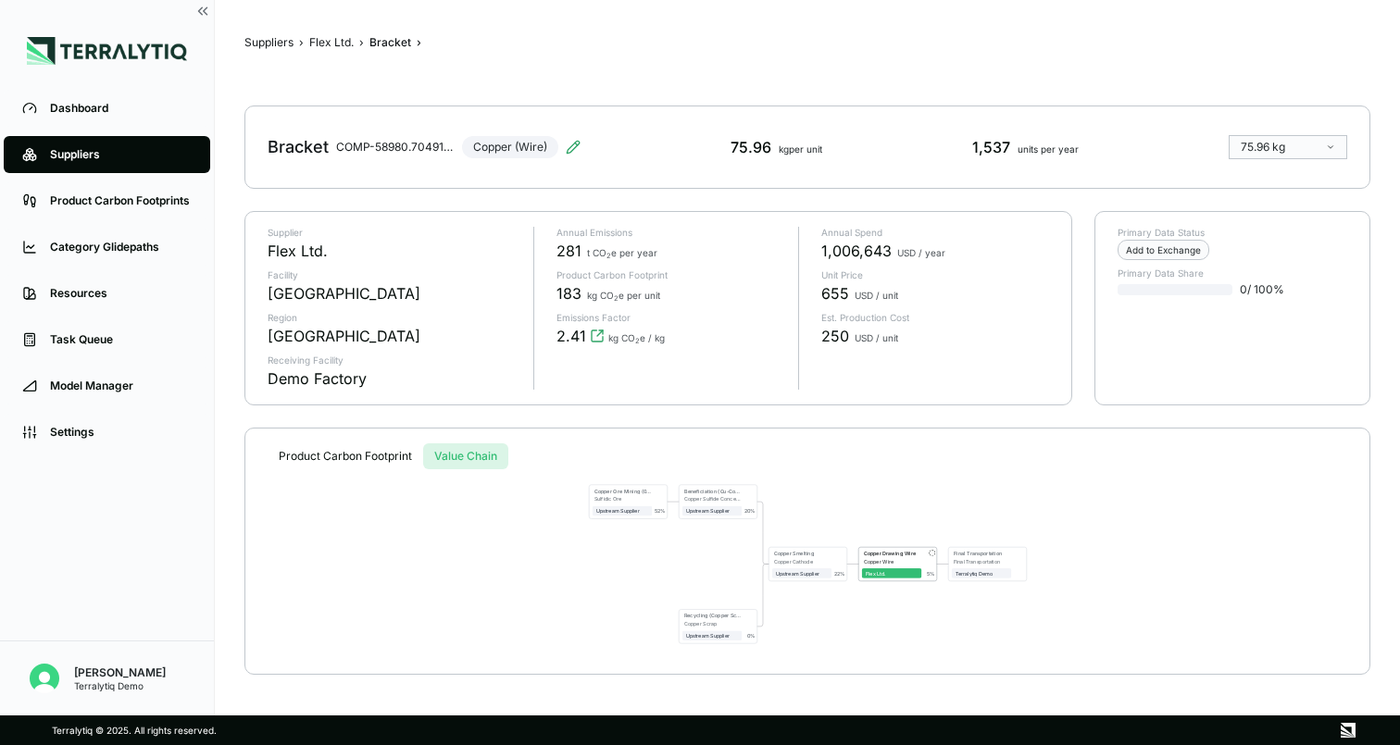
click at [470, 205] on div "Suppliers › Flex Ltd. › Bracket › Bracket COMP-58980.704915598453791 Copper (Wi…" at bounding box center [807, 358] width 1126 height 656
click at [351, 44] on button "Flex Ltd." at bounding box center [331, 42] width 44 height 15
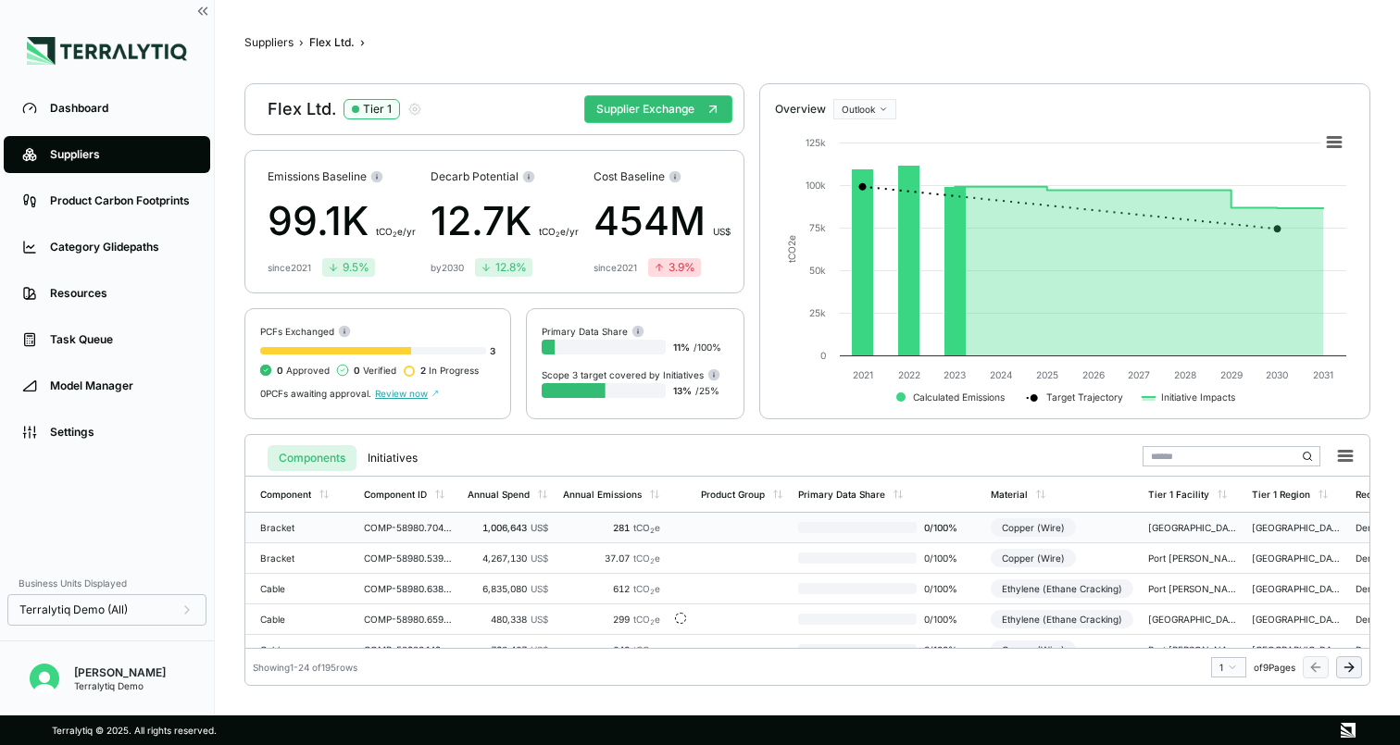
click at [711, 525] on td at bounding box center [741, 528] width 97 height 31
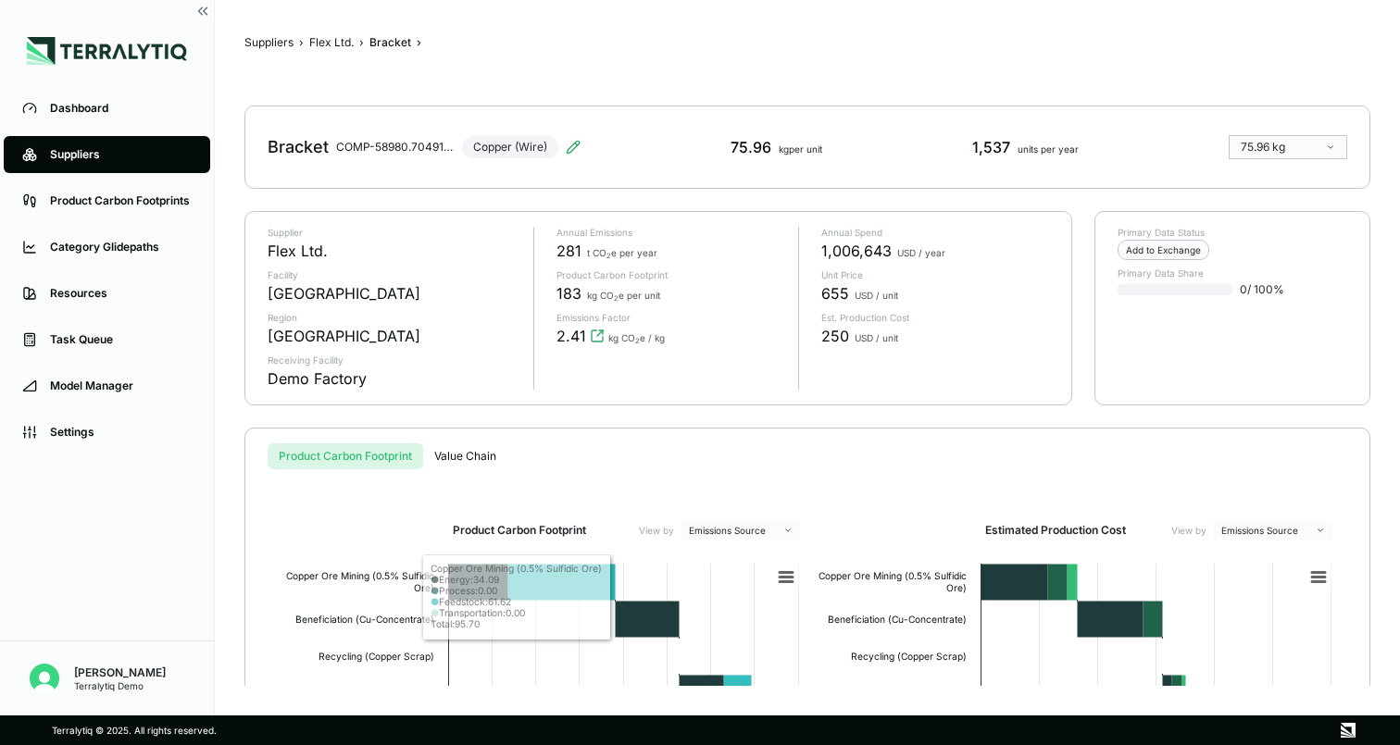
click at [459, 206] on div "Suppliers › Flex Ltd. › Bracket › Bracket COMP-58980.704915598453791 Copper (Wi…" at bounding box center [807, 358] width 1126 height 656
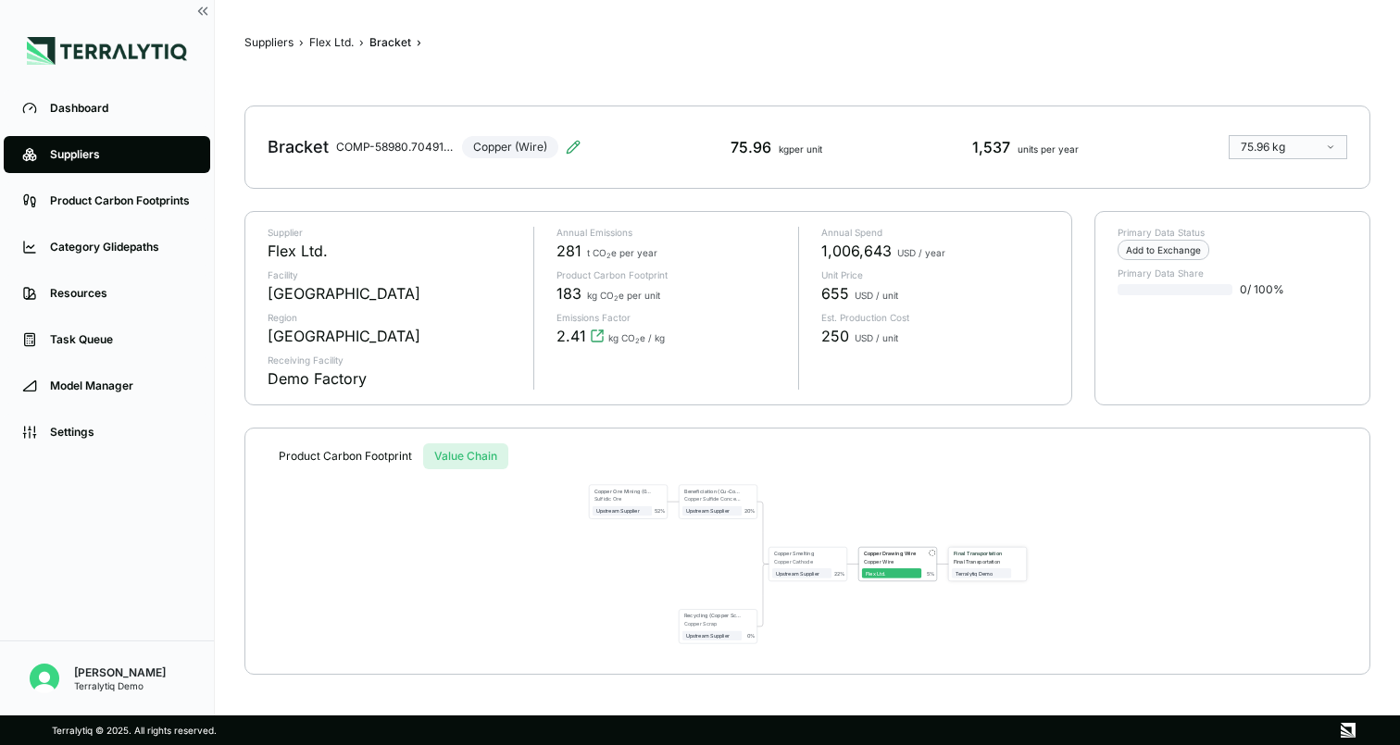
click at [977, 559] on div "Final Transportation" at bounding box center [982, 561] width 58 height 6
click at [977, 554] on div "Final Transportation" at bounding box center [980, 554] width 54 height 6
click at [978, 575] on span "Terralytiq Demo" at bounding box center [982, 573] width 60 height 10
click at [990, 558] on div "Final Transportation" at bounding box center [983, 561] width 58 height 6
click at [334, 43] on button "Flex Ltd." at bounding box center [331, 42] width 44 height 15
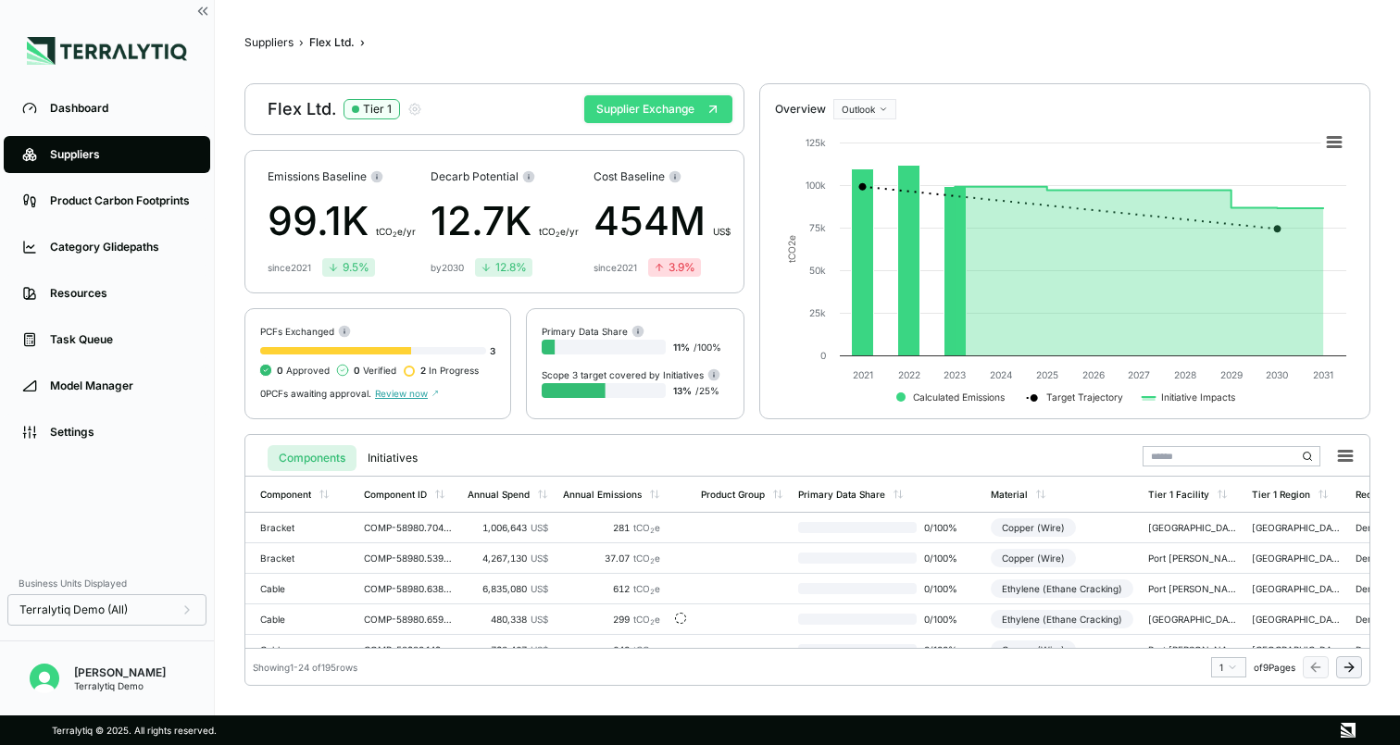
click at [650, 118] on button "Supplier Exchange" at bounding box center [658, 109] width 148 height 28
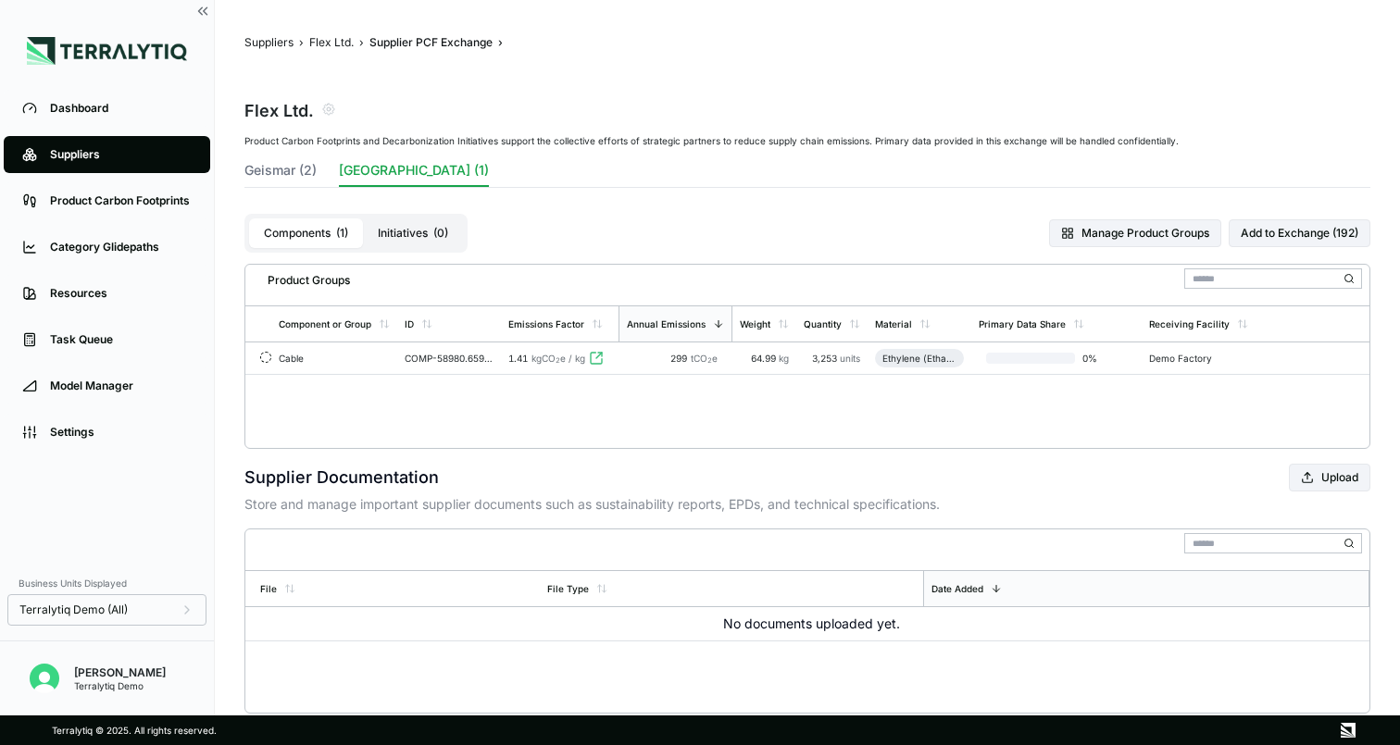
scroll to position [41, 0]
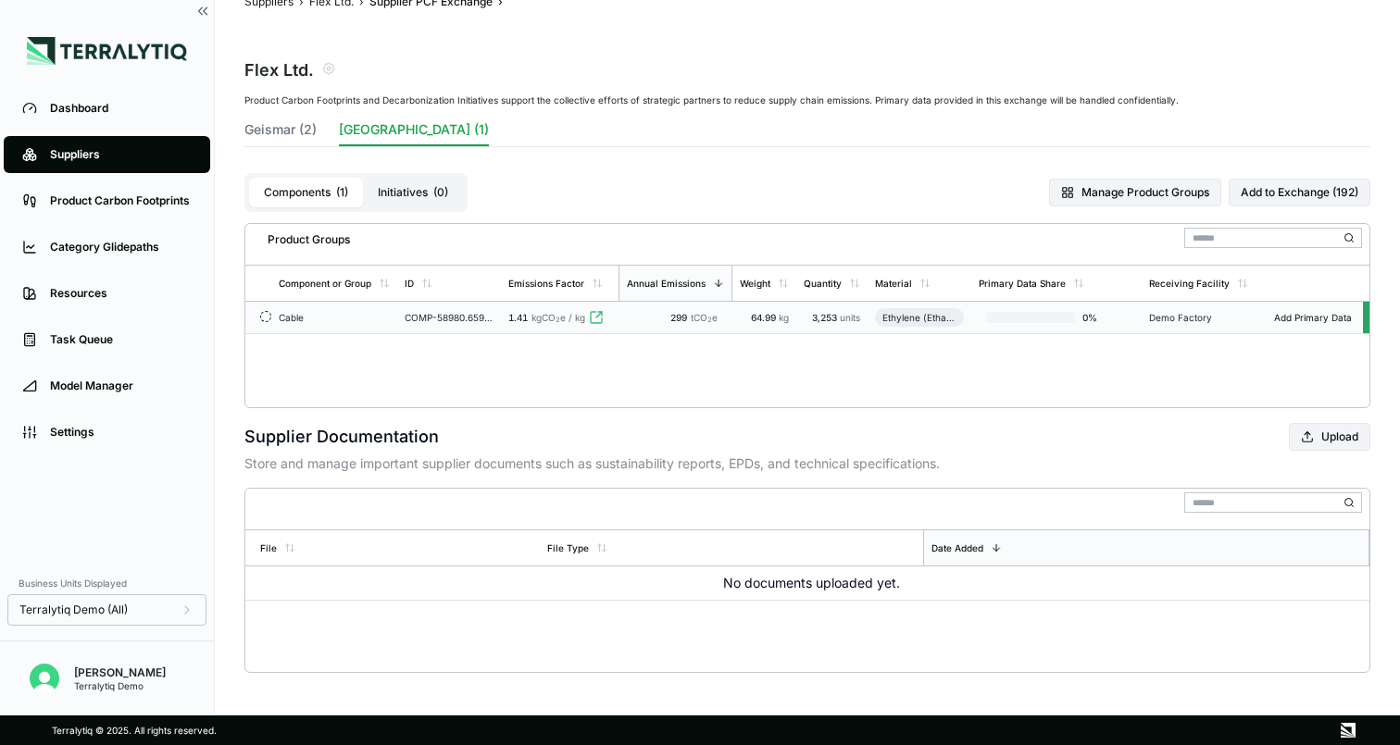
click at [468, 309] on td "COMP-58980.65927341775309" at bounding box center [449, 318] width 104 height 32
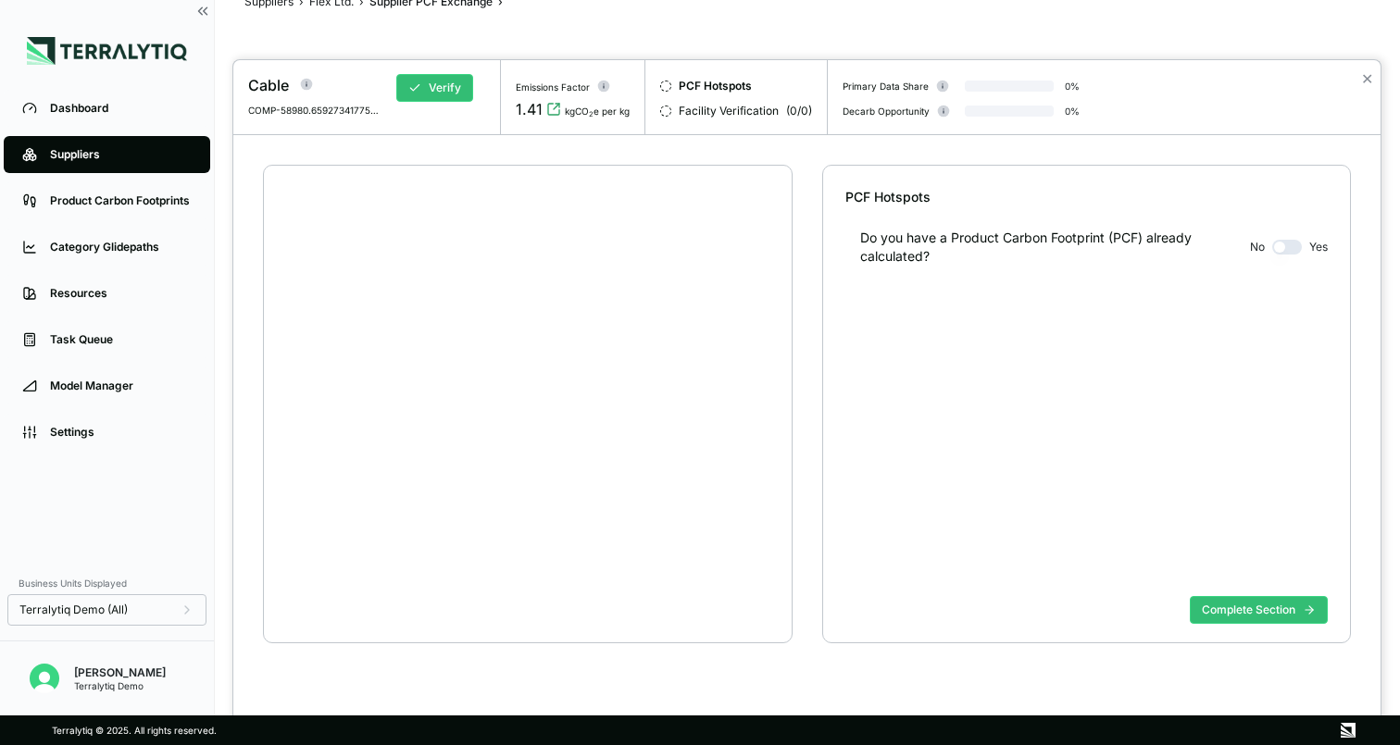
scroll to position [35, 0]
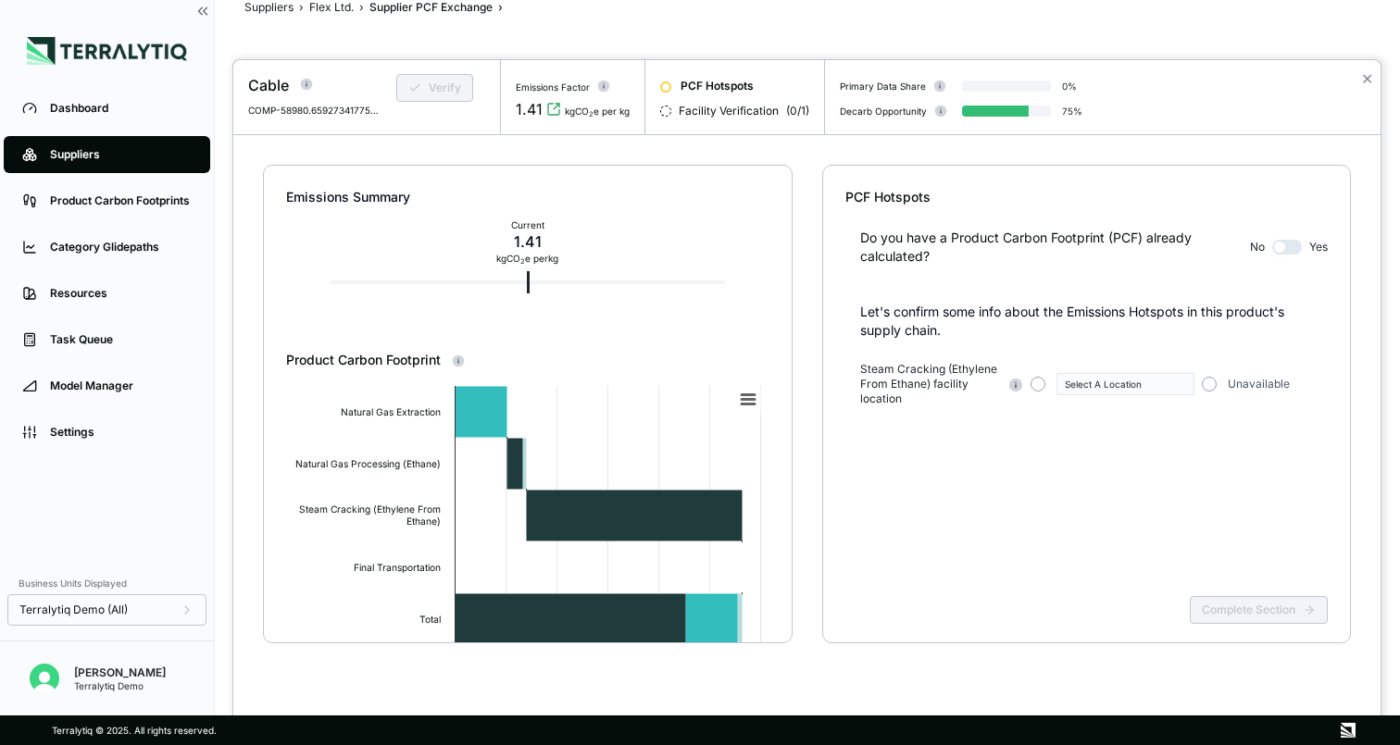
click at [738, 113] on span "Facility Verification" at bounding box center [728, 111] width 100 height 15
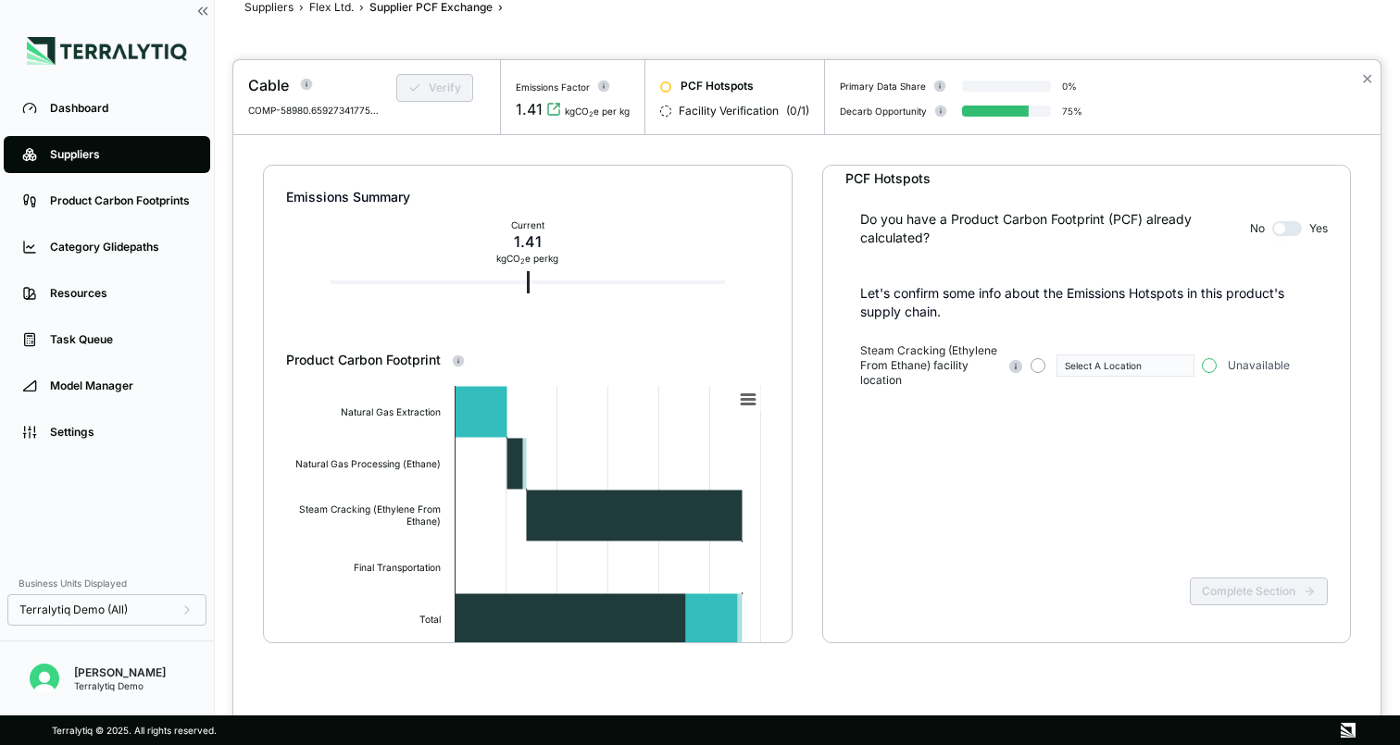
click at [1213, 367] on button "button" at bounding box center [1208, 365] width 15 height 15
click at [1276, 596] on button "Complete Section" at bounding box center [1258, 592] width 138 height 28
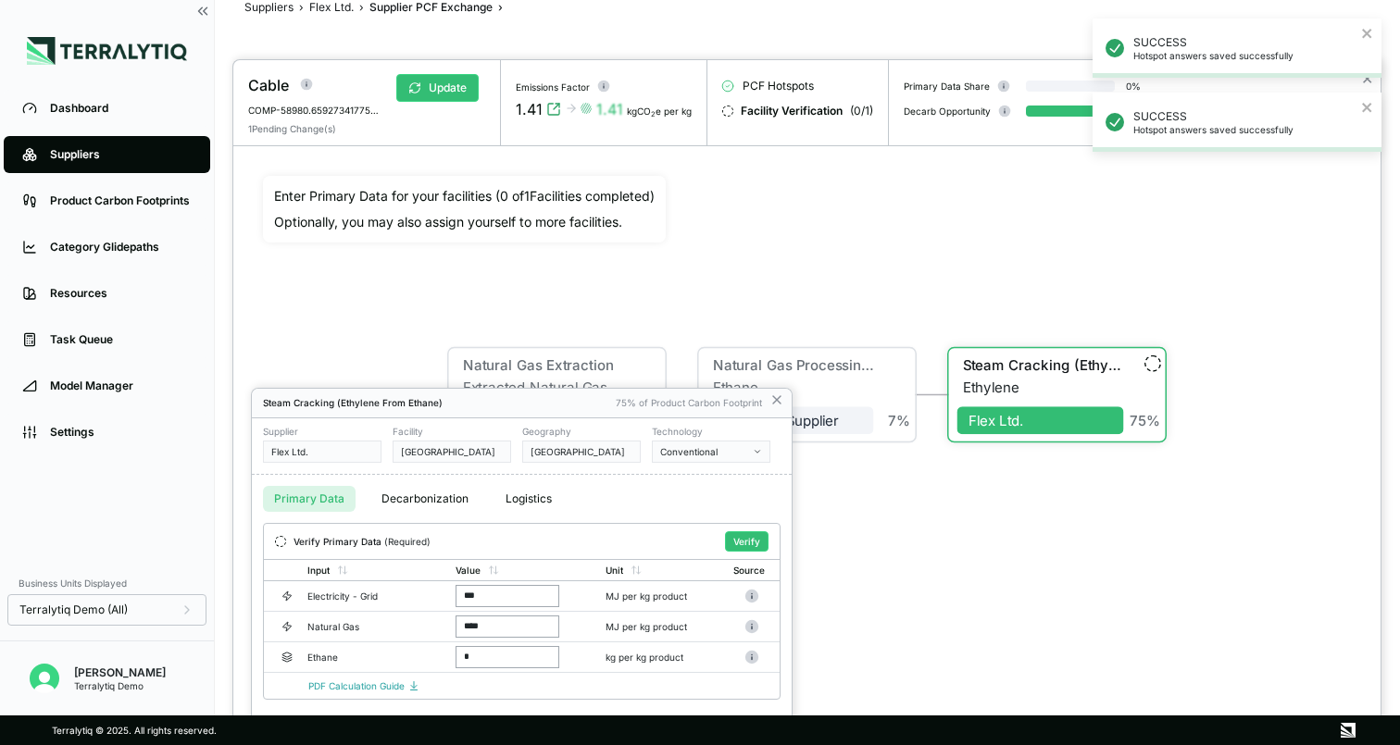
click at [1002, 362] on div at bounding box center [806, 402] width 1147 height 685
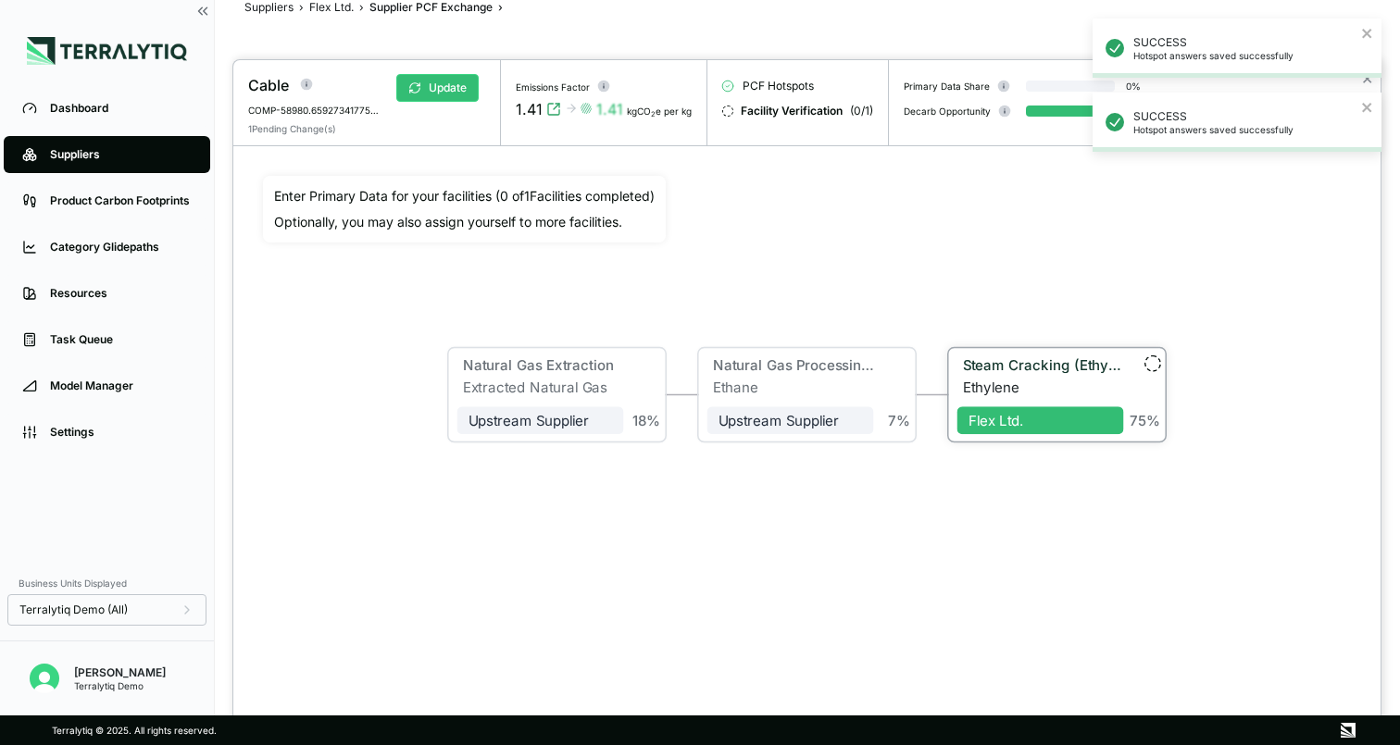
click at [1002, 362] on div "Steam Cracking (Ethylene From Ethane)" at bounding box center [1043, 365] width 161 height 17
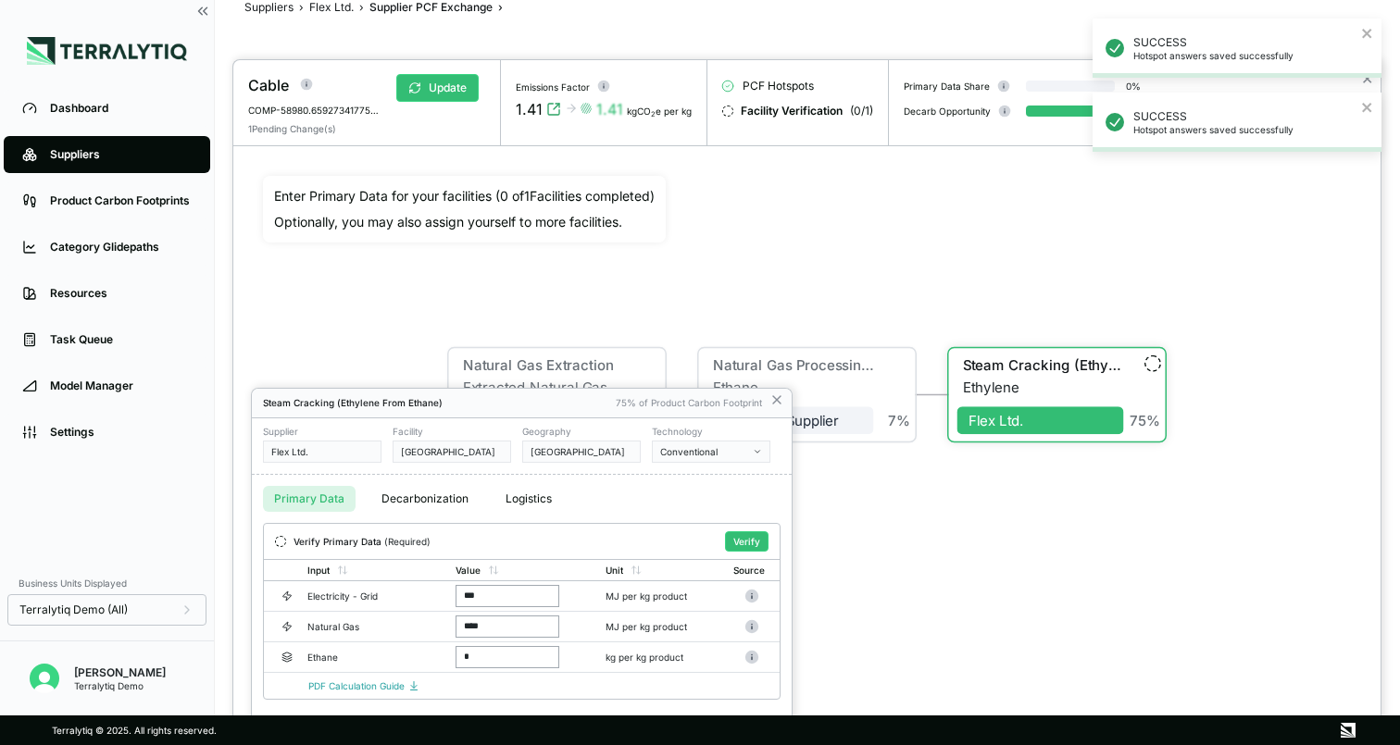
click at [521, 493] on button "Logistics" at bounding box center [528, 499] width 68 height 26
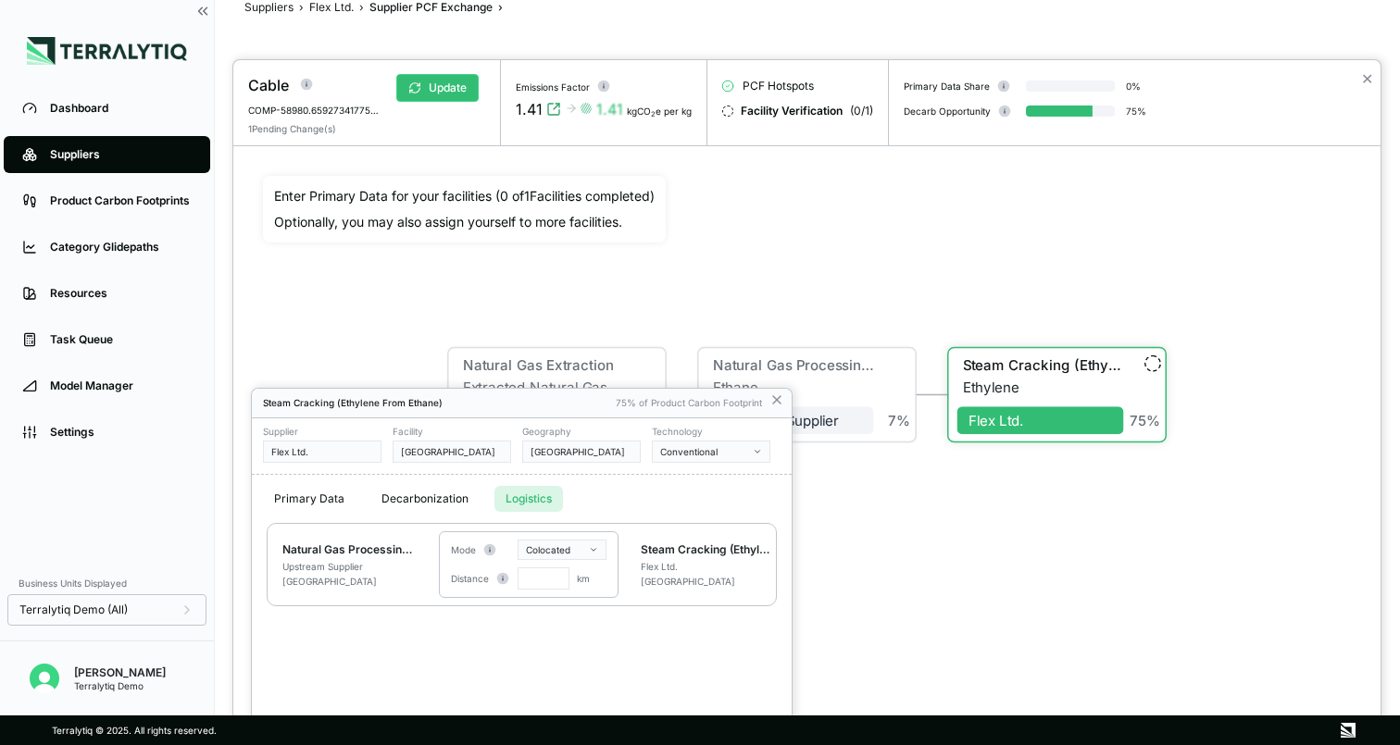
click at [566, 307] on div at bounding box center [806, 402] width 1147 height 685
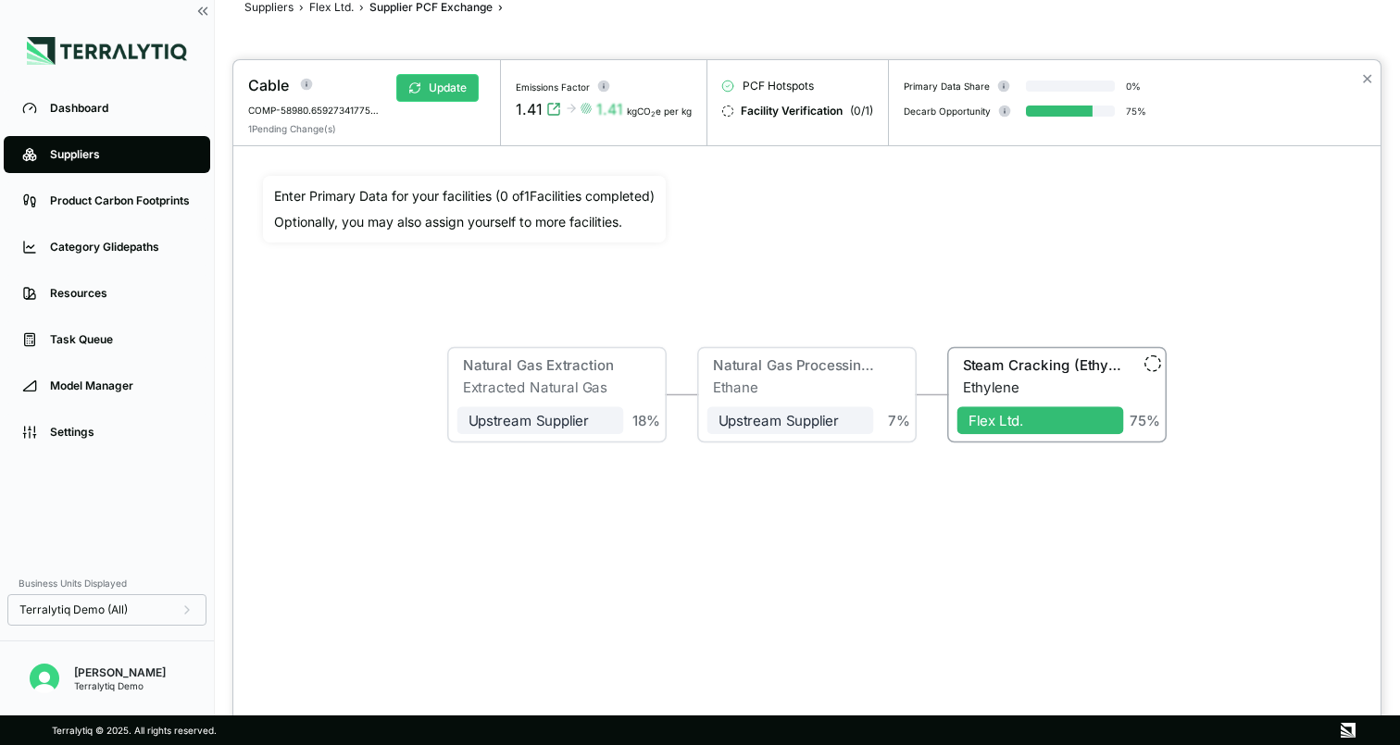
click at [566, 307] on div "Natural Gas Extraction Extracted Natural Gas Upstream Supplier + Assign to me 1…" at bounding box center [807, 395] width 1088 height 438
click at [75, 296] on div at bounding box center [700, 372] width 1400 height 745
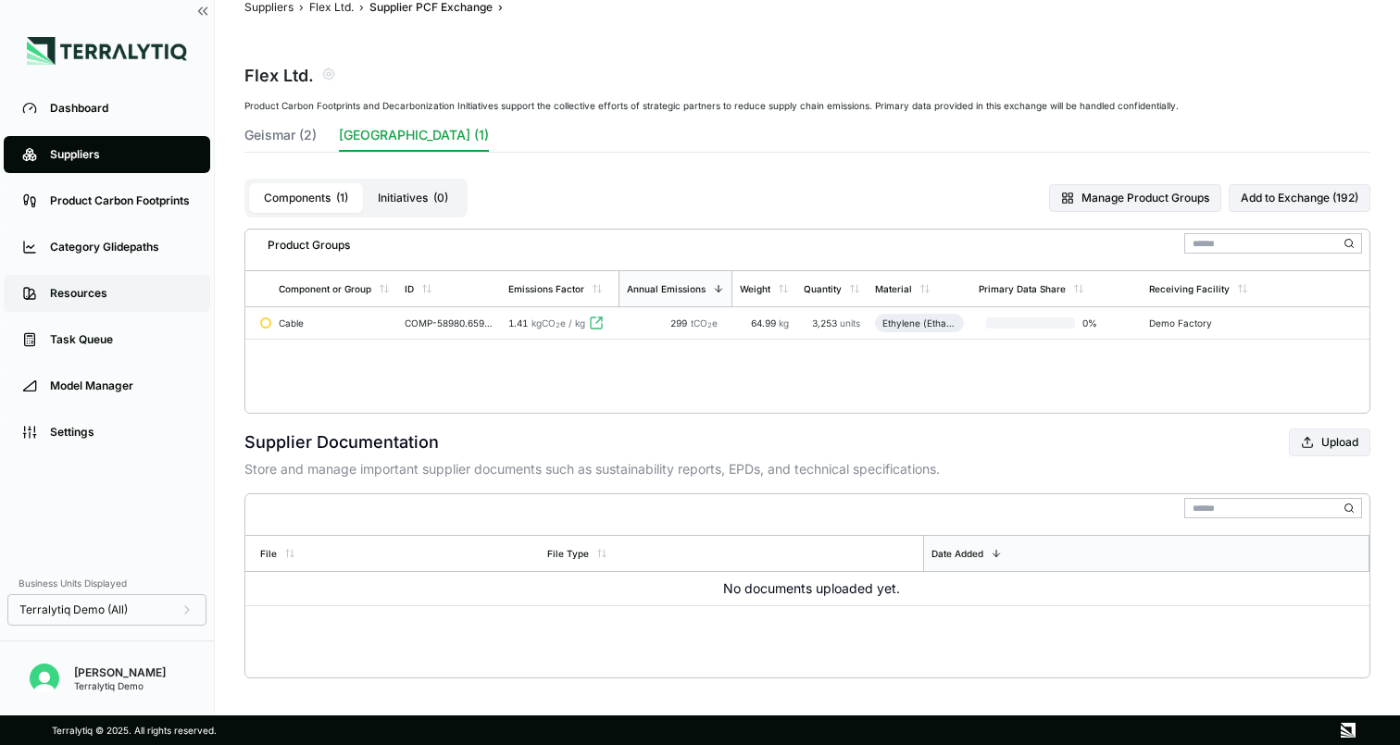
click at [60, 293] on div "Resources" at bounding box center [121, 293] width 142 height 15
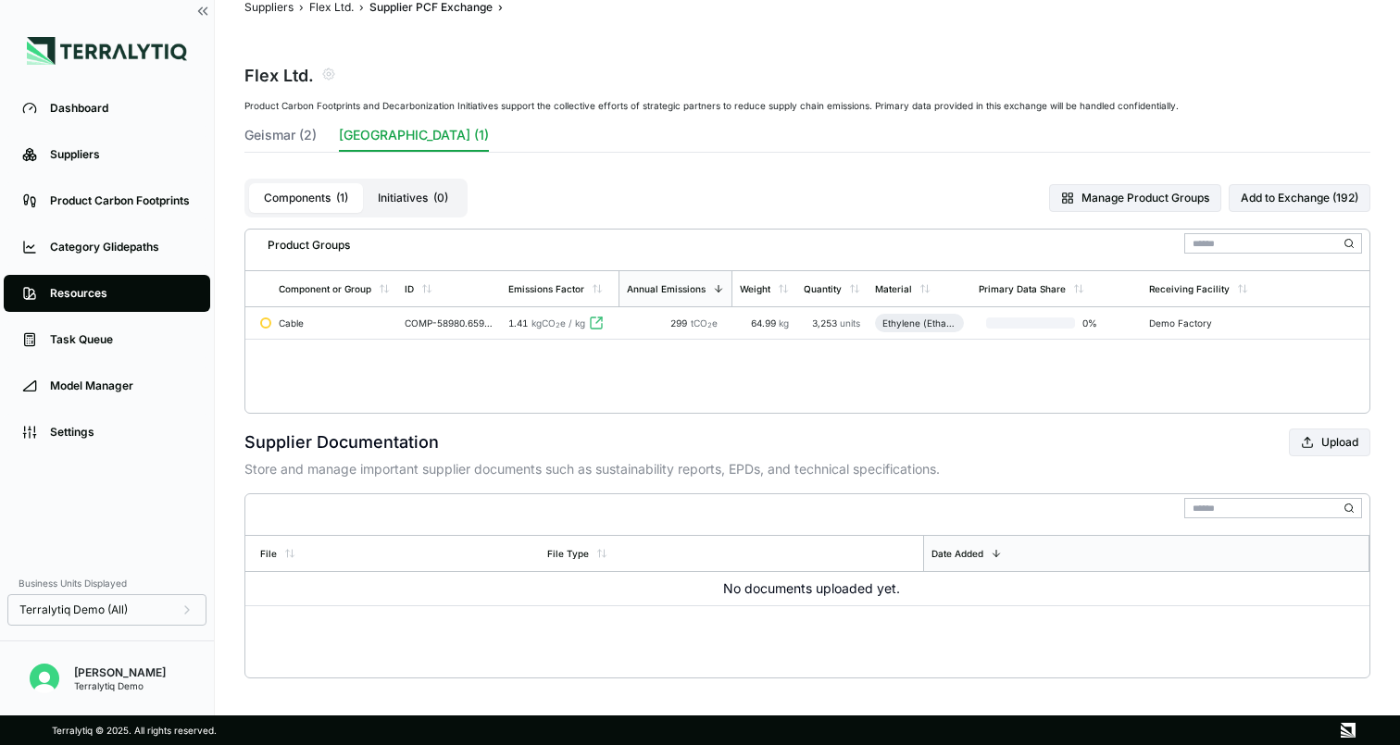
scroll to position [6, 0]
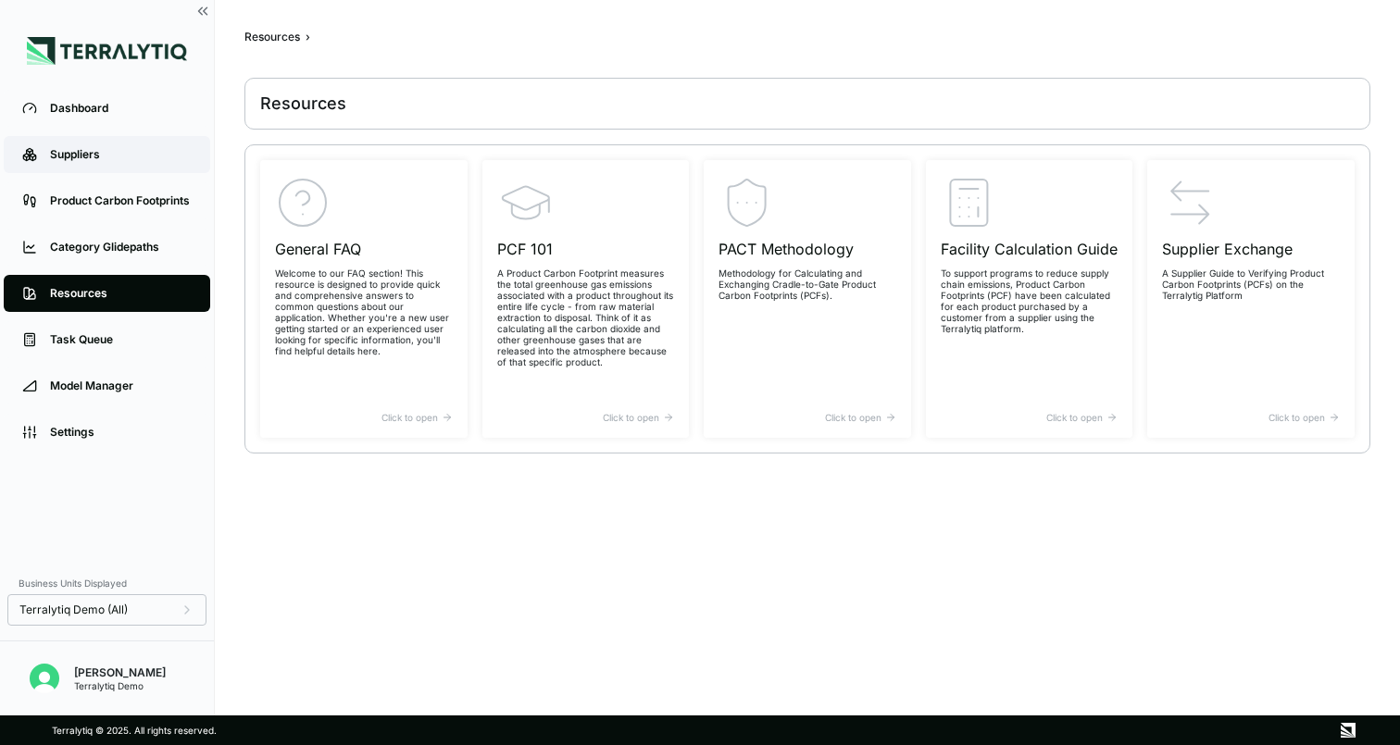
click at [104, 154] on div "Suppliers" at bounding box center [121, 154] width 142 height 15
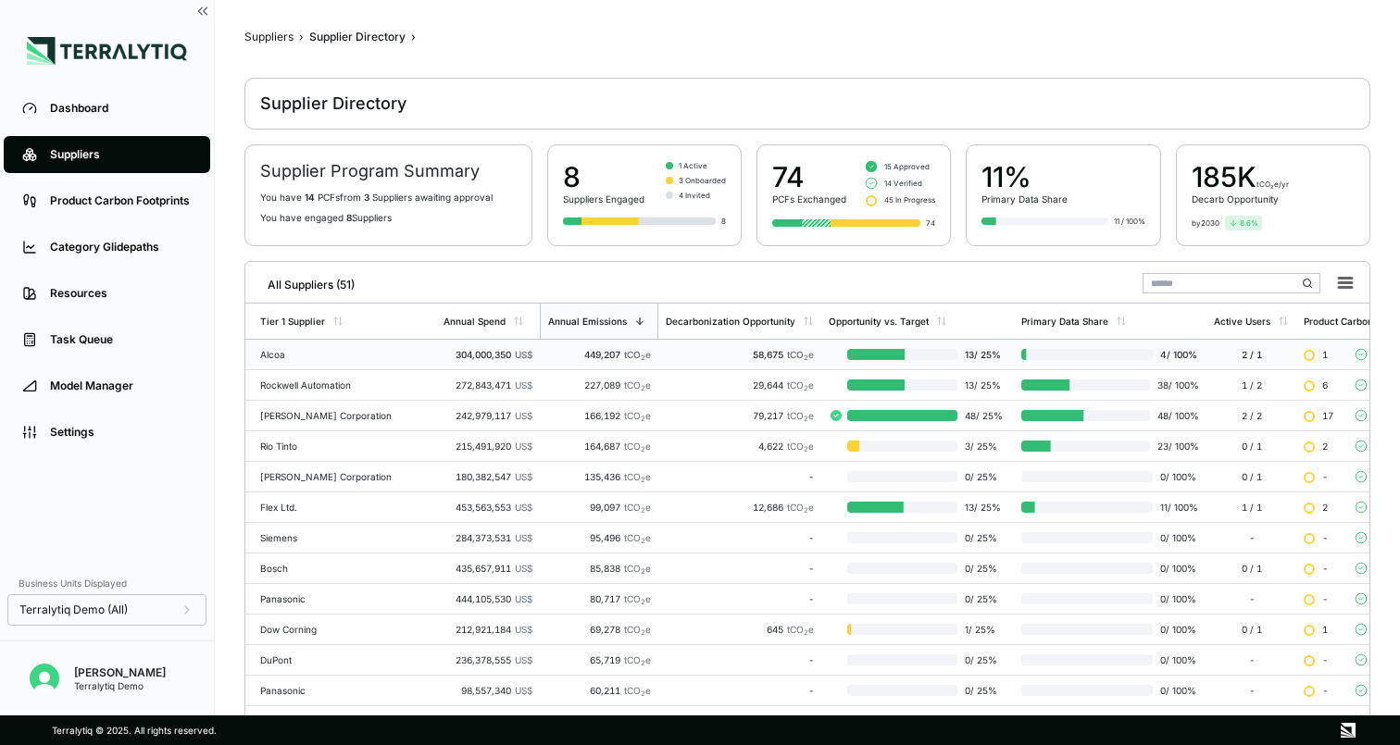
click at [540, 357] on td "449,207 tCO 2 e" at bounding box center [599, 355] width 118 height 31
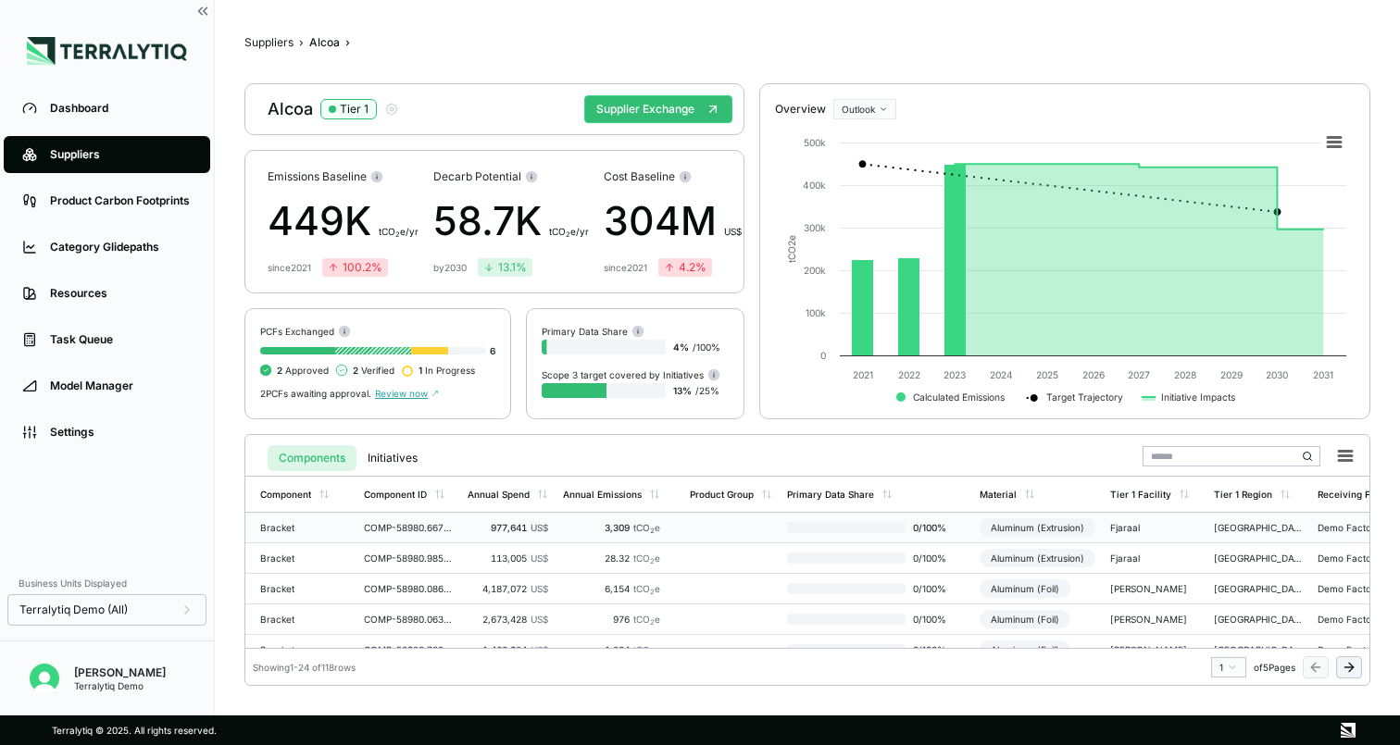
click at [465, 520] on td "977,641 US$" at bounding box center [507, 528] width 95 height 31
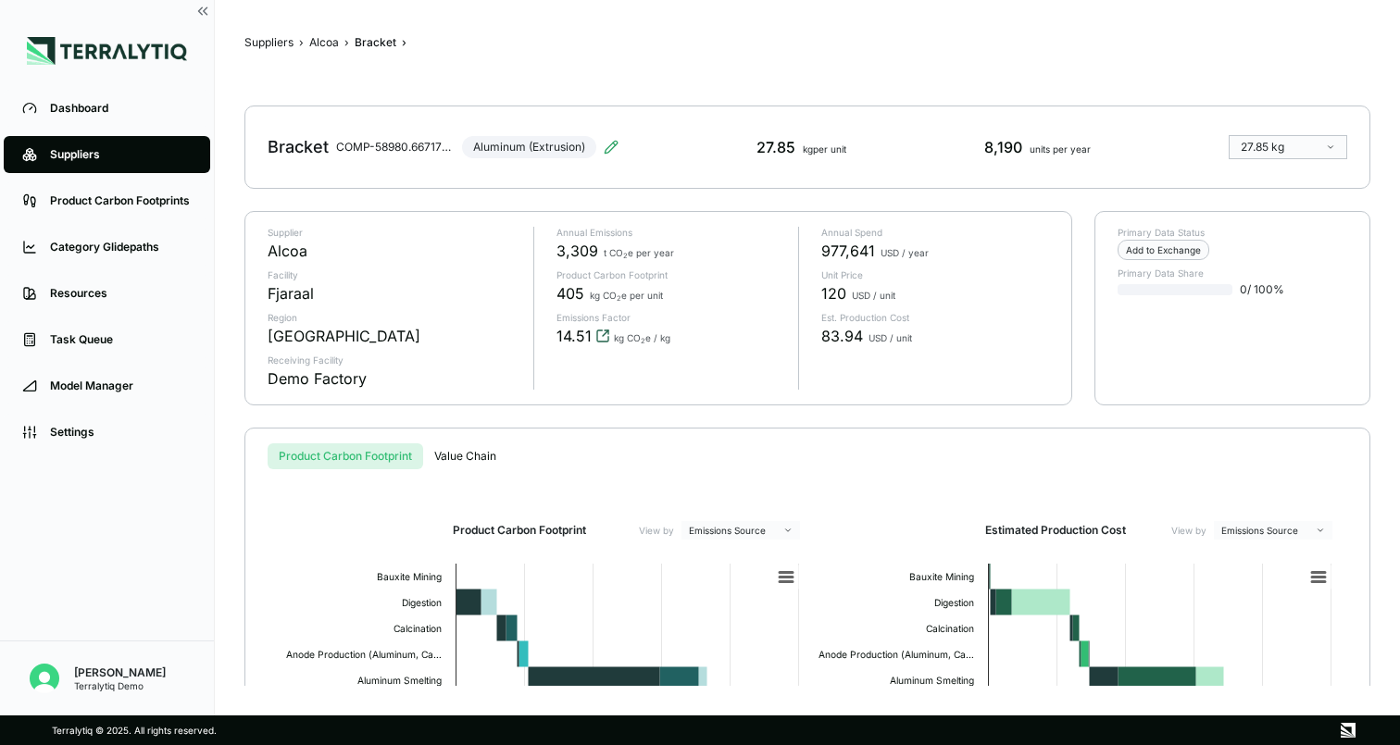
click at [599, 333] on icon "View audit trail" at bounding box center [602, 336] width 15 height 15
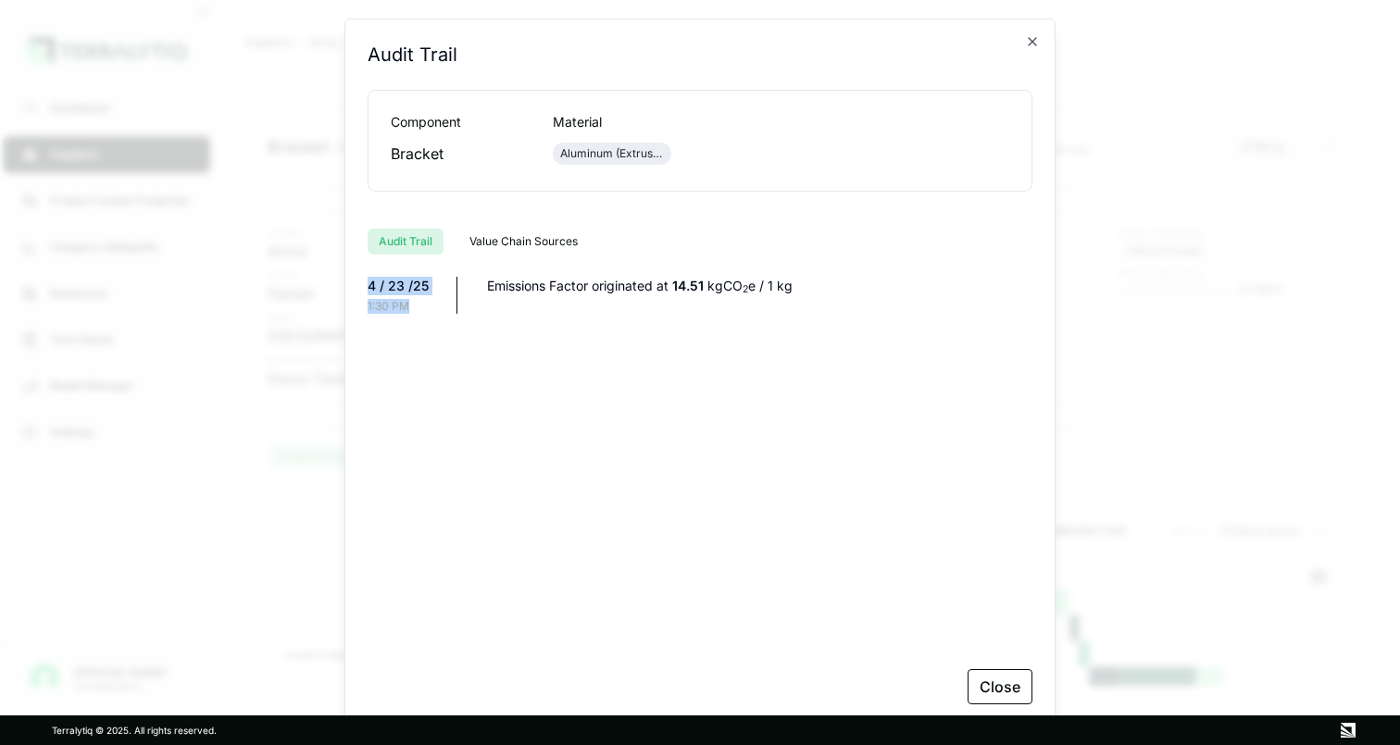
drag, startPoint x: 369, startPoint y: 287, endPoint x: 437, endPoint y: 318, distance: 74.5
click at [437, 318] on div "[DATE] 1:30 PM Emissions Factor originated at 14.51 kgCO 2 e / 1 kg" at bounding box center [699, 462] width 665 height 370
drag, startPoint x: 645, startPoint y: 288, endPoint x: 718, endPoint y: 286, distance: 73.1
click at [718, 286] on div "Emissions Factor originated at 14.51 kgCO 2 e / 1 kg" at bounding box center [759, 286] width 545 height 19
click at [1029, 44] on icon "button" at bounding box center [1031, 41] width 7 height 7
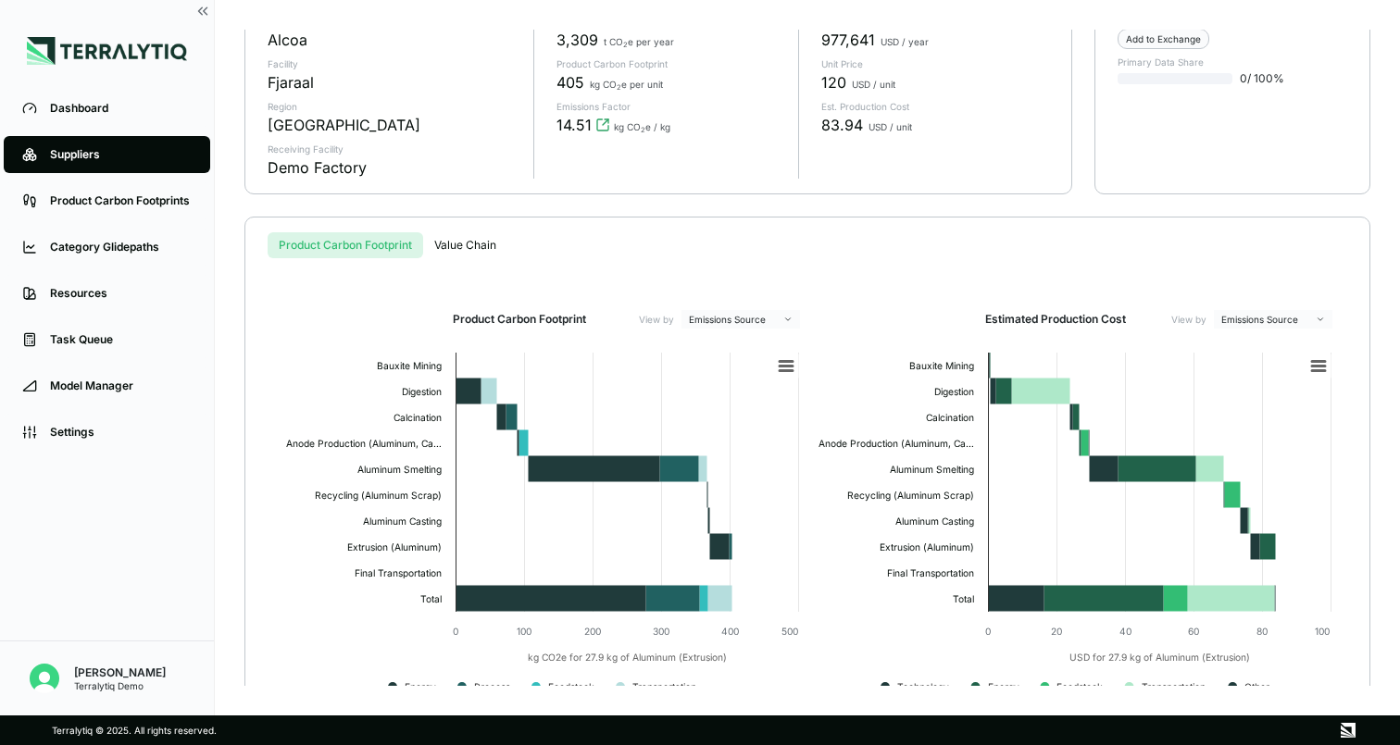
scroll to position [253, 0]
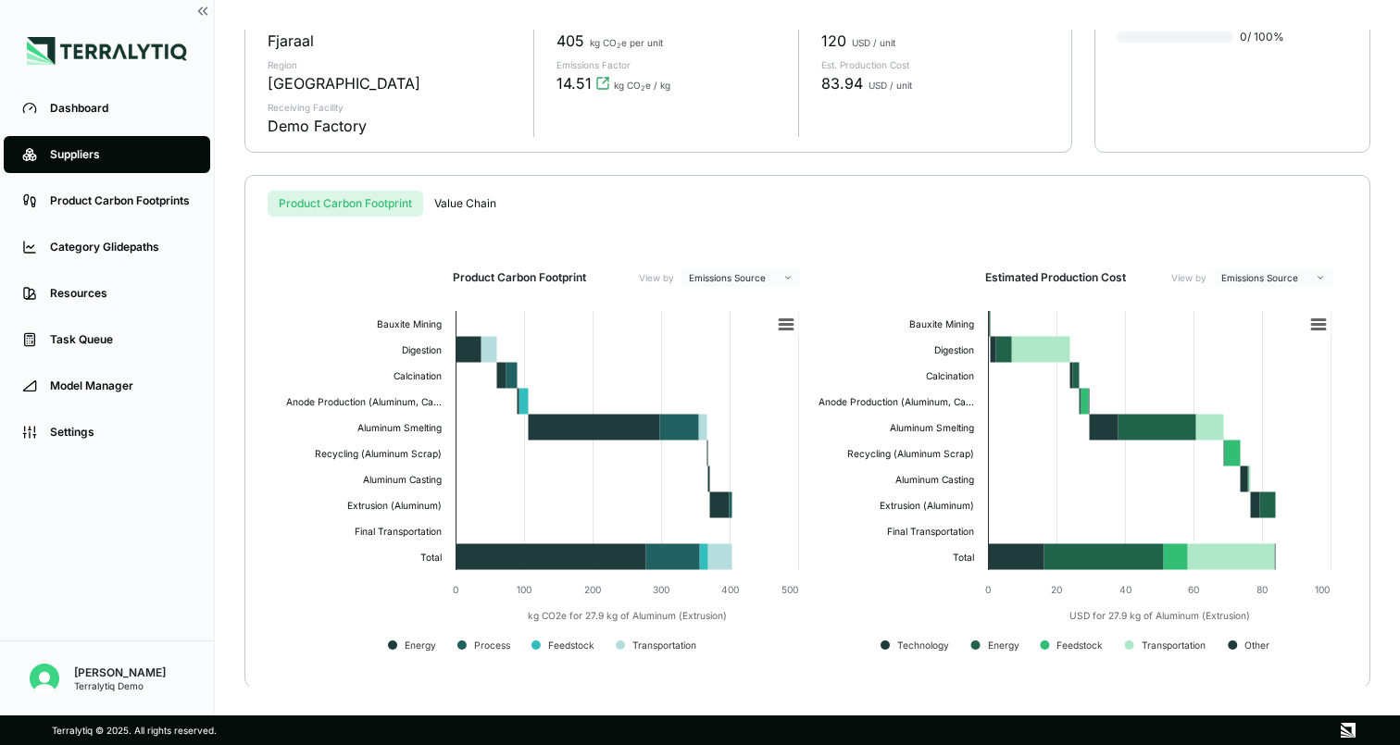
click at [541, 210] on div "Product Carbon Footprint Value Chain" at bounding box center [807, 204] width 1079 height 26
click at [604, 84] on icon "View audit trail" at bounding box center [602, 83] width 15 height 15
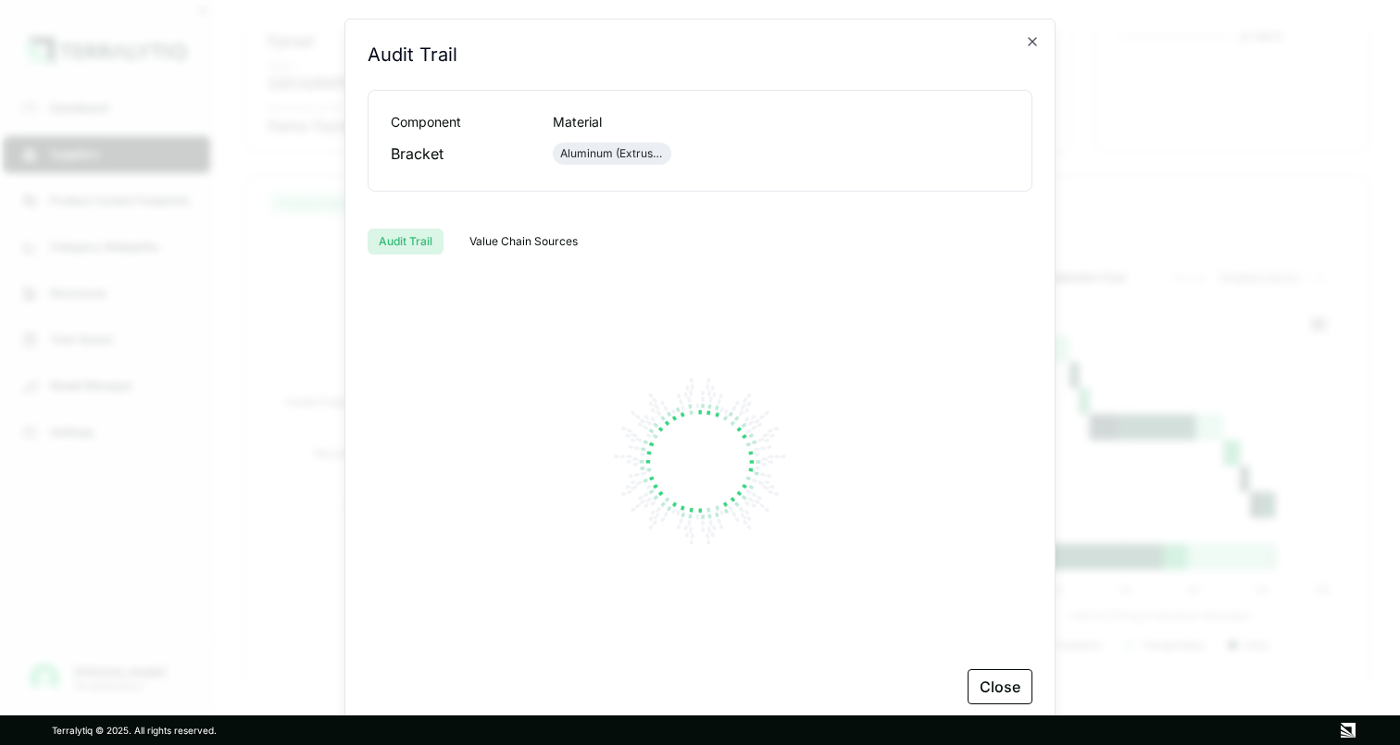
click at [512, 248] on button "Value Chain Sources" at bounding box center [523, 242] width 131 height 26
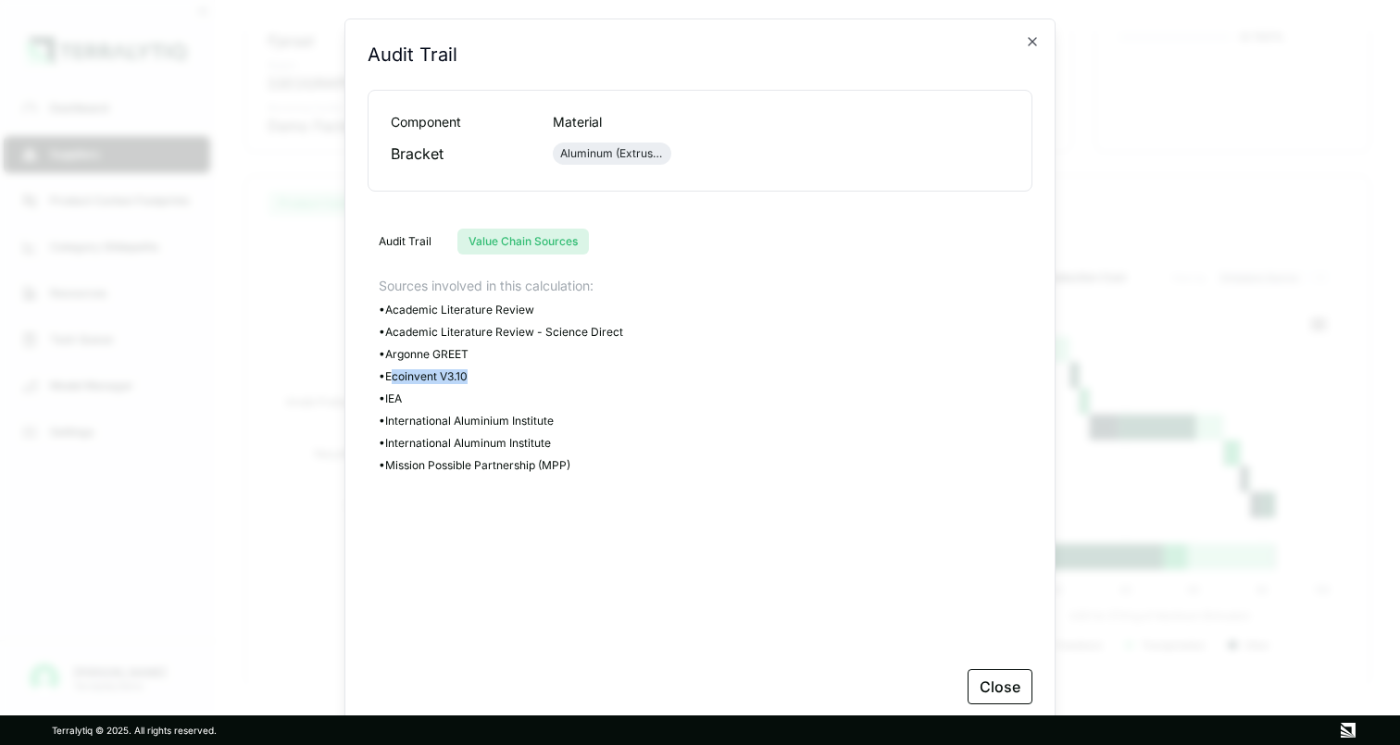
drag, startPoint x: 397, startPoint y: 376, endPoint x: 485, endPoint y: 374, distance: 88.0
click at [485, 374] on div "• Ecoinvent V3.10" at bounding box center [705, 376] width 653 height 15
drag, startPoint x: 396, startPoint y: 357, endPoint x: 488, endPoint y: 357, distance: 91.6
click at [488, 357] on div "• Argonne GREET" at bounding box center [705, 354] width 653 height 15
click at [1030, 41] on icon "button" at bounding box center [1032, 41] width 15 height 15
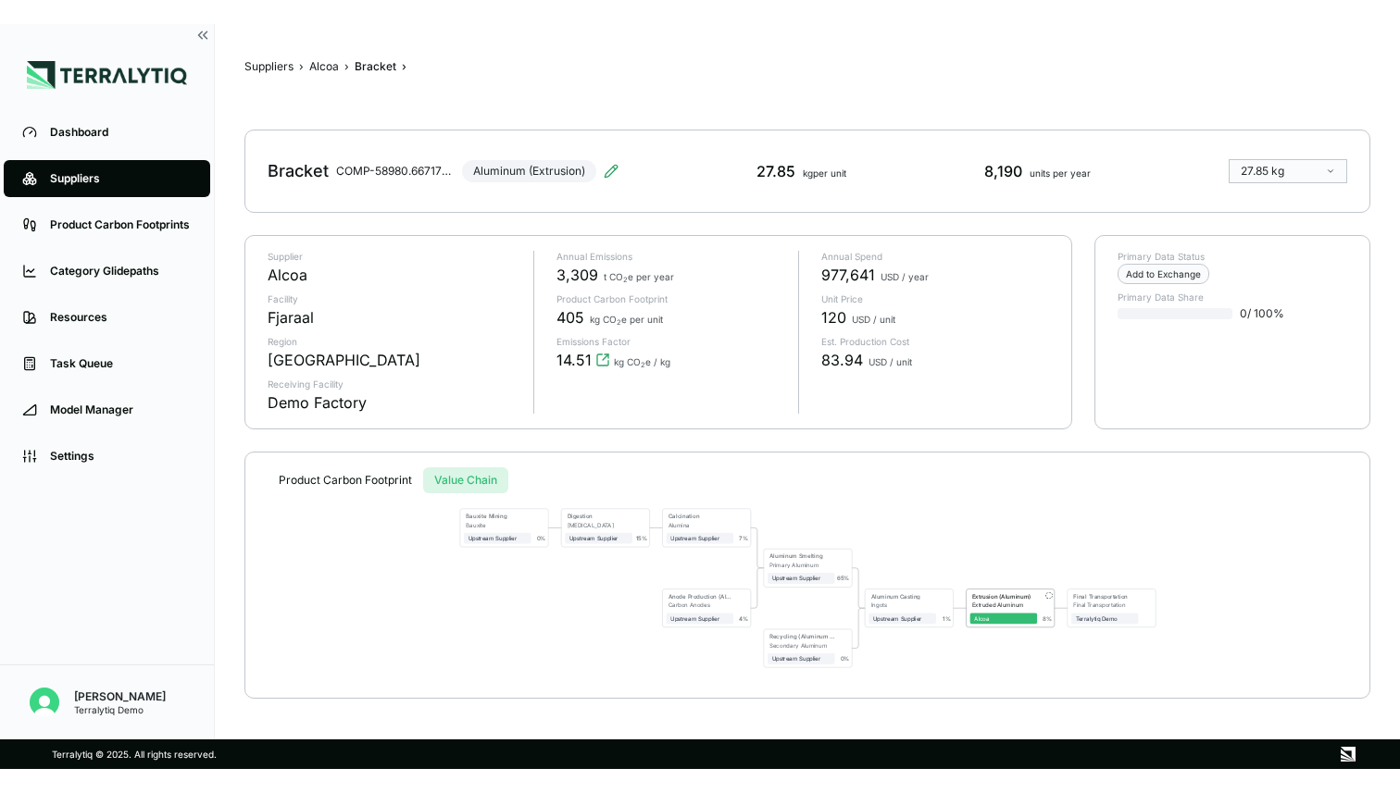
scroll to position [0, 0]
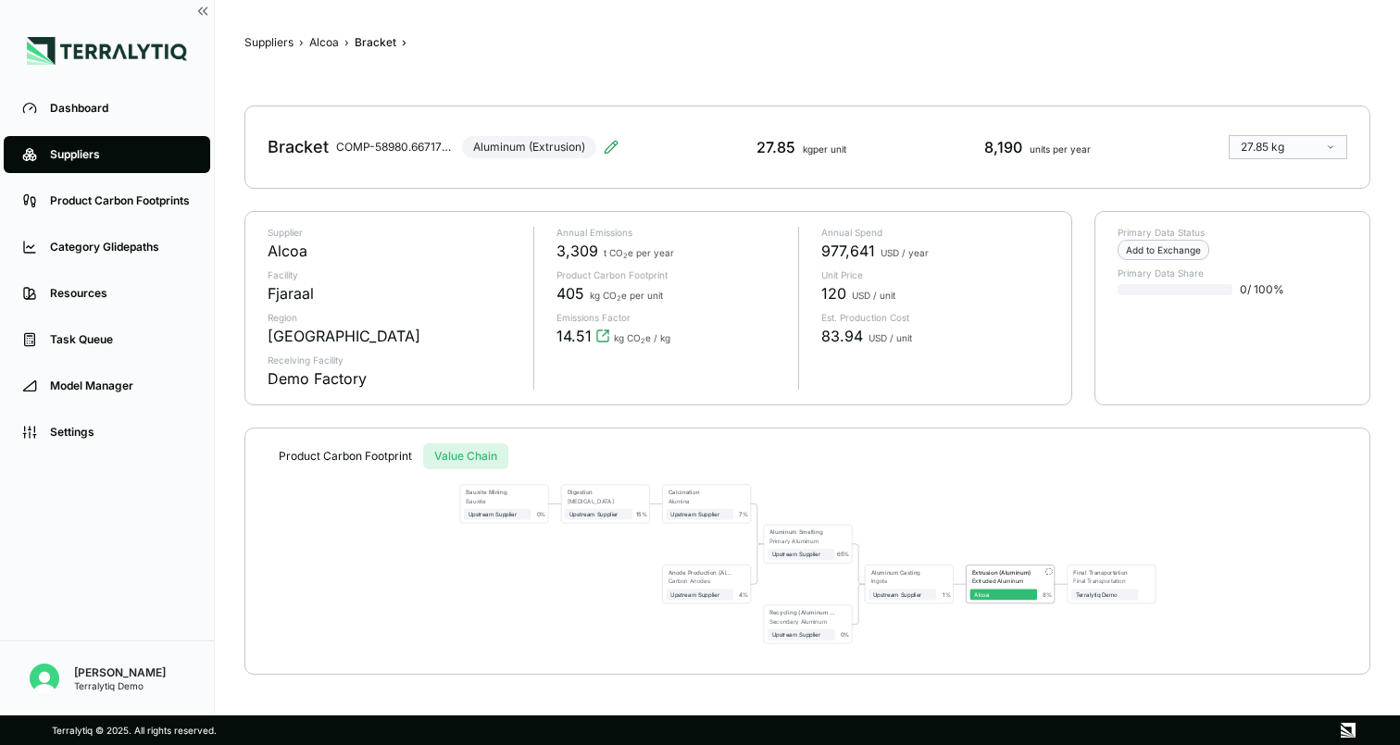
click at [449, 197] on div "Suppliers › Alcoa › Bracket › Bracket COMP-58980.667170592525737 Aluminum (Extr…" at bounding box center [807, 358] width 1126 height 656
click at [624, 499] on div "[MEDICAL_DATA]" at bounding box center [599, 500] width 65 height 6
